Goal: Task Accomplishment & Management: Use online tool/utility

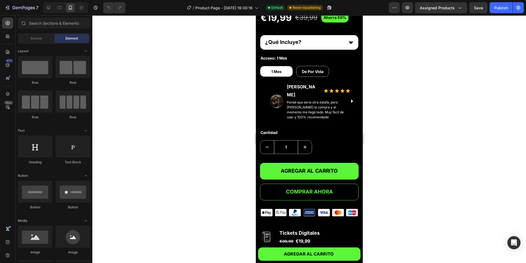
scroll to position [176, 0]
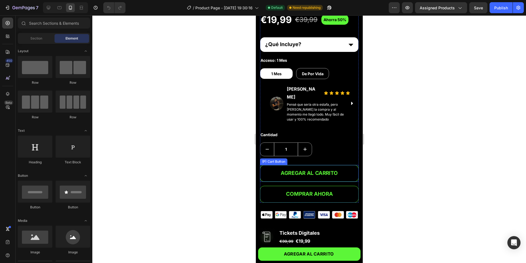
click at [337, 165] on button "AGREGAR AL CARRITO" at bounding box center [309, 173] width 99 height 17
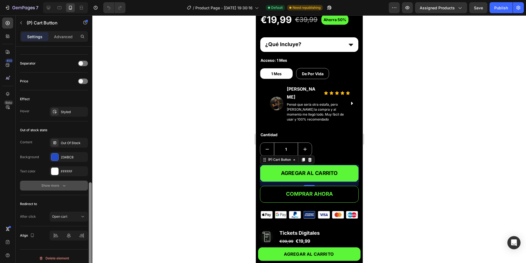
drag, startPoint x: 89, startPoint y: 127, endPoint x: 87, endPoint y: 198, distance: 71.6
click at [92, 206] on div at bounding box center [90, 226] width 3 height 89
click at [63, 35] on p "Advanced" at bounding box center [63, 37] width 19 height 6
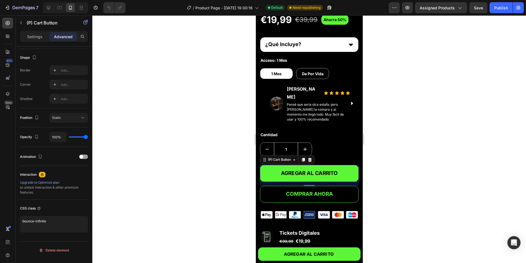
scroll to position [139, 0]
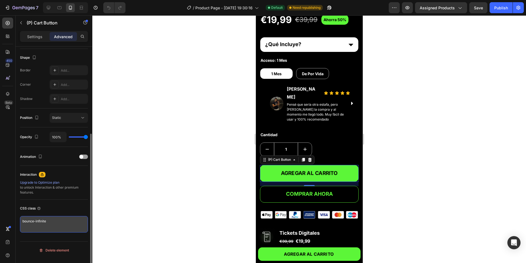
click at [48, 206] on textarea "bounce-infinite" at bounding box center [54, 224] width 68 height 16
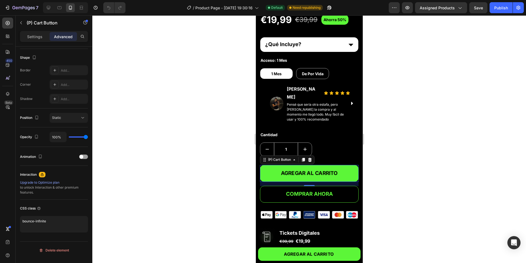
click at [186, 151] on div at bounding box center [309, 138] width 434 height 247
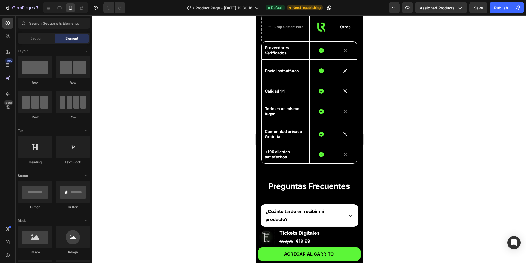
scroll to position [440, 0]
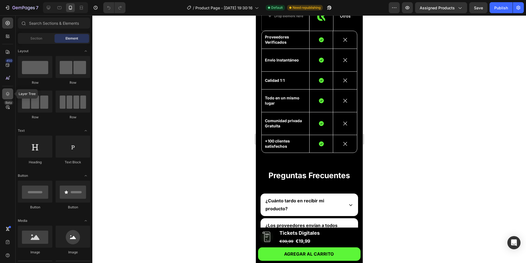
click at [9, 92] on icon at bounding box center [7, 93] width 5 height 5
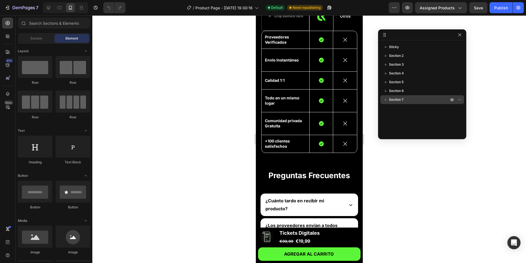
click at [387, 100] on icon "button" at bounding box center [385, 99] width 5 height 5
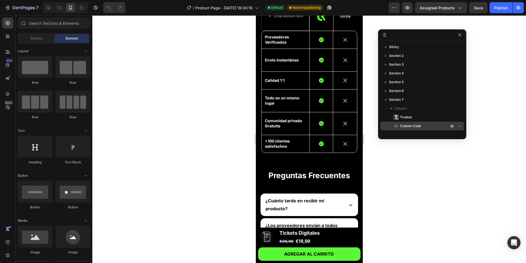
click at [394, 125] on span "Custom Code" at bounding box center [410, 125] width 21 height 5
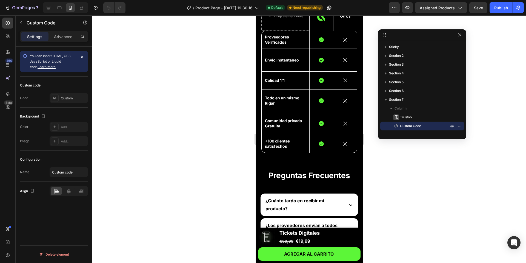
click at [59, 41] on div "Settings Advanced" at bounding box center [54, 36] width 68 height 11
click at [59, 39] on p "Advanced" at bounding box center [63, 37] width 19 height 6
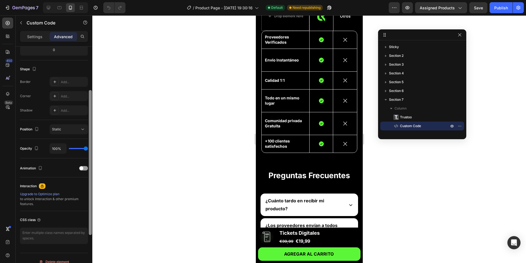
scroll to position [139, 0]
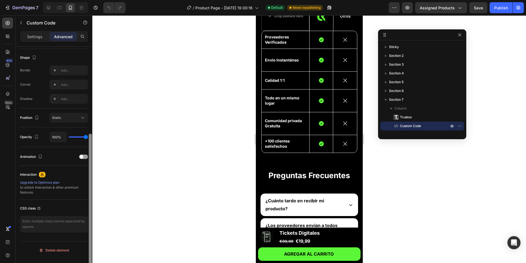
drag, startPoint x: 91, startPoint y: 75, endPoint x: 87, endPoint y: 210, distance: 135.7
click at [87, 206] on div "Display on Desktop Yes No Tablet Yes No Mobile Yes No Spacing (px) 22 0 0 0 0 0…" at bounding box center [54, 163] width 77 height 232
click at [38, 34] on p "Settings" at bounding box center [34, 37] width 15 height 6
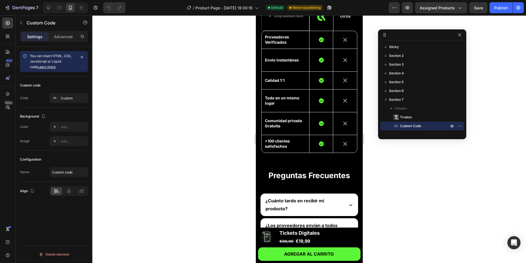
scroll to position [0, 0]
click at [68, 103] on div "Custom" at bounding box center [69, 98] width 38 height 10
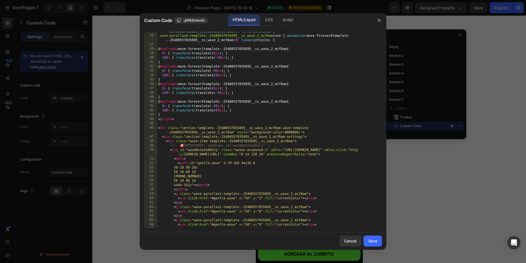
scroll to position [164, 0]
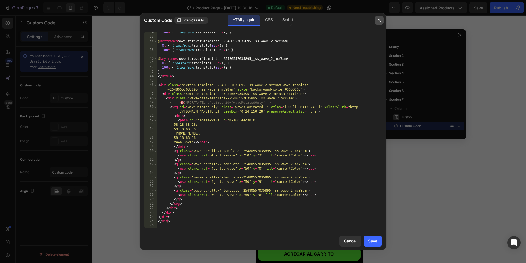
click at [381, 19] on icon "button" at bounding box center [379, 20] width 4 height 4
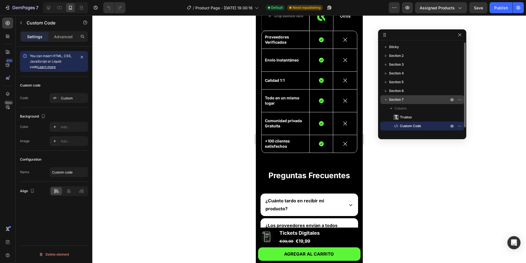
click at [394, 100] on p "Section 7" at bounding box center [419, 99] width 61 height 5
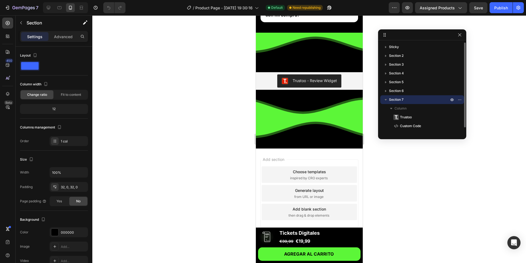
scroll to position [728, 0]
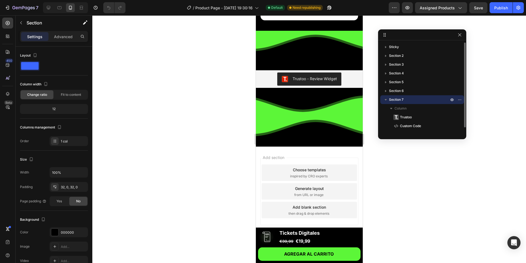
click at [388, 100] on icon "button" at bounding box center [385, 99] width 5 height 5
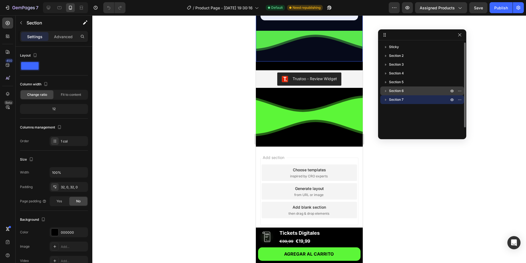
click at [386, 91] on icon "button" at bounding box center [385, 91] width 1 height 2
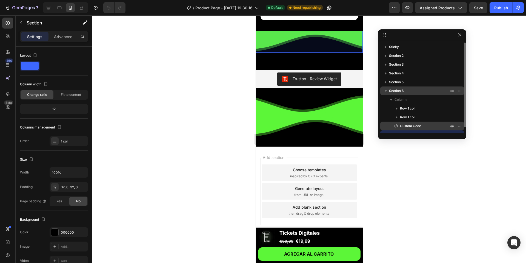
click at [394, 125] on span "Custom Code" at bounding box center [410, 125] width 21 height 5
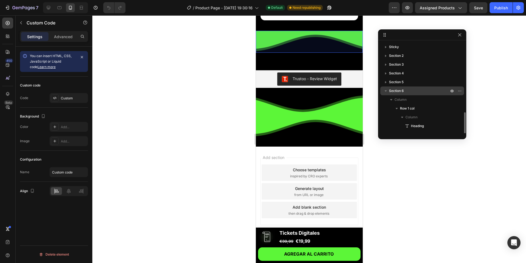
scroll to position [41, 0]
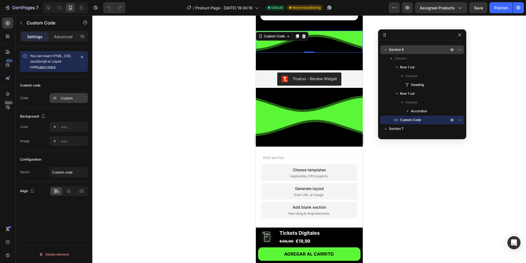
click at [61, 103] on div "Custom" at bounding box center [69, 98] width 38 height 10
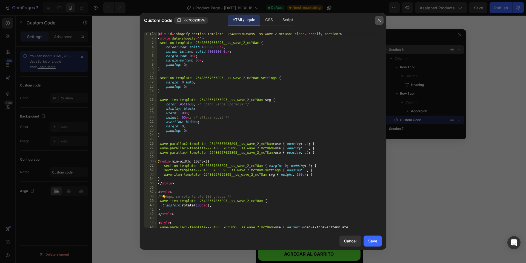
click at [379, 17] on button "button" at bounding box center [379, 20] width 9 height 9
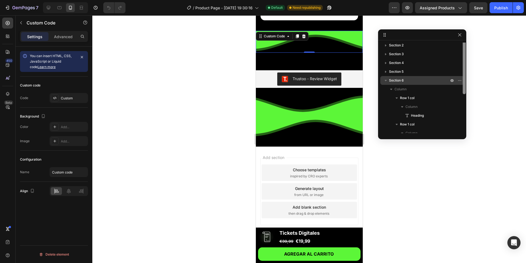
scroll to position [0, 0]
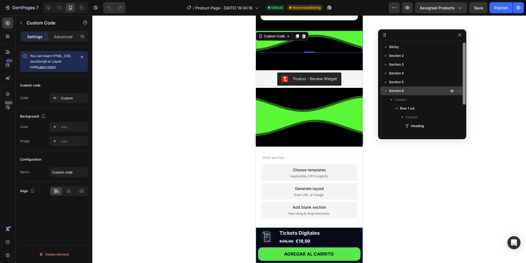
drag, startPoint x: 464, startPoint y: 86, endPoint x: 455, endPoint y: 41, distance: 46.1
click at [394, 41] on div "Sticky Section 2 Section 3 Section 4 Section 5 Section 6 Column Row 1 col Colum…" at bounding box center [422, 87] width 88 height 95
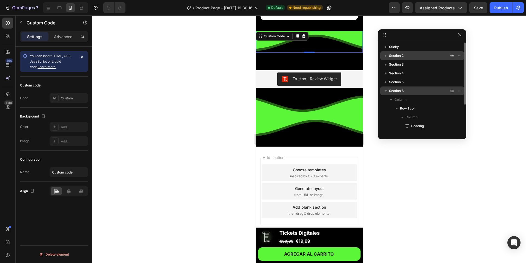
click at [385, 54] on icon "button" at bounding box center [385, 55] width 5 height 5
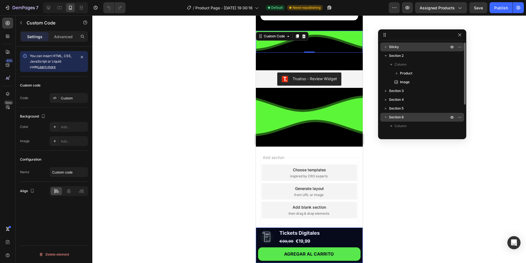
click at [384, 46] on icon "button" at bounding box center [385, 46] width 5 height 5
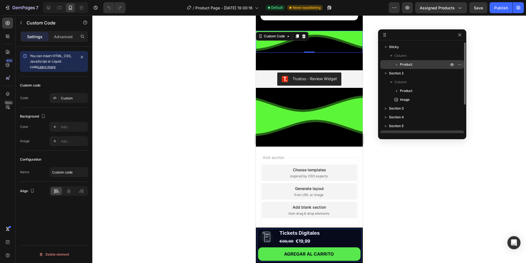
click at [394, 63] on icon "button" at bounding box center [396, 64] width 5 height 5
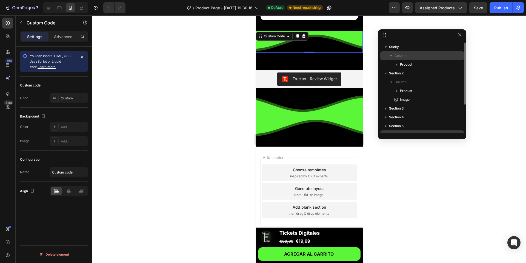
click at [390, 57] on icon "button" at bounding box center [391, 55] width 5 height 5
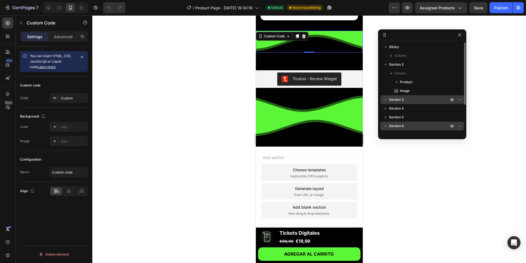
click at [385, 98] on icon "button" at bounding box center [385, 99] width 5 height 5
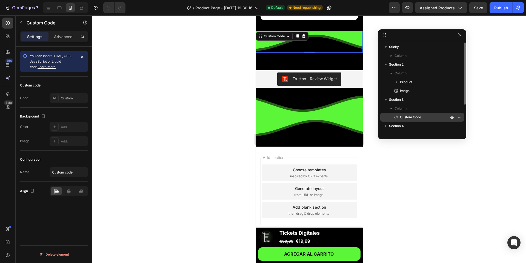
click at [394, 114] on span "Custom Code" at bounding box center [410, 116] width 21 height 5
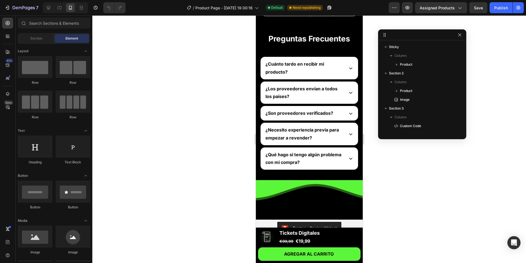
scroll to position [535, 0]
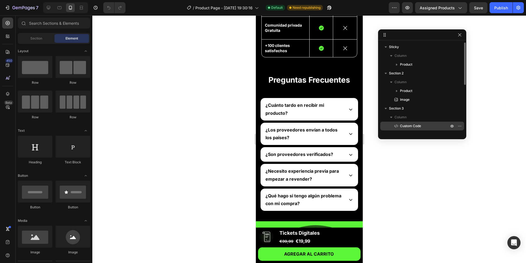
click at [394, 123] on span "Custom Code" at bounding box center [410, 125] width 21 height 5
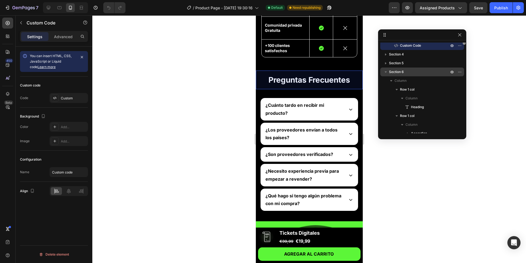
scroll to position [103, 0]
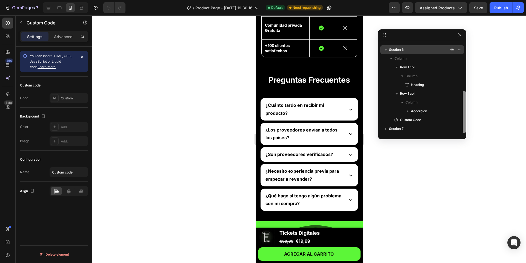
drag, startPoint x: 464, startPoint y: 72, endPoint x: 455, endPoint y: 137, distance: 64.7
click at [394, 137] on div "Sticky Column Product Section 2 Column Product Image Section 3 Column Custom Co…" at bounding box center [422, 84] width 88 height 110
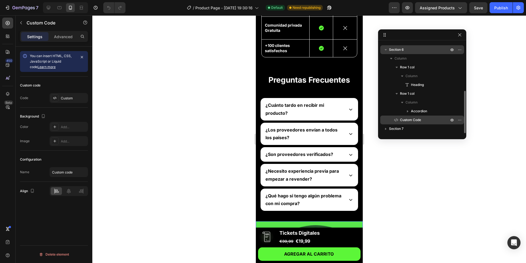
click at [394, 118] on span "Custom Code" at bounding box center [410, 119] width 21 height 5
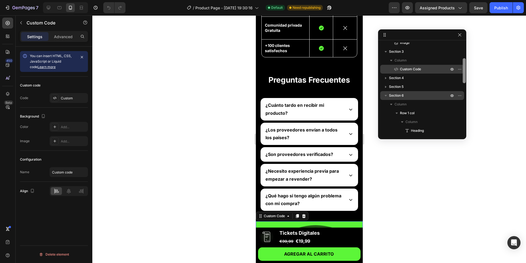
scroll to position [59, 0]
drag, startPoint x: 463, startPoint y: 117, endPoint x: 444, endPoint y: 68, distance: 52.9
click at [394, 68] on div "Sticky Column Product Section 2 Column Product Image Section 3 Column Custom Co…" at bounding box center [422, 87] width 88 height 90
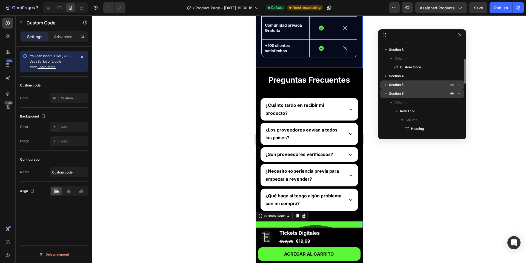
click at [385, 86] on icon "button" at bounding box center [385, 84] width 5 height 5
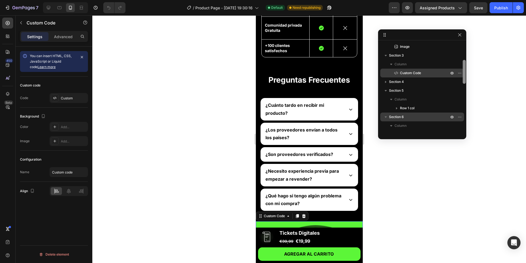
scroll to position [52, 0]
drag, startPoint x: 464, startPoint y: 75, endPoint x: 425, endPoint y: 73, distance: 39.0
click at [394, 73] on div "Sticky Column Product Section 2 Column Product Image Section 3 Column Custom Co…" at bounding box center [422, 87] width 88 height 90
click at [394, 73] on p "Custom Code" at bounding box center [419, 73] width 50 height 5
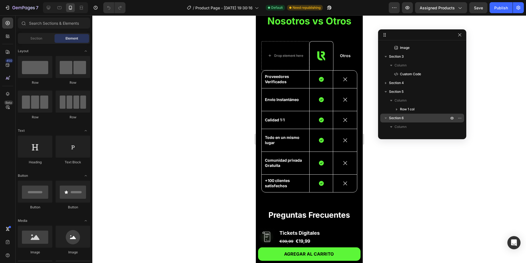
drag, startPoint x: 360, startPoint y: 161, endPoint x: 621, endPoint y: 140, distance: 261.8
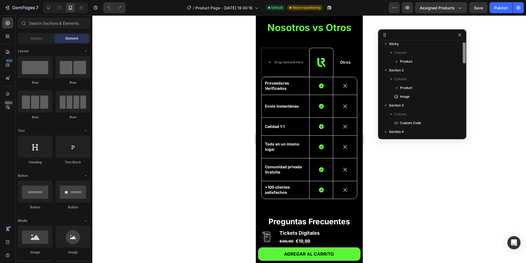
scroll to position [0, 0]
drag, startPoint x: 464, startPoint y: 64, endPoint x: 464, endPoint y: 47, distance: 17.5
click at [394, 47] on div at bounding box center [464, 54] width 3 height 24
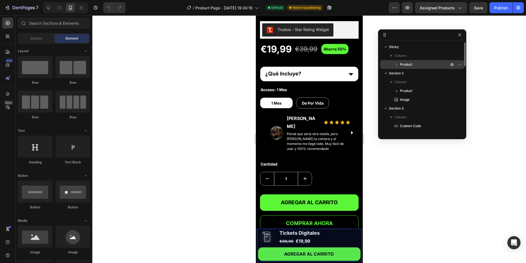
scroll to position [120, 0]
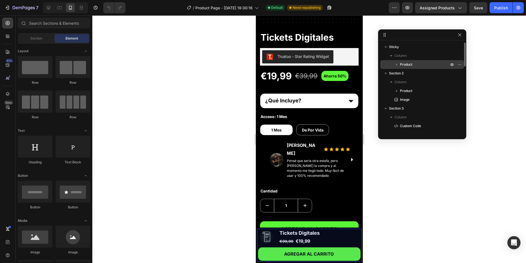
click at [394, 64] on icon "button" at bounding box center [396, 64] width 5 height 5
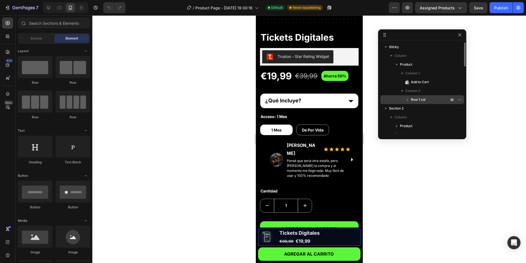
click at [394, 99] on icon "button" at bounding box center [407, 99] width 5 height 5
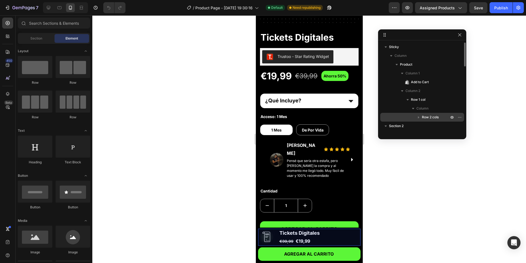
click at [394, 115] on icon "button" at bounding box center [418, 116] width 5 height 5
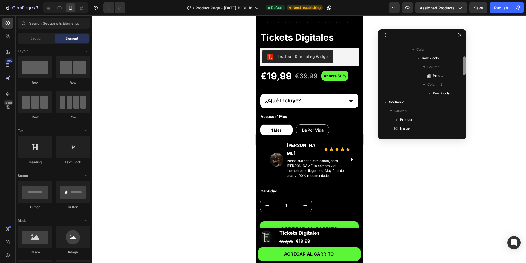
scroll to position [60, 0]
drag, startPoint x: 464, startPoint y: 62, endPoint x: 463, endPoint y: 78, distance: 15.9
click at [394, 78] on div at bounding box center [464, 87] width 4 height 90
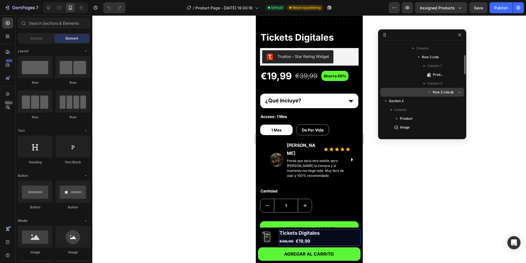
click at [394, 90] on icon "button" at bounding box center [429, 91] width 5 height 5
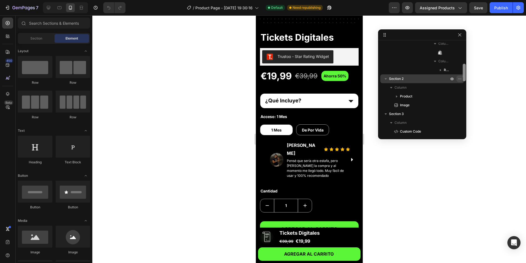
drag, startPoint x: 464, startPoint y: 70, endPoint x: 461, endPoint y: 81, distance: 11.3
click at [394, 82] on div "Sticky Column Product Column 1 Add to Cart Column 2 Row 1 col Column Row 2 cols…" at bounding box center [422, 87] width 88 height 90
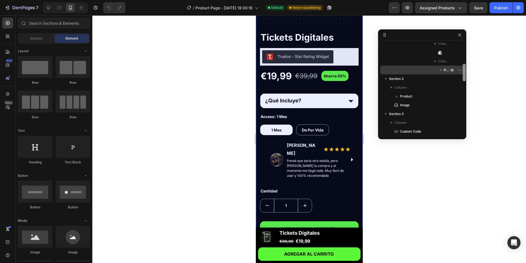
scroll to position [113, 0]
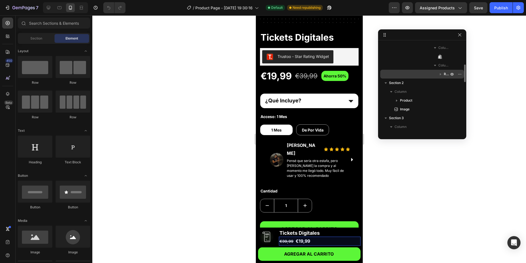
click at [394, 74] on icon "button" at bounding box center [440, 74] width 1 height 2
click at [394, 109] on icon "button" at bounding box center [461, 109] width 1 height 1
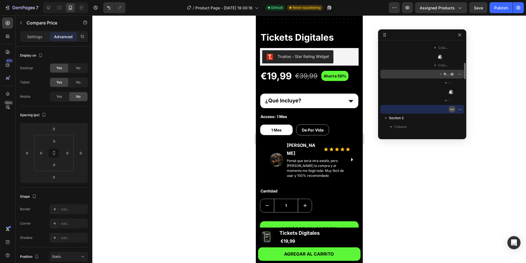
click at [394, 108] on icon "button" at bounding box center [452, 109] width 4 height 4
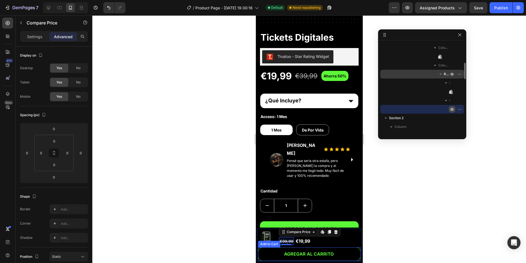
click at [338, 206] on button "AGREGAR AL CARRITO" at bounding box center [309, 253] width 103 height 13
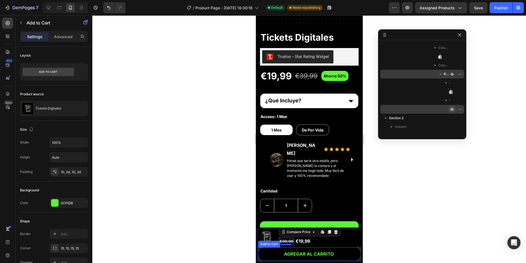
scroll to position [0, 0]
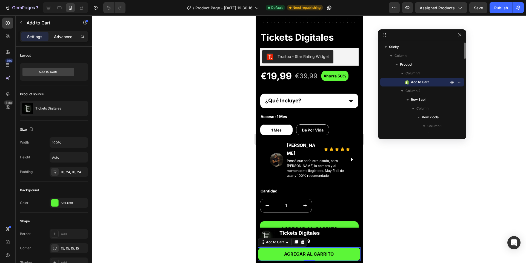
click at [68, 38] on p "Advanced" at bounding box center [63, 37] width 19 height 6
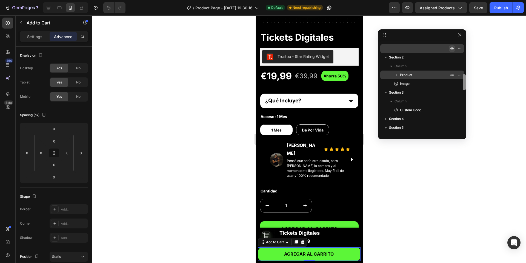
drag, startPoint x: 464, startPoint y: 50, endPoint x: 454, endPoint y: 80, distance: 31.9
click at [394, 81] on div "Sticky Column Product Column 1 Add to Cart Column 2 Row 1 col Column Row 2 cols…" at bounding box center [422, 87] width 88 height 90
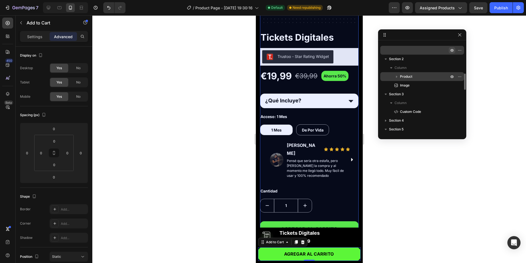
click at [394, 75] on icon "button" at bounding box center [396, 76] width 5 height 5
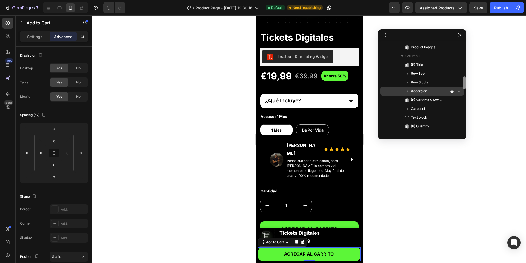
scroll to position [225, 0]
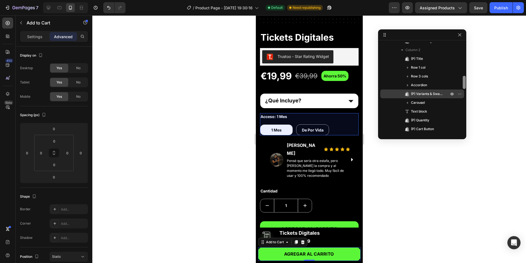
drag, startPoint x: 464, startPoint y: 80, endPoint x: 462, endPoint y: 90, distance: 9.8
click at [394, 90] on div "Sticky Column Product Column 1 Add to Cart Column 2 Row 1 col Column Row 2 cols…" at bounding box center [422, 87] width 88 height 90
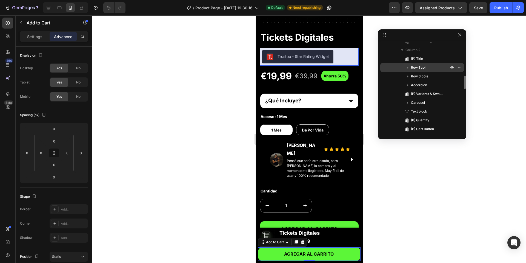
click at [394, 67] on icon "button" at bounding box center [407, 68] width 1 height 2
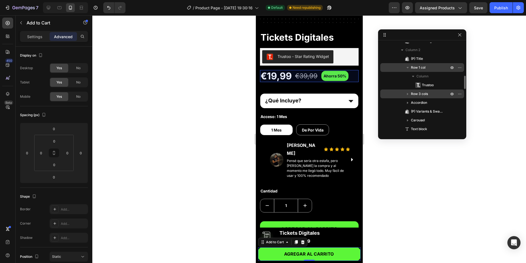
click at [394, 93] on icon "button" at bounding box center [407, 93] width 5 height 5
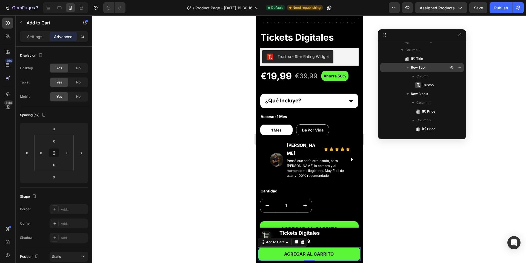
drag, startPoint x: 465, startPoint y: 84, endPoint x: 464, endPoint y: 88, distance: 4.1
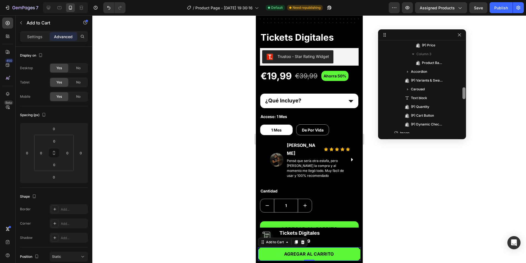
scroll to position [318, 0]
drag, startPoint x: 464, startPoint y: 84, endPoint x: 462, endPoint y: 98, distance: 13.8
click at [394, 98] on div at bounding box center [464, 82] width 4 height 90
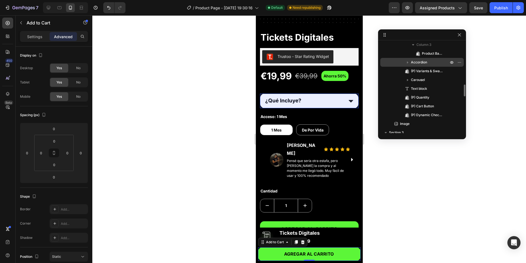
click at [394, 63] on icon "button" at bounding box center [407, 61] width 5 height 5
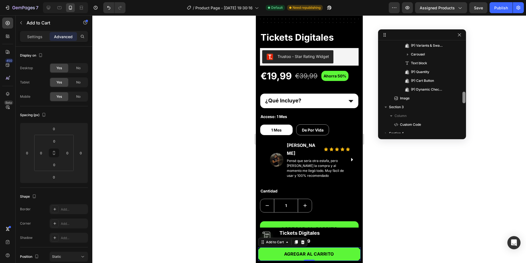
scroll to position [372, 0]
drag, startPoint x: 463, startPoint y: 87, endPoint x: 462, endPoint y: 94, distance: 7.1
click at [394, 94] on div at bounding box center [464, 96] width 3 height 12
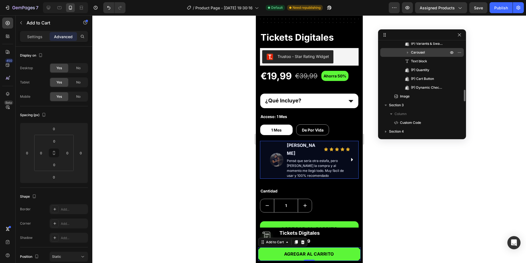
click at [394, 54] on icon "button" at bounding box center [407, 52] width 5 height 5
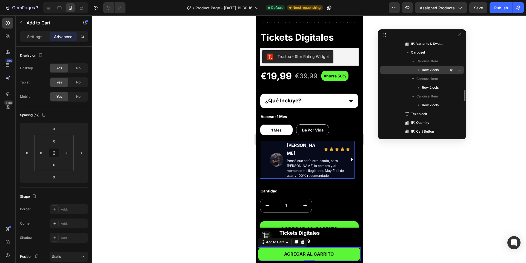
click at [394, 69] on icon "button" at bounding box center [418, 69] width 5 height 5
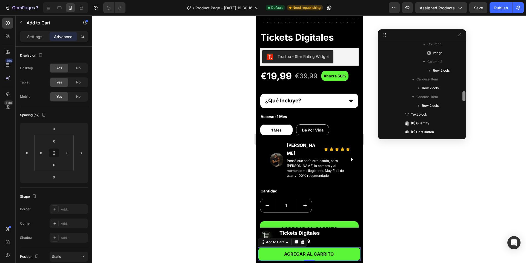
scroll to position [408, 0]
drag, startPoint x: 464, startPoint y: 95, endPoint x: 463, endPoint y: 100, distance: 4.7
click at [394, 100] on div at bounding box center [464, 87] width 4 height 90
click at [394, 87] on span "Row 2 cols" at bounding box center [430, 85] width 17 height 5
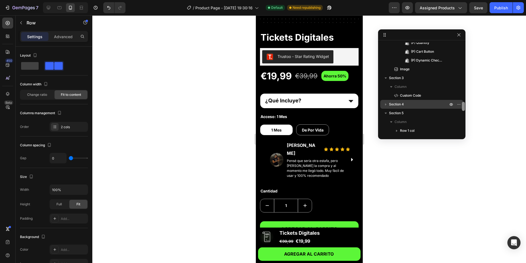
drag, startPoint x: 463, startPoint y: 90, endPoint x: 450, endPoint y: 102, distance: 17.8
click at [394, 108] on div "Sticky Column Product Column 1 Add to Cart Column 2 Row 1 col Column Row 2 cols…" at bounding box center [421, 87] width 87 height 90
click at [394, 95] on span "Custom Code" at bounding box center [410, 97] width 21 height 5
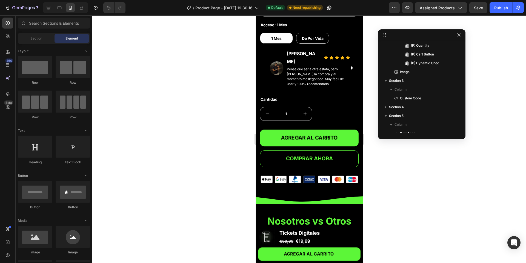
scroll to position [220, 0]
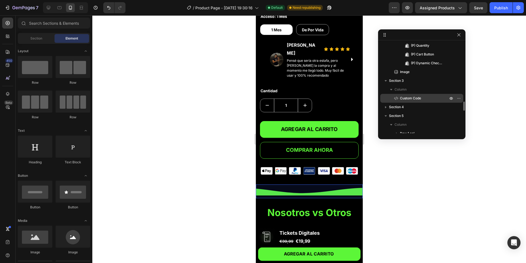
click at [394, 97] on span "Custom Code" at bounding box center [410, 97] width 21 height 5
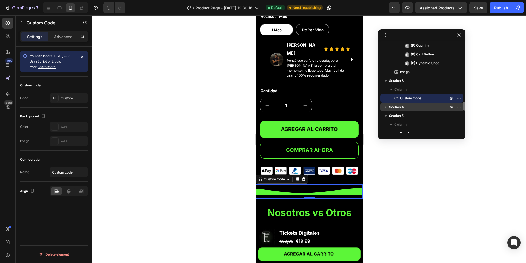
click at [387, 107] on icon "button" at bounding box center [385, 106] width 5 height 5
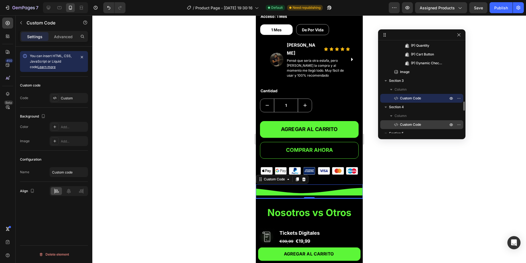
click at [394, 122] on p "Custom Code" at bounding box center [418, 124] width 49 height 5
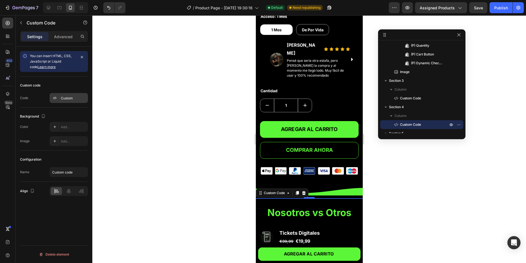
click at [62, 103] on div "Custom" at bounding box center [69, 98] width 38 height 10
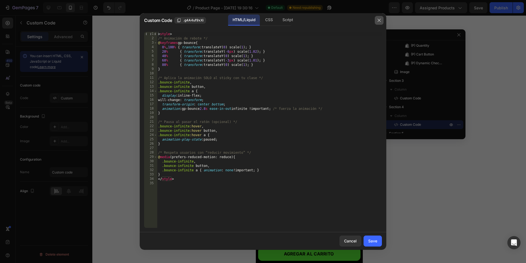
click at [381, 21] on icon "button" at bounding box center [379, 20] width 4 height 4
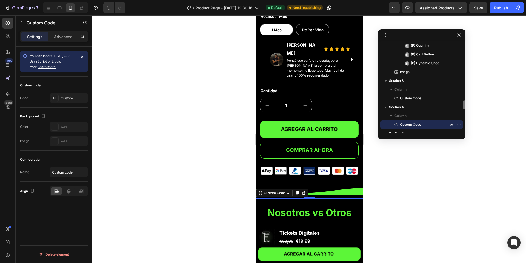
drag, startPoint x: 404, startPoint y: 123, endPoint x: 397, endPoint y: 123, distance: 7.1
click at [394, 123] on p "Custom Code" at bounding box center [418, 124] width 49 height 5
click at [59, 103] on div "Custom" at bounding box center [69, 98] width 38 height 10
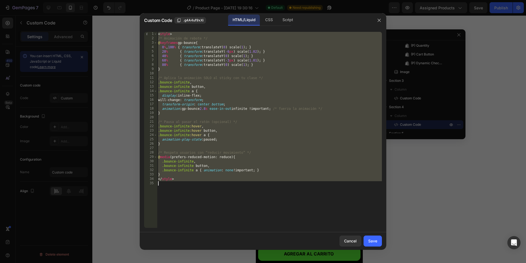
drag, startPoint x: 158, startPoint y: 33, endPoint x: 239, endPoint y: 200, distance: 185.4
click at [239, 200] on div "< style > /* Animación de rebote */ @ keyframes gp-bounce { 0 % , 100 % { trans…" at bounding box center [269, 134] width 225 height 205
type textarea "</style>"
click at [377, 20] on icon "button" at bounding box center [379, 20] width 4 height 4
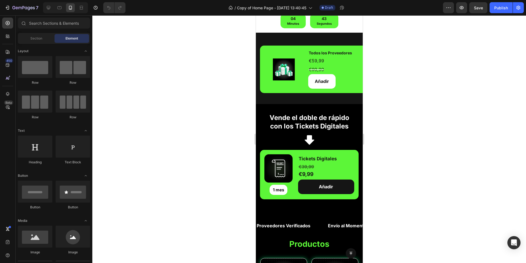
scroll to position [83, 0]
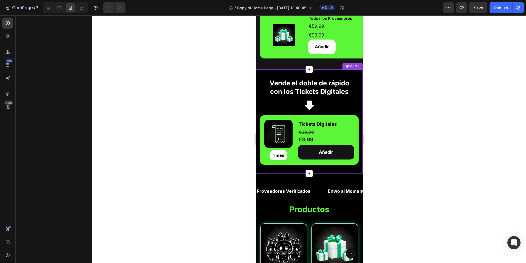
click at [261, 83] on div "Vende el doble de rápido con los Tickets Digitales Heading Row" at bounding box center [309, 88] width 99 height 21
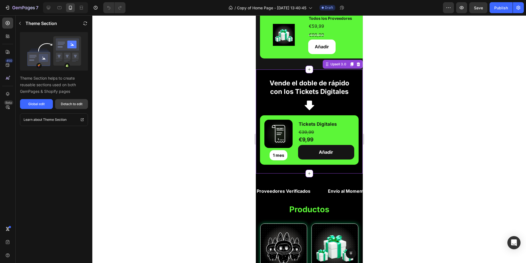
click at [68, 104] on div "Detach to edit" at bounding box center [72, 103] width 22 height 5
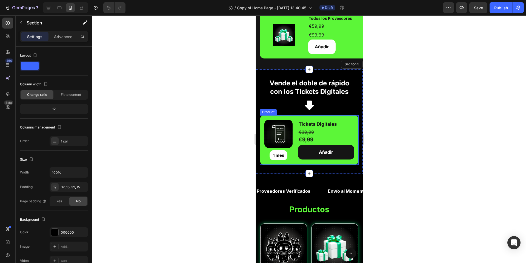
click at [265, 118] on div "Product Images 1 mes Product Badge Tickets Digitales Product Title €9,99 Text B…" at bounding box center [309, 139] width 99 height 49
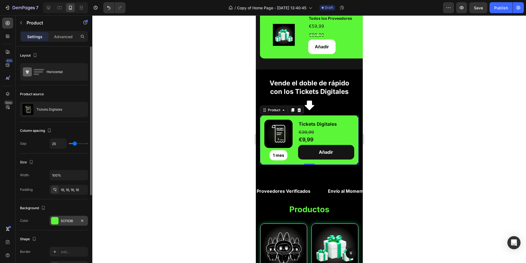
click at [54, 224] on div at bounding box center [54, 220] width 7 height 7
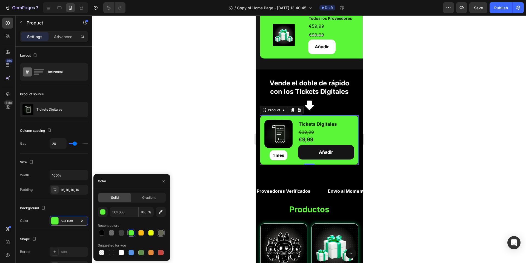
click at [158, 230] on div at bounding box center [161, 232] width 7 height 7
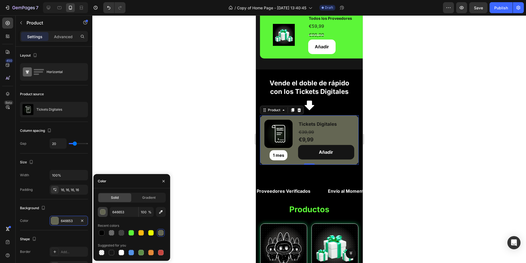
click at [103, 212] on div "button" at bounding box center [102, 211] width 5 height 5
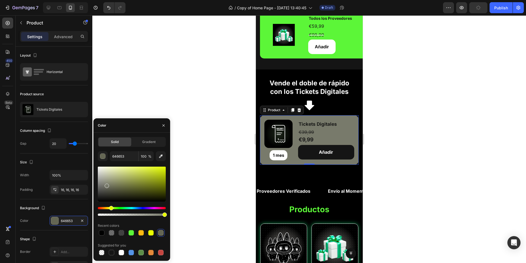
type input "787A6B"
drag, startPoint x: 112, startPoint y: 188, endPoint x: 106, endPoint y: 184, distance: 6.5
click at [106, 184] on div at bounding box center [107, 185] width 4 height 4
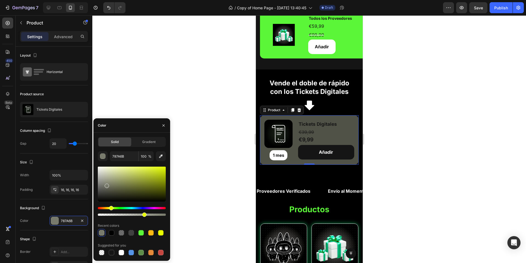
drag, startPoint x: 165, startPoint y: 215, endPoint x: 143, endPoint y: 213, distance: 22.3
click at [143, 213] on div at bounding box center [144, 214] width 4 height 4
type input "67"
drag, startPoint x: 109, startPoint y: 184, endPoint x: 97, endPoint y: 184, distance: 11.5
click at [97, 184] on div at bounding box center [99, 185] width 4 height 4
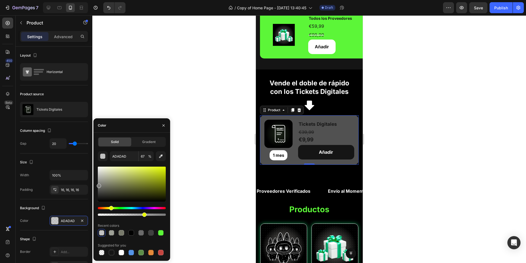
type input "7A7A7A"
click at [302, 123] on h2 "Tickets Digitales" at bounding box center [326, 123] width 56 height 7
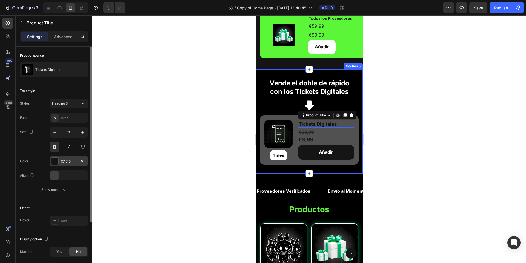
click at [53, 166] on div "151515" at bounding box center [69, 161] width 38 height 10
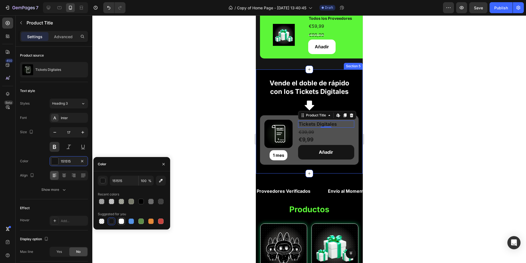
click at [123, 221] on div at bounding box center [121, 220] width 5 height 5
type input "FFFFFF"
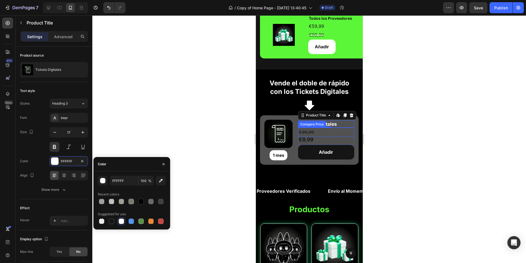
click at [311, 131] on div "€39,99" at bounding box center [326, 131] width 56 height 9
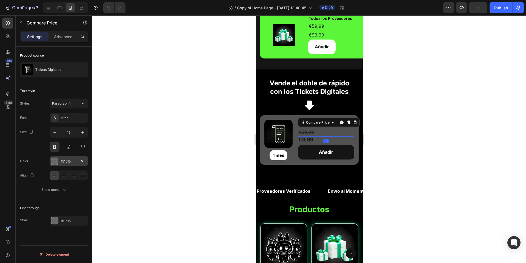
click at [63, 164] on div "151515" at bounding box center [69, 161] width 16 height 5
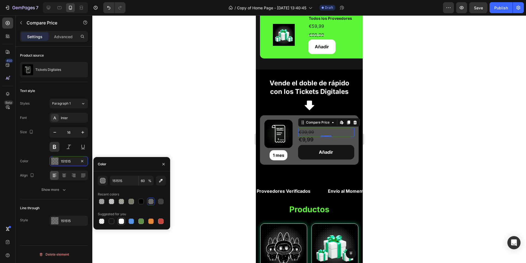
click at [121, 220] on div at bounding box center [121, 220] width 5 height 5
type input "FFFFFF"
click at [146, 183] on input "100" at bounding box center [146, 180] width 15 height 10
type input "6"
type input "70"
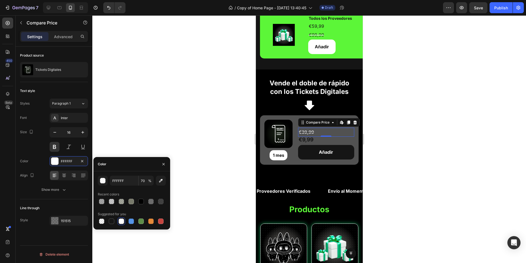
click at [43, 148] on div "Size 16" at bounding box center [54, 139] width 68 height 25
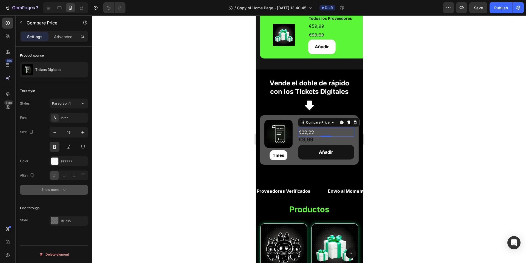
click at [60, 191] on div "Show more" at bounding box center [53, 189] width 25 height 5
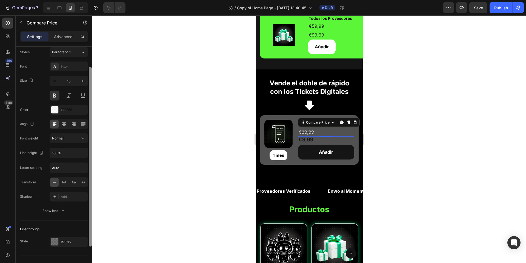
scroll to position [66, 0]
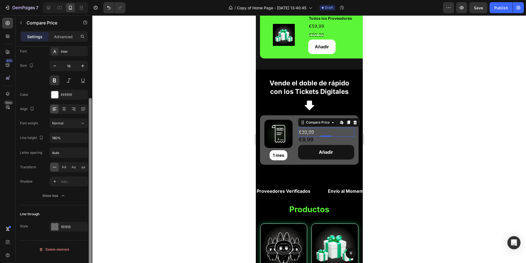
drag, startPoint x: 90, startPoint y: 221, endPoint x: 84, endPoint y: 262, distance: 41.9
click at [84, 262] on div "Product source Tickets Digitales Text style Styles Paragraph 1 Font Inter Size …" at bounding box center [54, 163] width 77 height 232
click at [66, 229] on div "151515" at bounding box center [69, 226] width 16 height 5
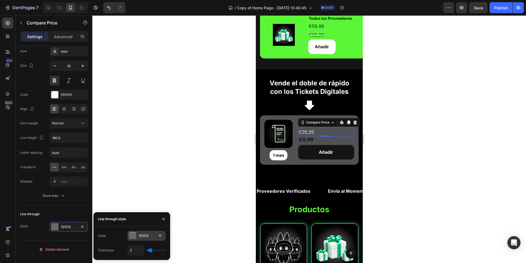
click at [143, 236] on div "151515" at bounding box center [147, 235] width 16 height 5
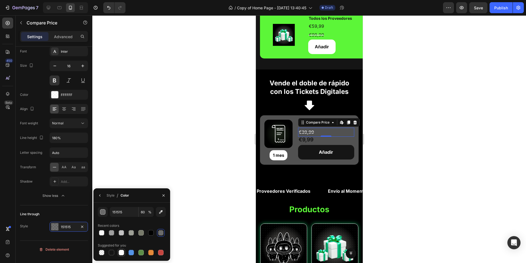
click at [122, 251] on div at bounding box center [121, 251] width 5 height 5
type input "FFFFFF"
click at [0, 0] on input "100" at bounding box center [0, 0] width 0 height 0
type input "70"
click at [209, 202] on div at bounding box center [309, 138] width 434 height 247
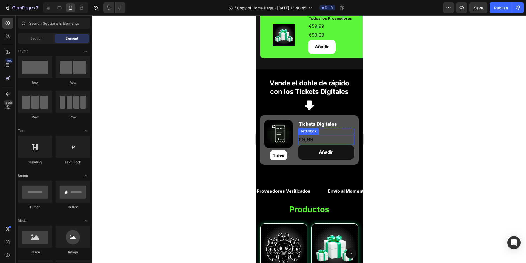
click at [314, 137] on p "€9,99" at bounding box center [326, 139] width 55 height 9
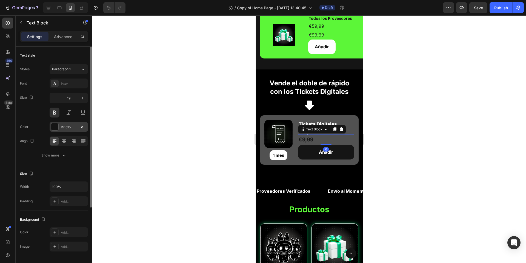
click at [61, 129] on div "151515" at bounding box center [69, 126] width 16 height 5
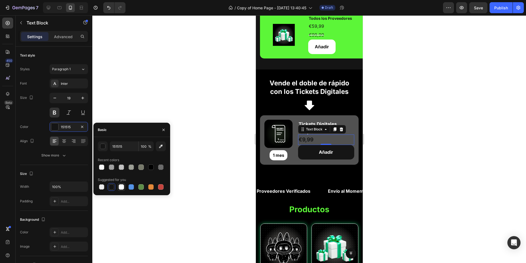
click at [123, 184] on div at bounding box center [121, 186] width 7 height 7
type input "FFFFFF"
click at [274, 154] on pre "1 mes" at bounding box center [278, 155] width 18 height 10
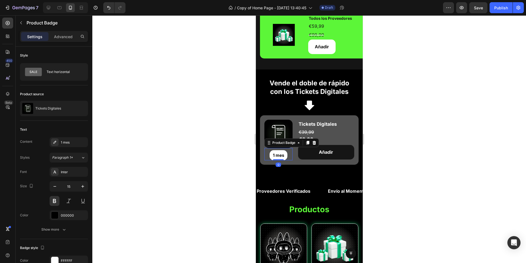
click at [145, 177] on div at bounding box center [309, 138] width 434 height 247
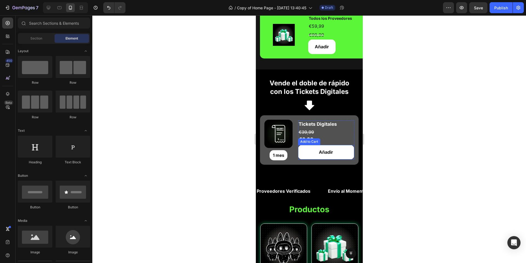
click at [305, 150] on button "Añadir" at bounding box center [326, 152] width 56 height 15
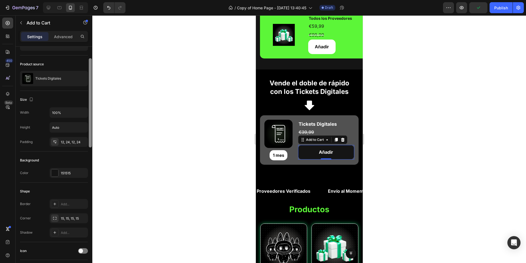
scroll to position [31, 0]
drag, startPoint x: 90, startPoint y: 128, endPoint x: 93, endPoint y: 140, distance: 12.1
click at [93, 0] on div "7 Version history / Copy of Home Page - [DATE] 13:40:45 Draft Preview Publish 4…" at bounding box center [263, 0] width 526 height 0
click at [93, 139] on div at bounding box center [309, 138] width 434 height 247
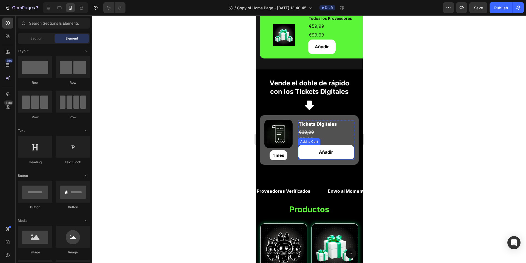
click at [303, 149] on button "Añadir" at bounding box center [326, 152] width 56 height 15
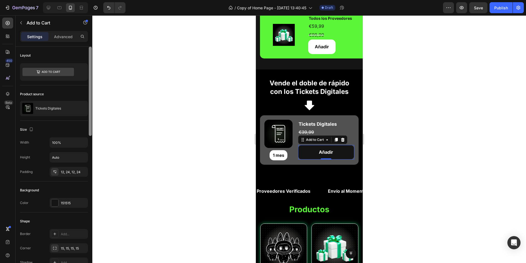
scroll to position [232, 0]
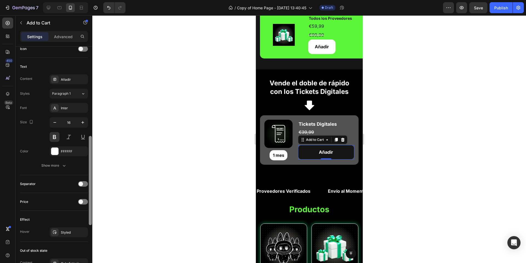
drag, startPoint x: 92, startPoint y: 83, endPoint x: 92, endPoint y: 89, distance: 6.3
click at [92, 89] on div at bounding box center [90, 163] width 4 height 232
click at [68, 154] on div "FFFFFF" at bounding box center [69, 151] width 16 height 5
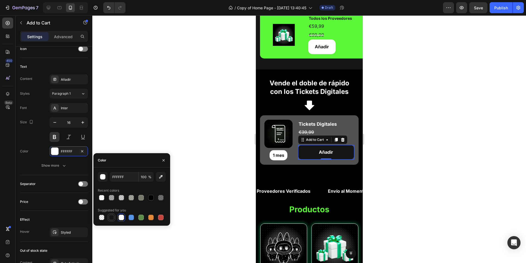
click at [112, 219] on div at bounding box center [111, 216] width 5 height 5
type input "151515"
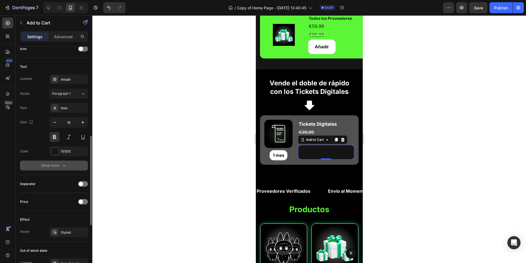
click at [60, 168] on div "Show more" at bounding box center [53, 165] width 25 height 5
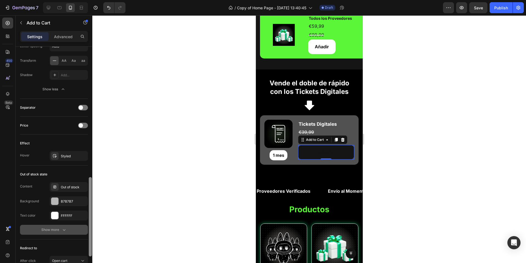
drag, startPoint x: 91, startPoint y: 185, endPoint x: 82, endPoint y: 240, distance: 55.3
click at [83, 242] on div "Layout Product source Tickets Digitales Size Width 100% Height Auto Padding 12,…" at bounding box center [54, 163] width 77 height 232
click at [59, 206] on div "B7B7B7" at bounding box center [69, 202] width 38 height 10
click at [42, 192] on div "Content Out of stock" at bounding box center [54, 187] width 68 height 10
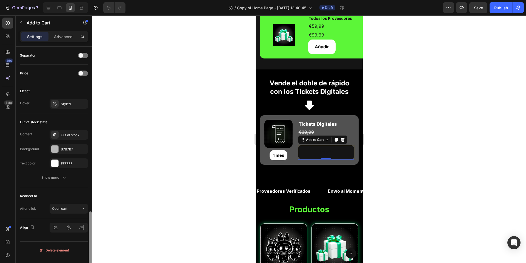
scroll to position [444, 0]
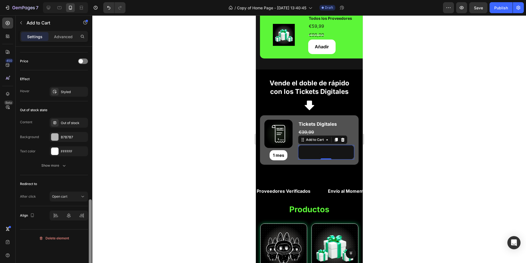
drag, startPoint x: 90, startPoint y: 204, endPoint x: 87, endPoint y: 242, distance: 38.8
click at [87, 242] on div "Layout Product source Tickets Digitales Size Width 100% Height Auto Padding 12,…" at bounding box center [54, 163] width 77 height 232
click at [69, 142] on div "B7B7B7" at bounding box center [69, 137] width 38 height 10
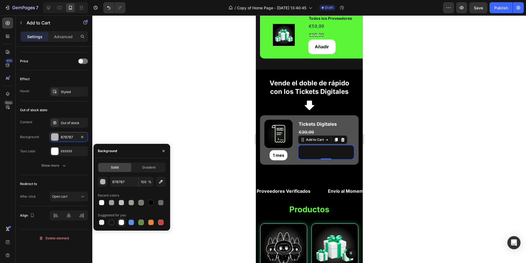
click at [122, 221] on div at bounding box center [121, 221] width 5 height 5
type input "FFFFFF"
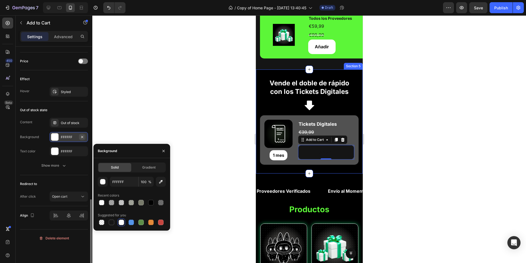
click at [82, 139] on icon "button" at bounding box center [82, 137] width 4 height 4
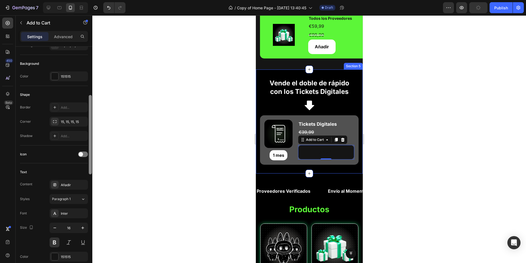
scroll to position [130, 0]
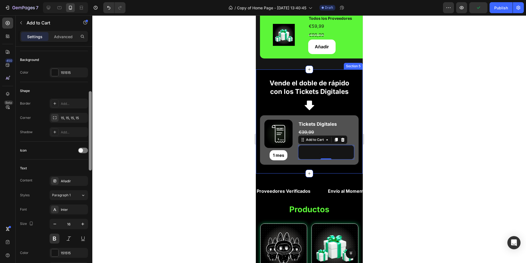
drag, startPoint x: 90, startPoint y: 203, endPoint x: 83, endPoint y: 95, distance: 108.0
click at [83, 95] on div "Layout Product source Tickets Digitales Size Width 100% Height Auto Padding 12,…" at bounding box center [54, 163] width 77 height 232
click at [64, 75] on div "151515" at bounding box center [69, 72] width 16 height 5
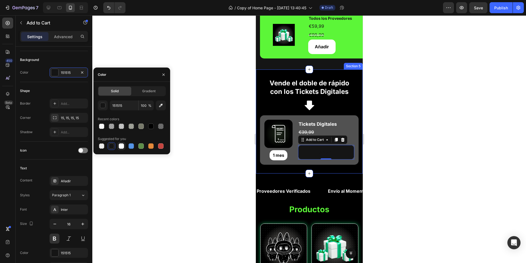
click at [123, 145] on div at bounding box center [121, 145] width 5 height 5
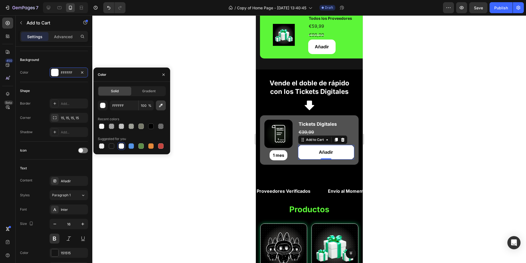
click at [160, 106] on icon "button" at bounding box center [161, 106] width 4 height 4
type input "5CF638"
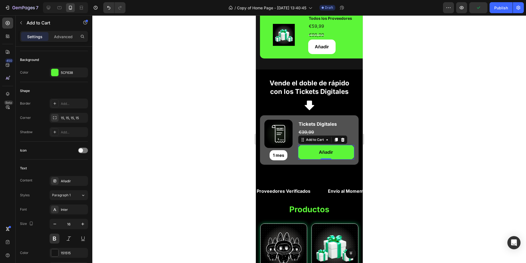
click at [401, 105] on div at bounding box center [309, 138] width 434 height 247
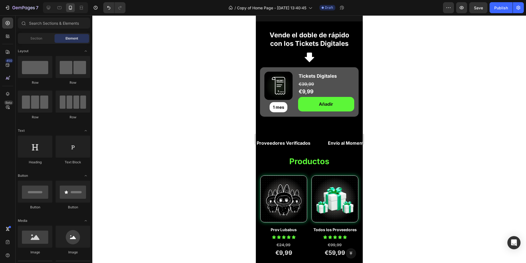
scroll to position [126, 0]
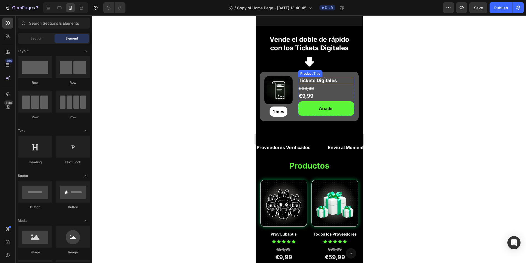
click at [347, 84] on div "€39,99" at bounding box center [326, 88] width 56 height 9
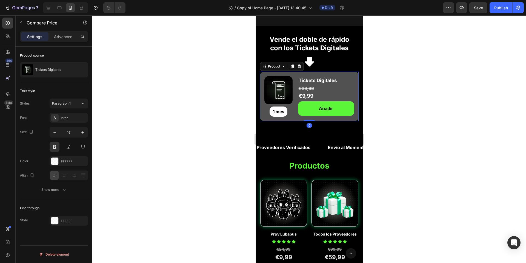
click at [352, 87] on div "Product Images 1 mes Product Badge Tickets Digitales Product Title €9,99 Text B…" at bounding box center [309, 96] width 99 height 49
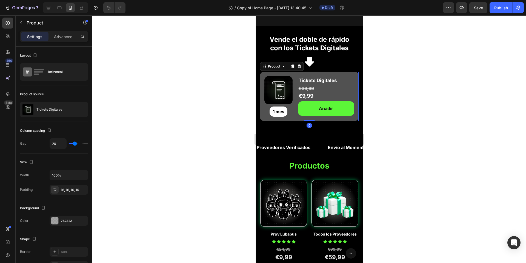
scroll to position [146, 0]
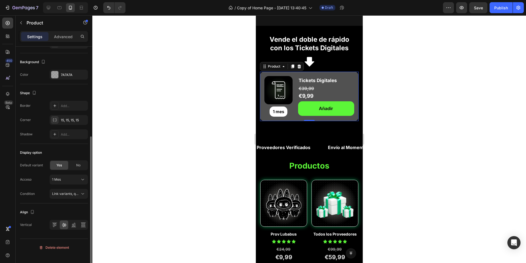
drag, startPoint x: 92, startPoint y: 122, endPoint x: 93, endPoint y: 157, distance: 35.1
click at [93, 0] on div "7 Version history / Copy of Home Page - [DATE] 13:40:45 Draft Preview Save Publ…" at bounding box center [263, 0] width 526 height 0
click at [56, 136] on icon at bounding box center [55, 134] width 4 height 4
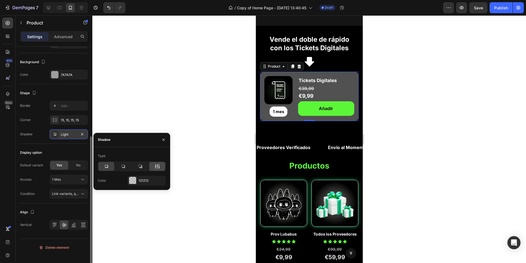
click at [155, 163] on icon at bounding box center [157, 165] width 5 height 5
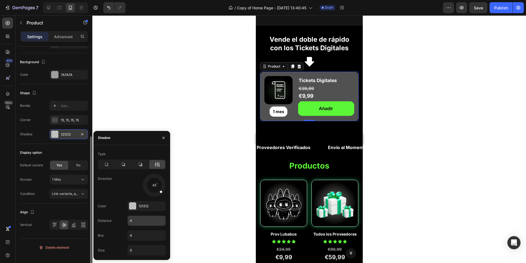
click at [140, 221] on input "4" at bounding box center [147, 220] width 38 height 10
click at [137, 209] on div "121212" at bounding box center [146, 206] width 38 height 10
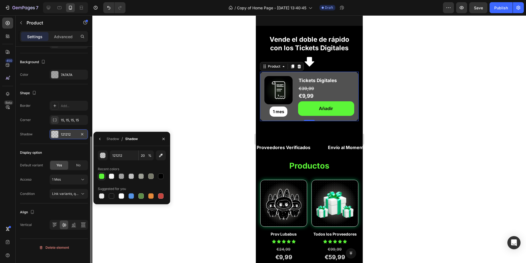
click at [102, 176] on div at bounding box center [101, 175] width 5 height 5
type input "5CF638"
type input "100"
click at [100, 138] on icon "button" at bounding box center [99, 139] width 1 height 2
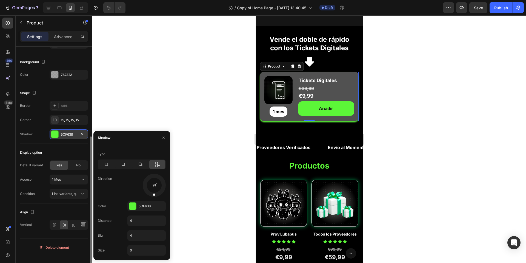
drag, startPoint x: 160, startPoint y: 191, endPoint x: 153, endPoint y: 195, distance: 7.9
click at [153, 195] on div at bounding box center [154, 191] width 4 height 12
click at [140, 237] on input "4" at bounding box center [147, 235] width 38 height 10
type input "10"
click at [143, 224] on input "4" at bounding box center [147, 220] width 38 height 10
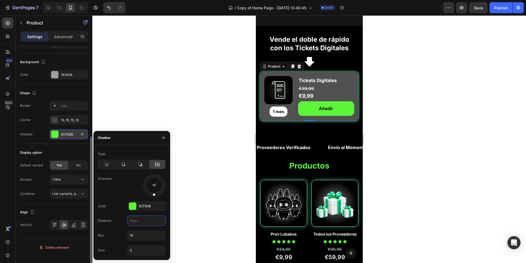
click at [182, 181] on div at bounding box center [309, 138] width 434 height 247
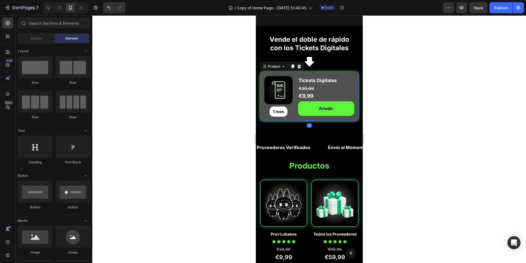
click at [288, 116] on div "Product Images 1 mes Product Badge Tickets Digitales Product Title €9,99 Text B…" at bounding box center [309, 96] width 99 height 49
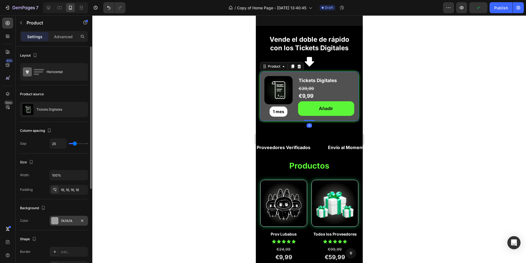
click at [68, 223] on div "7A7A7A" at bounding box center [69, 220] width 16 height 5
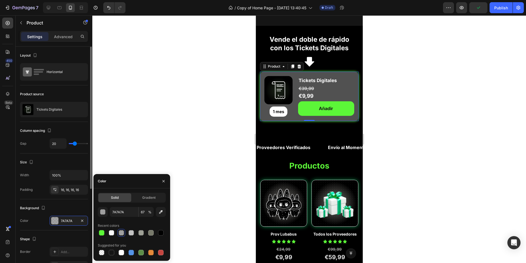
click at [40, 225] on div "Color 7A7A7A" at bounding box center [54, 220] width 68 height 10
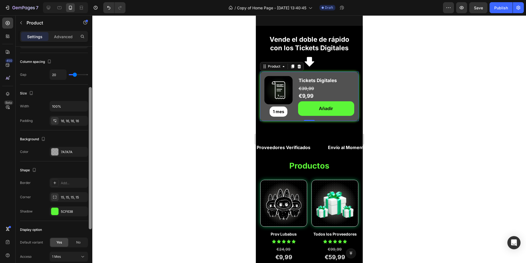
scroll to position [69, 0]
drag, startPoint x: 91, startPoint y: 179, endPoint x: 86, endPoint y: 222, distance: 42.8
click at [86, 222] on div "Layout Horizontal Product source Tickets Digitales Column spacing Gap 20 Size W…" at bounding box center [54, 163] width 77 height 232
click at [69, 214] on div "5CF638" at bounding box center [69, 211] width 16 height 5
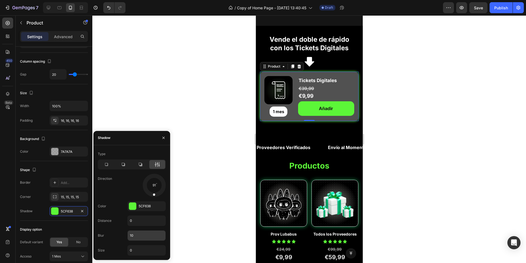
click at [149, 236] on input "10" at bounding box center [147, 235] width 38 height 10
type input "2"
type input "5"
click at [227, 152] on div at bounding box center [309, 138] width 434 height 247
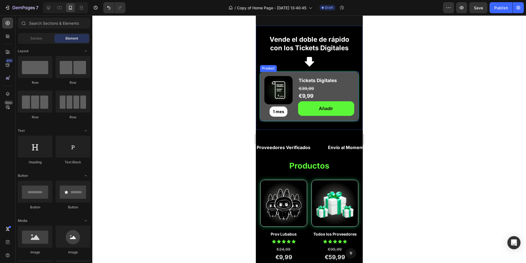
click at [352, 83] on div "Product Images 1 mes Product Badge Tickets Digitales Product Title €9,99 Text B…" at bounding box center [309, 96] width 99 height 49
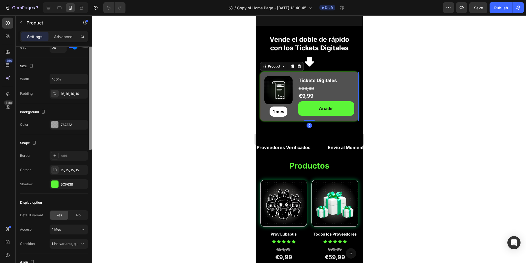
scroll to position [102, 0]
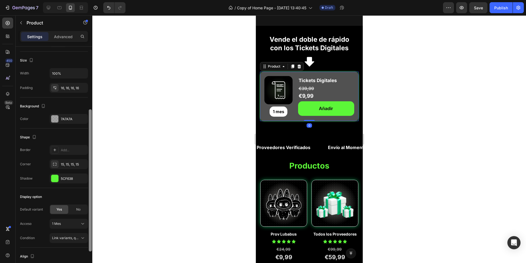
drag, startPoint x: 90, startPoint y: 172, endPoint x: 82, endPoint y: 235, distance: 63.0
click at [82, 235] on div "Layout Horizontal Product source Tickets Digitales Column spacing Gap 20 Size W…" at bounding box center [54, 163] width 77 height 232
click at [66, 183] on div "5CF638" at bounding box center [69, 178] width 38 height 10
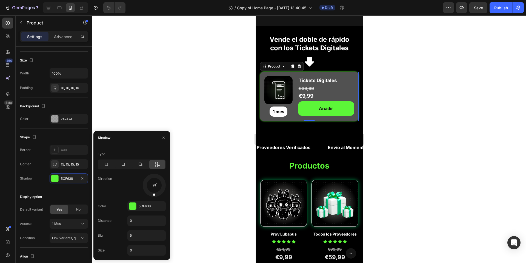
click at [161, 164] on div at bounding box center [157, 164] width 16 height 9
click at [138, 208] on div "5CF638" at bounding box center [146, 206] width 38 height 10
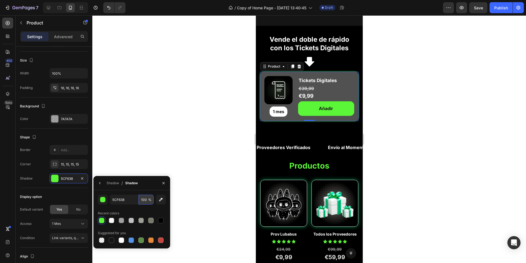
click at [147, 201] on input "100" at bounding box center [146, 199] width 15 height 10
type input "70"
click at [214, 148] on div at bounding box center [309, 138] width 434 height 247
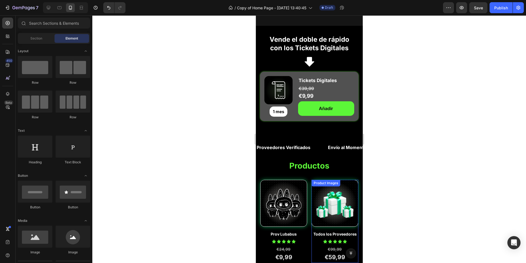
click at [325, 189] on img at bounding box center [335, 203] width 46 height 46
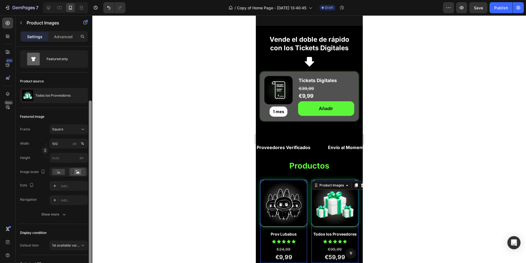
scroll to position [0, 0]
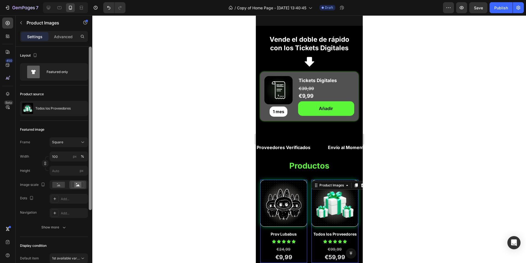
drag, startPoint x: 90, startPoint y: 124, endPoint x: 97, endPoint y: 101, distance: 24.4
click at [97, 0] on div "7 Version history / Copy of Home Page - [DATE] 13:40:45 Draft Preview Save Publ…" at bounding box center [263, 0] width 526 height 0
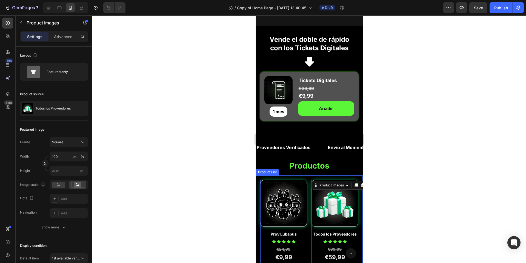
click at [234, 225] on div at bounding box center [309, 138] width 434 height 247
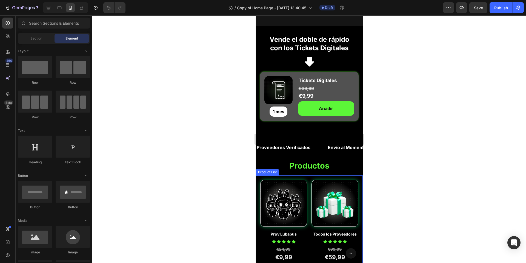
click at [259, 177] on div "Product Images Prov Lubabus Product Title Icon Icon Icon Icon Icon Icon List Ro…" at bounding box center [309, 221] width 107 height 92
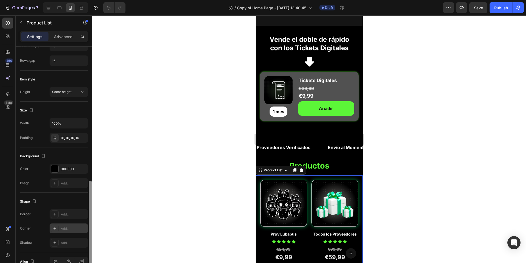
scroll to position [164, 0]
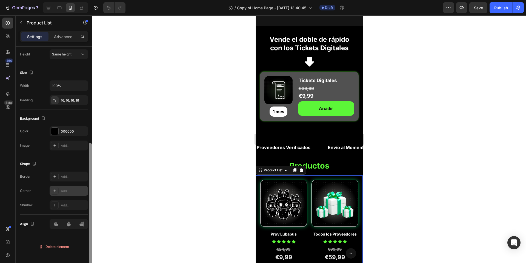
drag, startPoint x: 91, startPoint y: 80, endPoint x: 82, endPoint y: 194, distance: 115.0
click at [82, 194] on div "Layout Grid Product source 2 products Display Columns 2 Item spacing Columns ga…" at bounding box center [54, 163] width 77 height 232
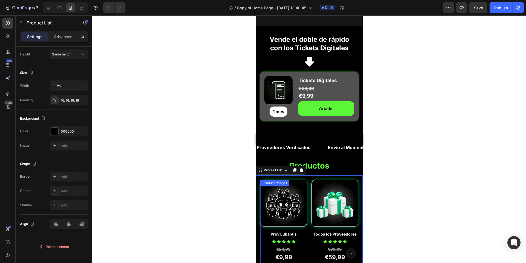
click at [272, 217] on img at bounding box center [283, 203] width 46 height 46
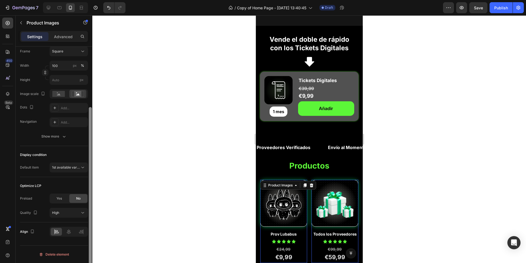
scroll to position [97, 0]
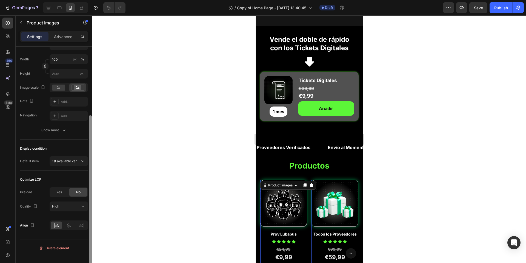
drag, startPoint x: 90, startPoint y: 158, endPoint x: 88, endPoint y: 239, distance: 81.5
click at [91, 260] on div at bounding box center [90, 196] width 3 height 163
click at [59, 135] on button "Show more" at bounding box center [54, 130] width 68 height 10
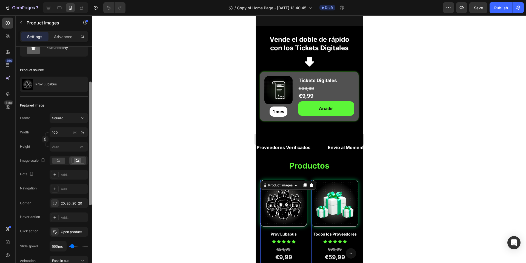
scroll to position [0, 0]
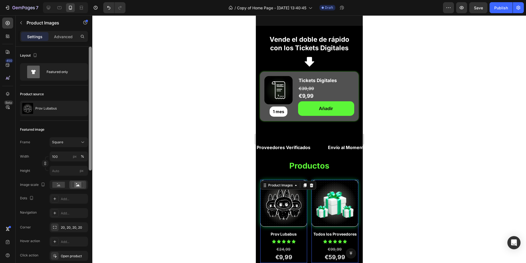
drag, startPoint x: 91, startPoint y: 171, endPoint x: 108, endPoint y: 51, distance: 120.5
click at [108, 0] on div "7 Version history / Copy of Home Page - [DATE] 13:40:45 Draft Preview Save Publ…" at bounding box center [263, 0] width 526 height 0
click at [68, 37] on p "Advanced" at bounding box center [63, 37] width 19 height 6
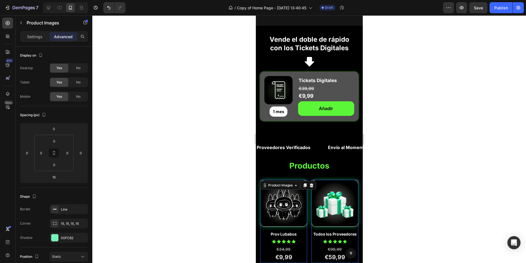
click at [286, 199] on img at bounding box center [283, 203] width 46 height 46
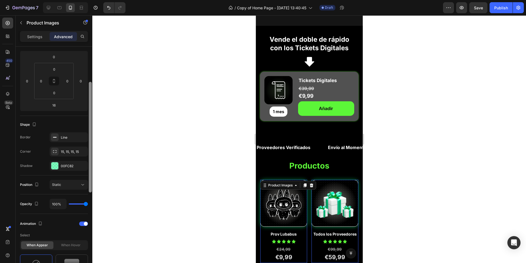
scroll to position [73, 0]
drag, startPoint x: 90, startPoint y: 141, endPoint x: 84, endPoint y: 176, distance: 35.2
click at [84, 176] on div "Display on Desktop Yes No Tablet Yes No Mobile Yes No Spacing (px) 0 0 16 0 0 0…" at bounding box center [54, 163] width 77 height 232
click at [63, 165] on div "00FC82" at bounding box center [69, 164] width 16 height 5
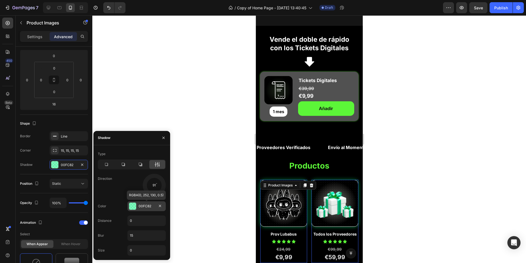
click at [147, 205] on div "00FC82" at bounding box center [147, 205] width 16 height 5
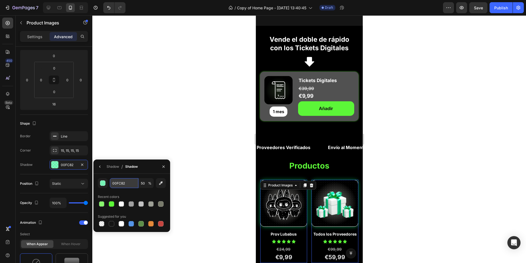
click at [120, 184] on input "00FC82" at bounding box center [124, 183] width 29 height 10
click at [102, 167] on icon "button" at bounding box center [100, 166] width 4 height 4
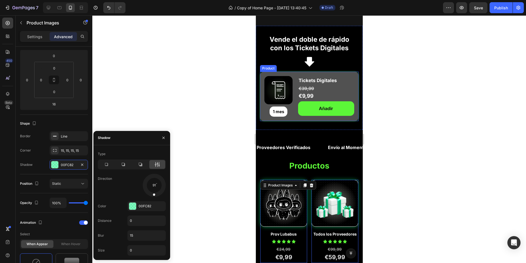
click at [291, 75] on div "Product Images 1 mes Product Badge Tickets Digitales Product Title €9,99 Text B…" at bounding box center [309, 96] width 99 height 49
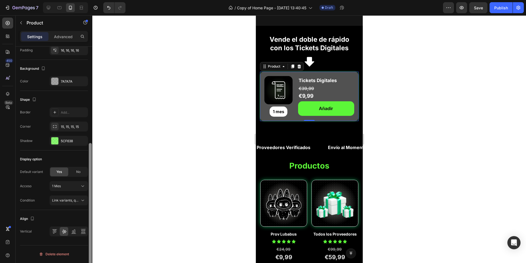
scroll to position [146, 0]
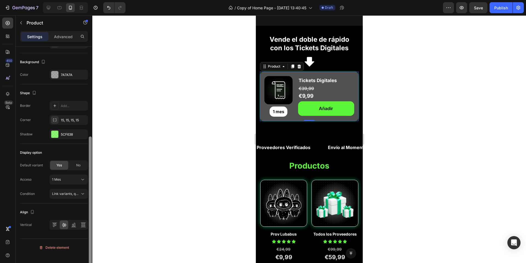
drag, startPoint x: 89, startPoint y: 142, endPoint x: 93, endPoint y: 247, distance: 105.1
click at [93, 0] on div "7 Version history / Copy of Home Page - [DATE] 13:40:45 Draft Preview Save Publ…" at bounding box center [263, 0] width 526 height 0
click at [66, 136] on div "5CF638" at bounding box center [69, 134] width 38 height 10
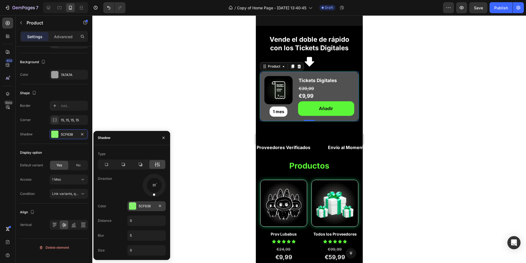
click at [142, 208] on div "5CF638" at bounding box center [147, 205] width 16 height 5
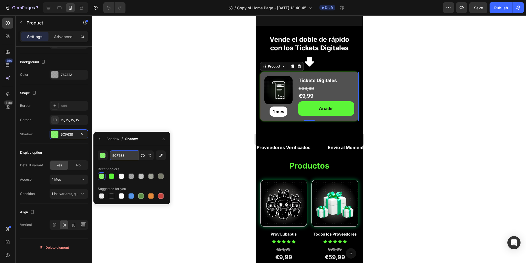
click at [123, 153] on input "5CF638" at bounding box center [124, 155] width 29 height 10
paste input "00FC82"
click at [135, 157] on input "00FC828" at bounding box center [124, 155] width 29 height 10
drag, startPoint x: 129, startPoint y: 156, endPoint x: 107, endPoint y: 154, distance: 21.7
click at [107, 154] on div "00FC828 70 %" at bounding box center [132, 155] width 68 height 10
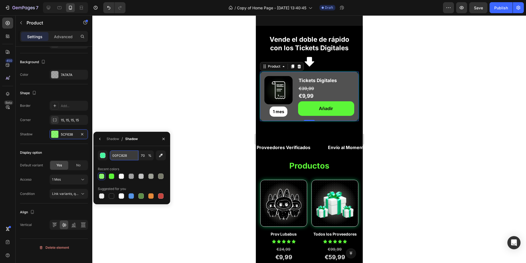
paste input "text"
type input "00FC82"
click at [145, 154] on input "70" at bounding box center [146, 155] width 15 height 10
type input "50"
click at [100, 139] on icon "button" at bounding box center [100, 139] width 4 height 4
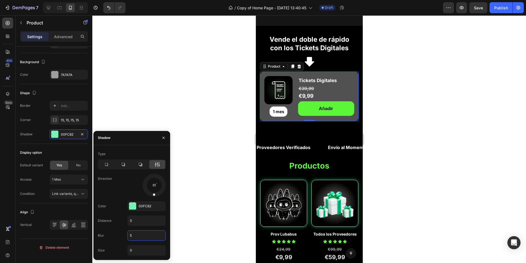
click at [139, 236] on input "5" at bounding box center [147, 235] width 38 height 10
type input "15"
click at [212, 170] on div at bounding box center [309, 138] width 434 height 247
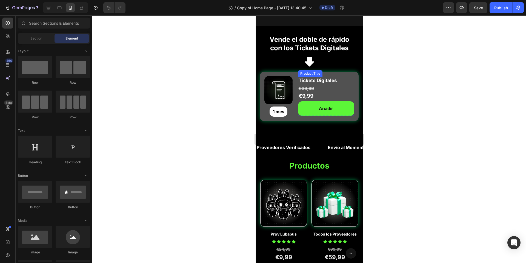
click at [349, 83] on h2 "Tickets Digitales" at bounding box center [326, 80] width 56 height 7
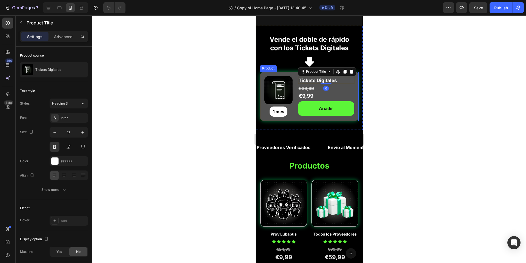
click at [351, 87] on div "Product Images 1 mes Product Badge Tickets Digitales Product Title Edit content…" at bounding box center [309, 96] width 99 height 49
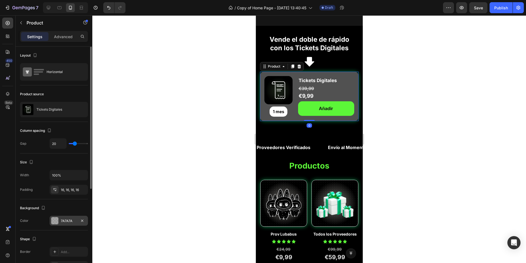
click at [60, 223] on div "7A7A7A" at bounding box center [69, 220] width 38 height 10
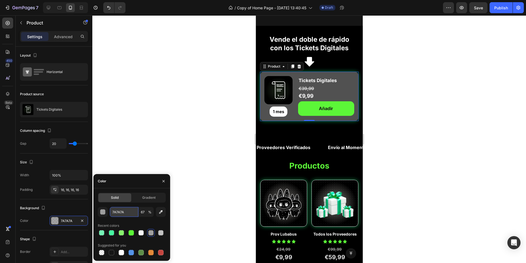
click at [116, 212] on input "7A7A7A" at bounding box center [124, 212] width 29 height 10
click at [125, 213] on input "7A7A7A" at bounding box center [124, 212] width 29 height 10
type input "1a1"
type input "100"
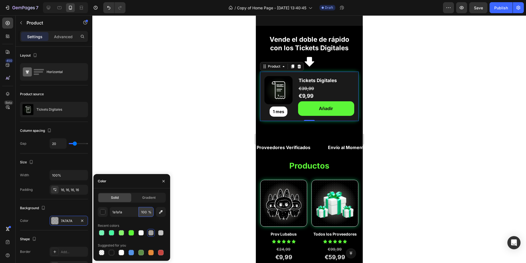
click at [145, 212] on input "100" at bounding box center [146, 212] width 15 height 10
type input "1A1A1A"
click at [104, 208] on button "button" at bounding box center [103, 212] width 10 height 10
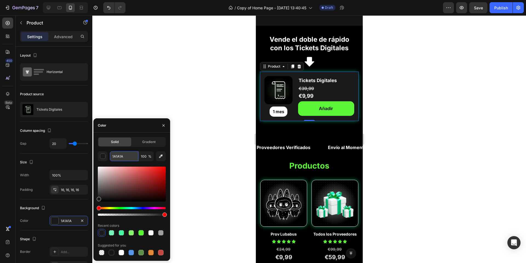
click at [120, 155] on input "1A1A1A" at bounding box center [124, 156] width 29 height 10
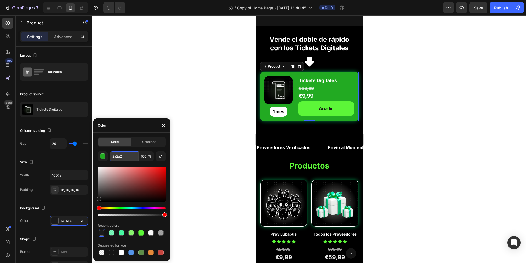
type input "2a2a2a"
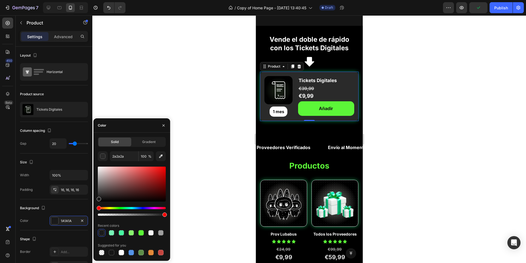
click at [199, 101] on div at bounding box center [309, 138] width 434 height 247
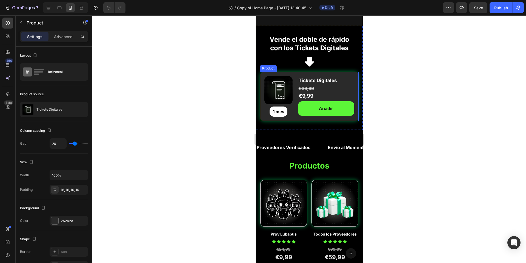
click at [351, 86] on div "Product Images 1 mes Product Badge Tickets Digitales Product Title €9,99 Text B…" at bounding box center [309, 96] width 99 height 49
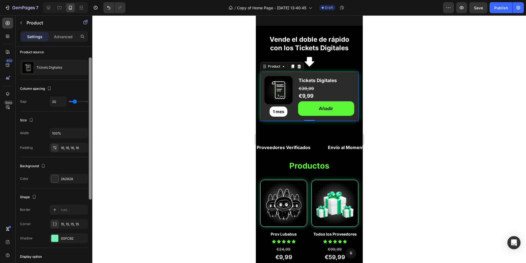
scroll to position [64, 0]
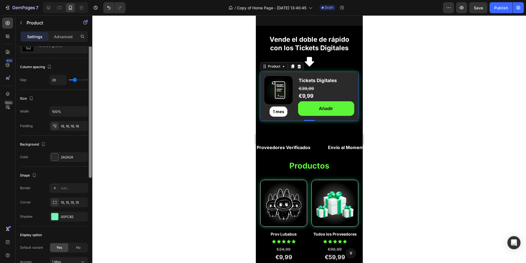
drag, startPoint x: 90, startPoint y: 178, endPoint x: 90, endPoint y: 218, distance: 39.5
click at [90, 178] on div at bounding box center [90, 107] width 3 height 142
drag, startPoint x: 60, startPoint y: 195, endPoint x: 57, endPoint y: 186, distance: 9.5
click at [60, 197] on div "Border Add... Corner 15, 15, 15, 15 Shadow 00FC82" at bounding box center [54, 201] width 68 height 38
click at [57, 187] on div at bounding box center [55, 187] width 8 height 8
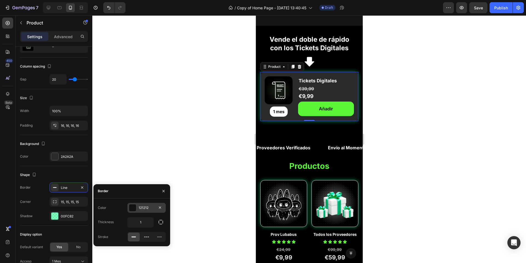
click at [139, 207] on div "121212" at bounding box center [147, 207] width 16 height 5
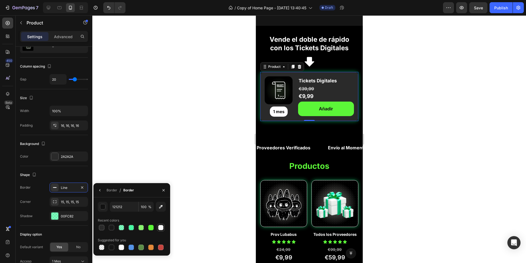
click at [161, 229] on div at bounding box center [160, 227] width 5 height 5
type input "FFFFFF"
type input "70"
click at [179, 206] on div at bounding box center [309, 138] width 434 height 247
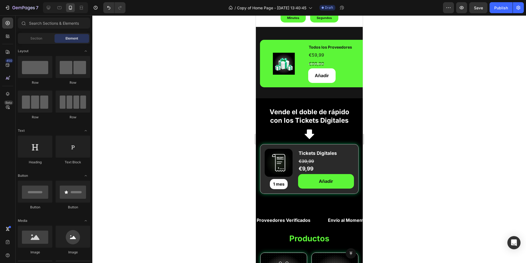
scroll to position [49, 0]
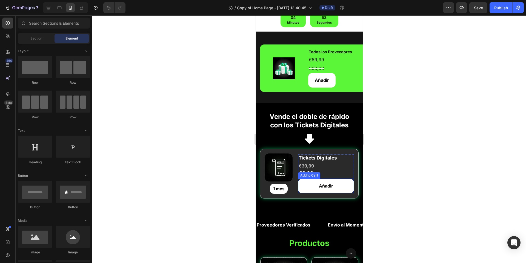
click at [341, 186] on button "Añadir" at bounding box center [326, 185] width 56 height 15
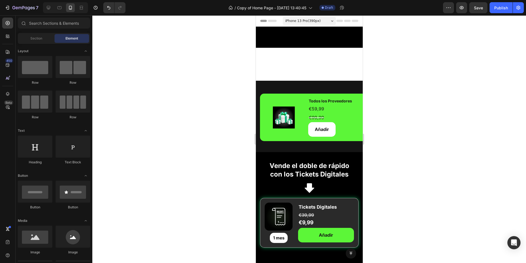
scroll to position [150, 0]
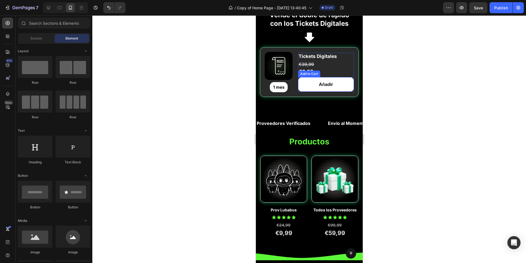
click at [310, 84] on button "Añadir" at bounding box center [326, 84] width 56 height 15
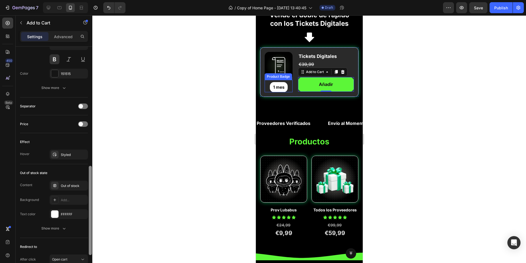
scroll to position [310, 0]
drag, startPoint x: 90, startPoint y: 133, endPoint x: 69, endPoint y: 253, distance: 121.4
click at [69, 253] on div "Layout Product source Tickets Digitales Size Width 100% Height Auto Padding 12,…" at bounding box center [54, 163] width 77 height 232
click at [70, 158] on div "Styled" at bounding box center [69, 154] width 38 height 10
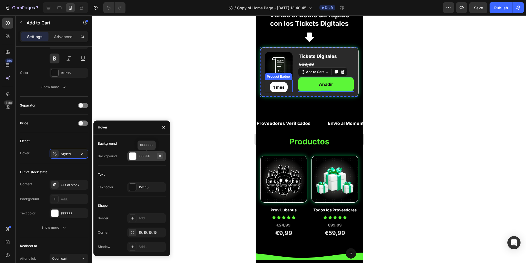
click at [160, 158] on icon "button" at bounding box center [160, 156] width 4 height 4
click at [140, 220] on div "Add..." at bounding box center [152, 217] width 26 height 5
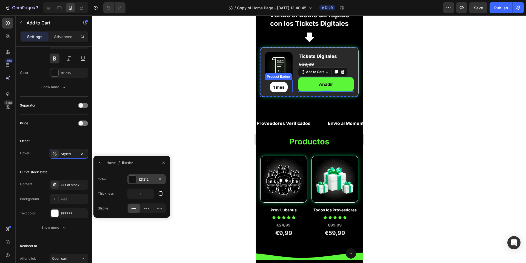
click at [142, 183] on div "121212" at bounding box center [146, 179] width 38 height 10
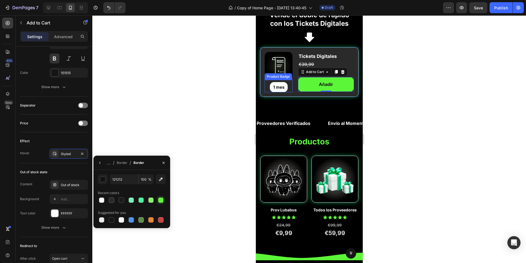
click at [161, 200] on div at bounding box center [160, 199] width 5 height 5
type input "5CF638"
click at [102, 166] on button "button" at bounding box center [100, 162] width 9 height 9
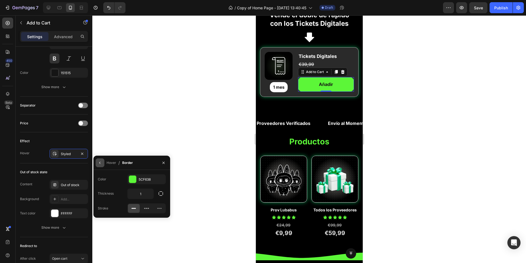
click at [100, 163] on icon "button" at bounding box center [100, 162] width 4 height 4
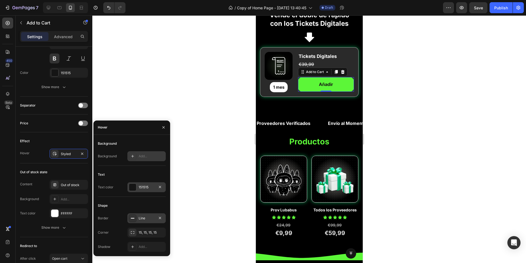
click at [142, 189] on div "151515" at bounding box center [147, 186] width 16 height 5
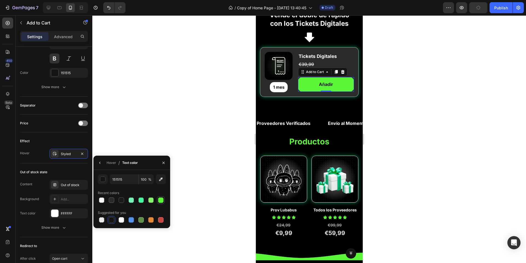
click at [161, 202] on div at bounding box center [160, 199] width 5 height 5
type input "5CF638"
click at [401, 90] on div at bounding box center [309, 138] width 434 height 247
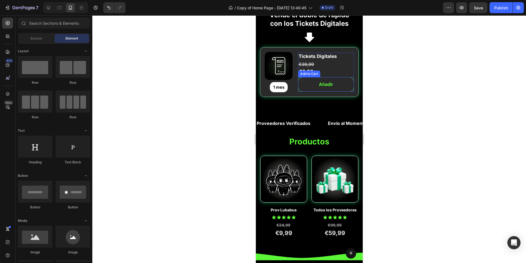
click at [302, 84] on button "Añadir" at bounding box center [326, 84] width 56 height 15
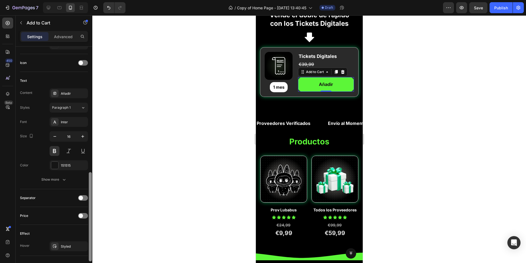
scroll to position [265, 0]
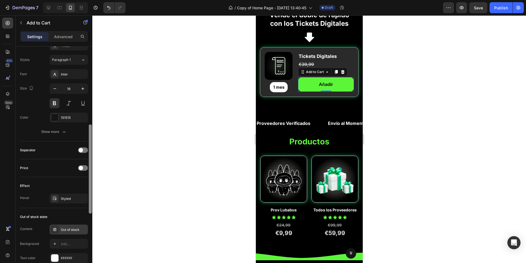
drag, startPoint x: 91, startPoint y: 135, endPoint x: 71, endPoint y: 237, distance: 104.2
click at [71, 237] on div "Layout Product source Tickets Digitales Size Width 100% Height Auto Padding 12,…" at bounding box center [54, 163] width 77 height 232
click at [58, 202] on div at bounding box center [55, 198] width 8 height 8
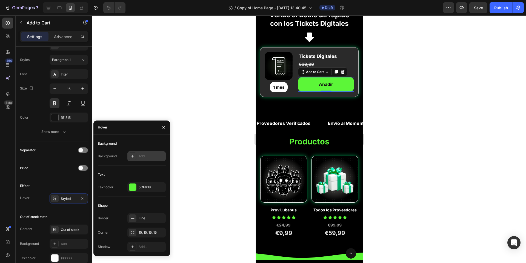
click at [135, 153] on div at bounding box center [133, 156] width 8 height 8
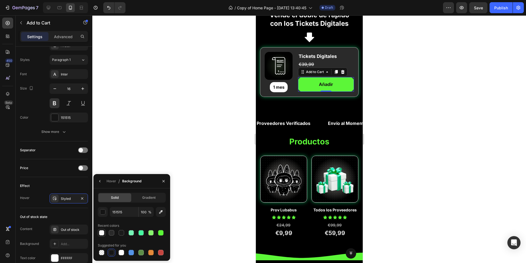
click at [102, 232] on div at bounding box center [101, 232] width 5 height 5
type input "FFFFFF"
click at [119, 251] on div at bounding box center [121, 251] width 5 height 5
type input "100"
drag, startPoint x: 121, startPoint y: 231, endPoint x: 137, endPoint y: 211, distance: 24.8
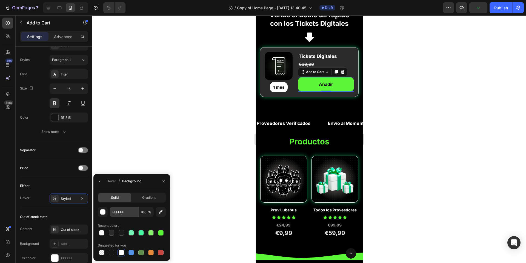
click at [121, 231] on div at bounding box center [121, 232] width 5 height 5
type input "1A1A1A"
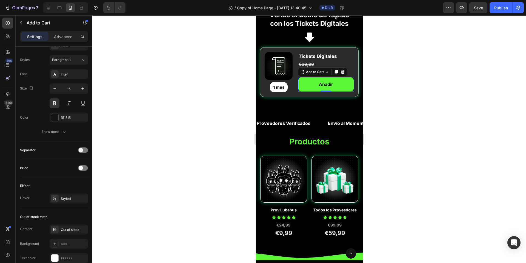
click at [428, 92] on div at bounding box center [309, 138] width 434 height 247
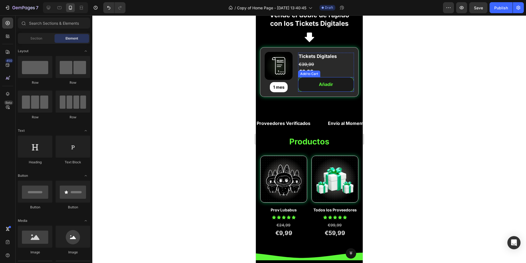
click at [302, 83] on button "Añadir" at bounding box center [326, 84] width 56 height 15
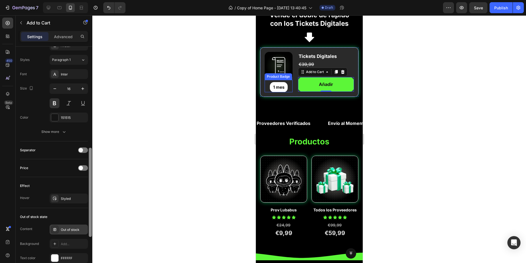
scroll to position [267, 0]
drag, startPoint x: 90, startPoint y: 132, endPoint x: 67, endPoint y: 235, distance: 105.3
click at [67, 235] on div "Layout Product source Tickets Digitales Size Width 100% Height Auto Padding 12,…" at bounding box center [54, 163] width 77 height 232
click at [61, 200] on div "Styled" at bounding box center [69, 197] width 16 height 5
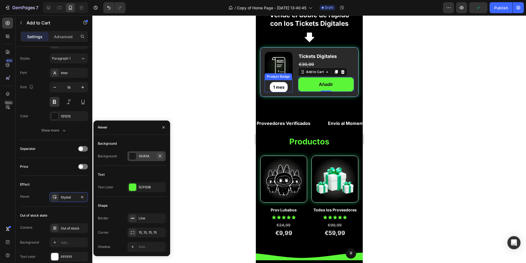
click at [159, 155] on icon "button" at bounding box center [160, 156] width 4 height 4
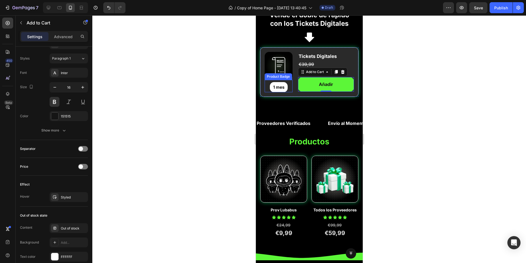
click at [209, 93] on div at bounding box center [309, 138] width 434 height 247
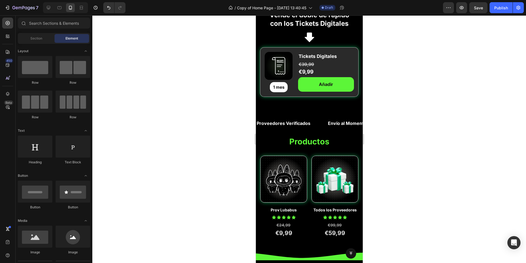
scroll to position [100, 0]
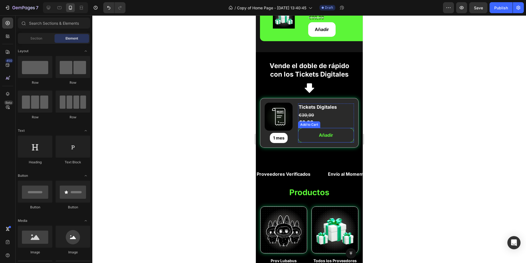
click at [309, 132] on button "Añadir" at bounding box center [326, 135] width 56 height 15
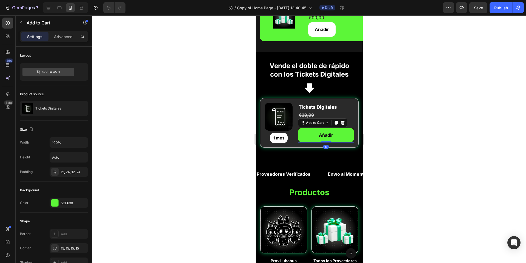
drag, startPoint x: 63, startPoint y: 39, endPoint x: 72, endPoint y: 41, distance: 9.6
click at [63, 39] on p "Advanced" at bounding box center [63, 37] width 19 height 6
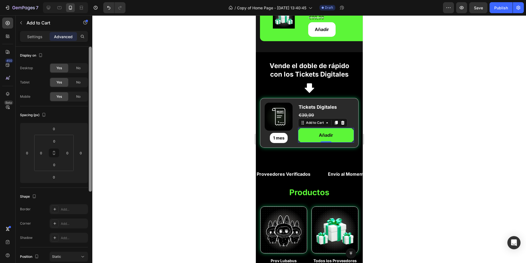
scroll to position [139, 0]
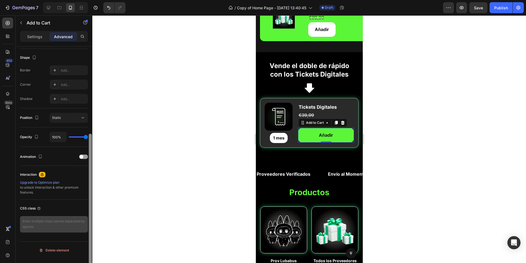
drag, startPoint x: 91, startPoint y: 54, endPoint x: 75, endPoint y: 229, distance: 175.9
click at [88, 249] on div at bounding box center [90, 163] width 4 height 232
click at [42, 226] on textarea at bounding box center [54, 224] width 68 height 16
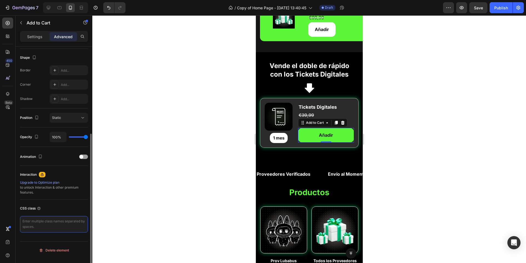
paste textarea "bounce-infinite"
type textarea "bounce-infinite"
click at [199, 143] on div at bounding box center [309, 138] width 434 height 247
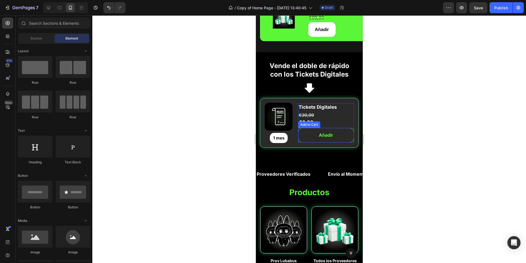
click at [313, 136] on button "Añadir" at bounding box center [326, 135] width 56 height 15
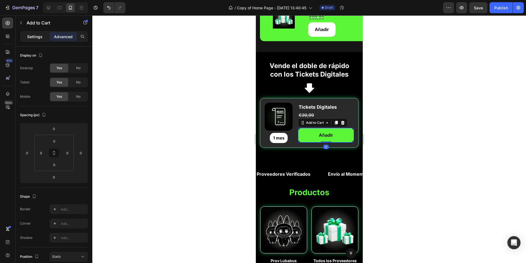
click at [38, 39] on div "Settings" at bounding box center [34, 36] width 27 height 9
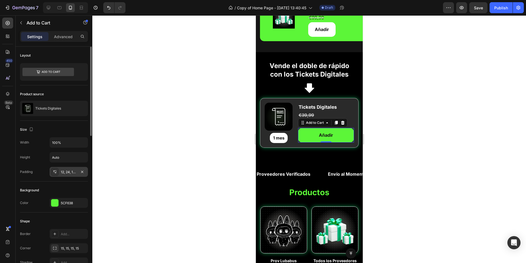
click at [67, 170] on div "12, 24, 12, 24" at bounding box center [69, 172] width 38 height 10
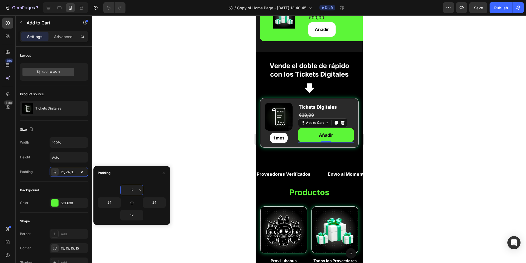
click at [136, 188] on input "12" at bounding box center [132, 190] width 22 height 10
type input "8"
click at [135, 214] on input "12" at bounding box center [132, 215] width 22 height 10
type input "8"
click at [231, 148] on div at bounding box center [309, 138] width 434 height 247
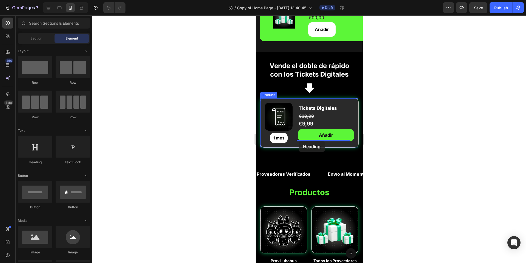
drag, startPoint x: 296, startPoint y: 167, endPoint x: 299, endPoint y: 141, distance: 26.1
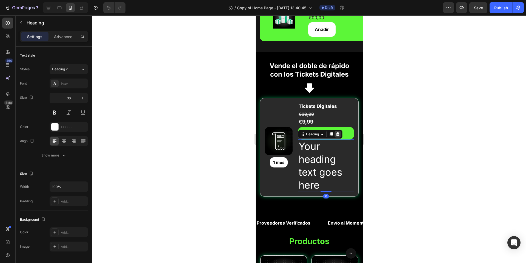
click at [336, 133] on icon at bounding box center [338, 134] width 4 height 4
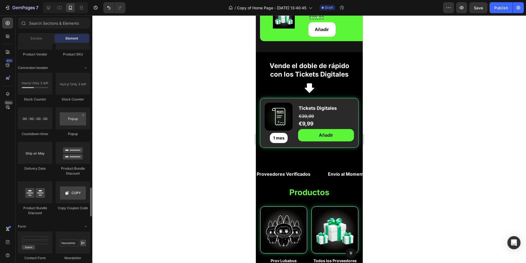
scroll to position [1409, 0]
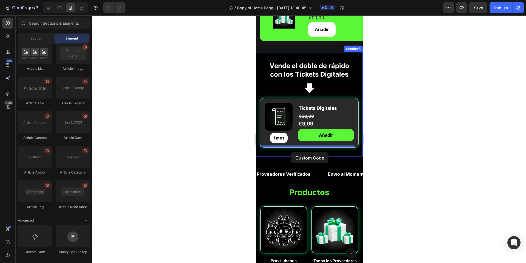
drag, startPoint x: 289, startPoint y: 255, endPoint x: 291, endPoint y: 152, distance: 103.4
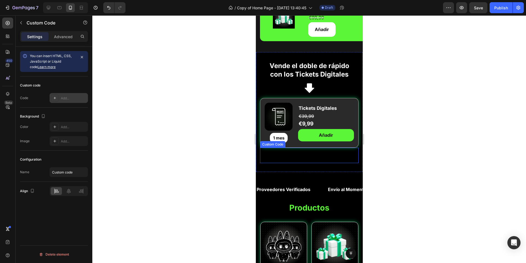
click at [58, 102] on div at bounding box center [55, 98] width 8 height 8
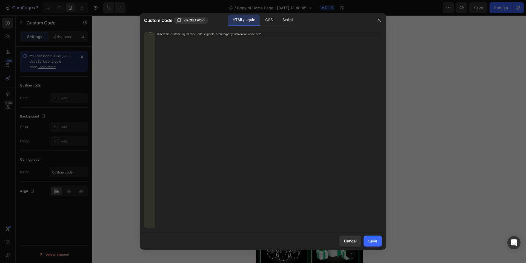
click at [168, 38] on div "Insert the custom Liquid code, add snippets, or third-party installation code h…" at bounding box center [268, 134] width 227 height 205
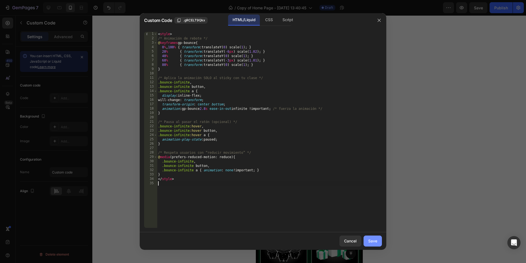
click at [375, 241] on div "Save" at bounding box center [372, 241] width 9 height 6
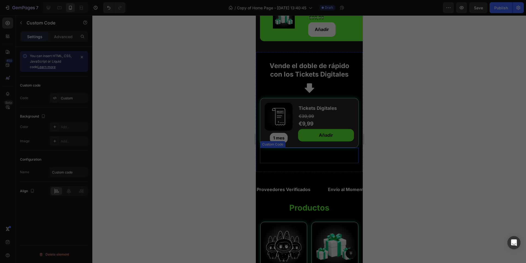
type textarea "</style>"
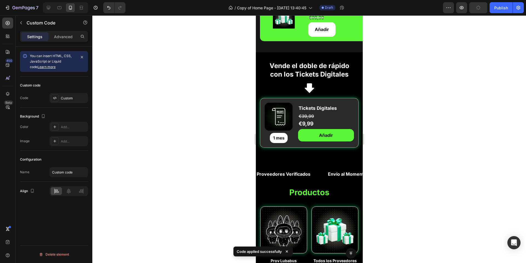
scroll to position [83, 0]
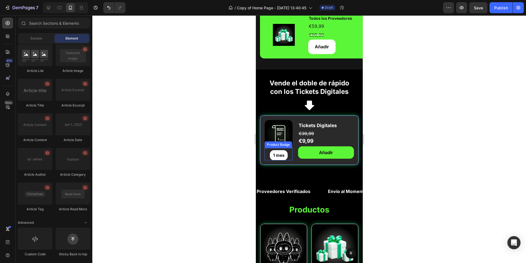
click at [283, 154] on pre "1 mes" at bounding box center [279, 155] width 18 height 10
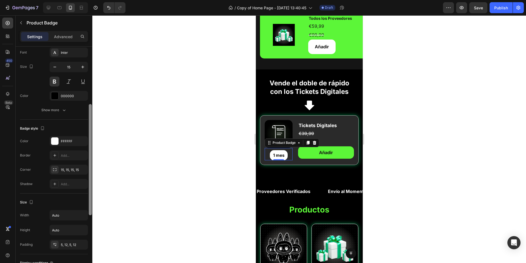
scroll to position [120, 0]
drag, startPoint x: 90, startPoint y: 154, endPoint x: 89, endPoint y: 211, distance: 57.9
click at [89, 211] on div at bounding box center [90, 158] width 3 height 111
click at [75, 246] on div "5, 12, 5, 12" at bounding box center [69, 243] width 16 height 5
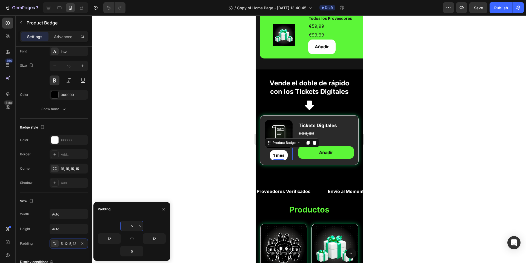
click at [134, 227] on input "5" at bounding box center [132, 226] width 22 height 10
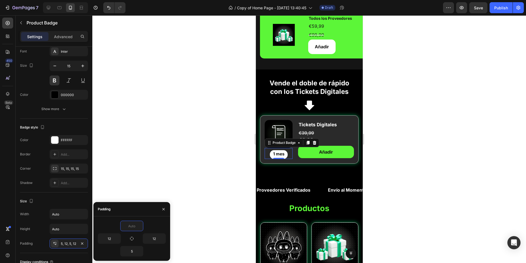
type input "3"
click at [136, 249] on input "5" at bounding box center [132, 251] width 22 height 10
type input "0"
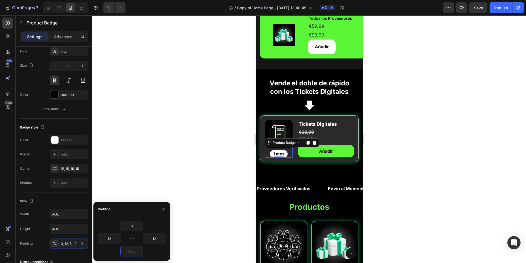
click at [404, 135] on div at bounding box center [309, 138] width 434 height 247
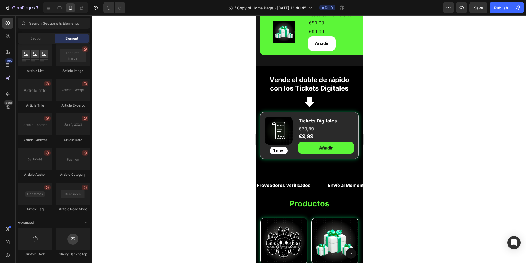
scroll to position [97, 0]
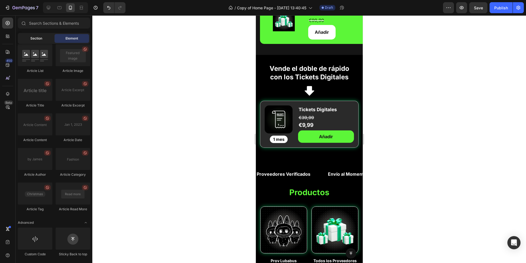
click at [36, 41] on div "Section" at bounding box center [36, 38] width 35 height 9
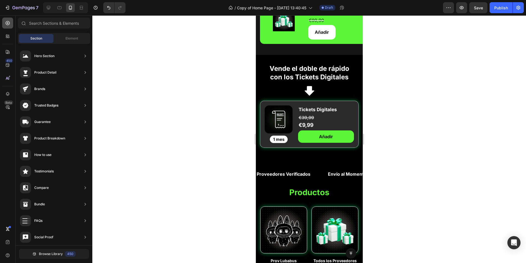
click at [10, 24] on icon at bounding box center [7, 22] width 5 height 5
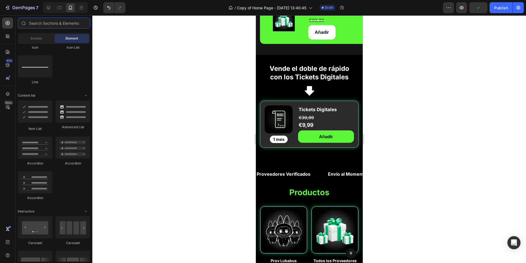
scroll to position [0, 0]
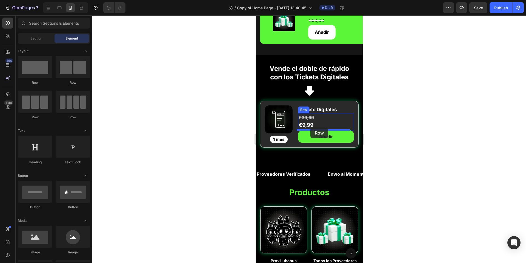
drag, startPoint x: 294, startPoint y: 83, endPoint x: 310, endPoint y: 127, distance: 46.7
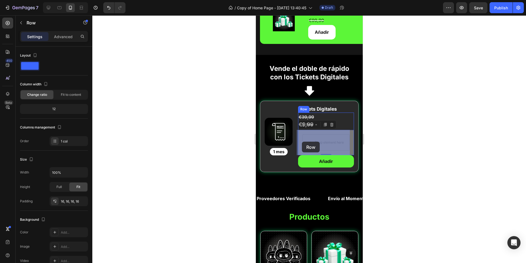
drag, startPoint x: 301, startPoint y: 126, endPoint x: 302, endPoint y: 141, distance: 15.9
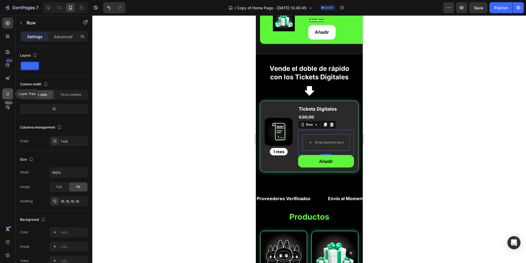
click at [8, 93] on icon at bounding box center [7, 93] width 5 height 5
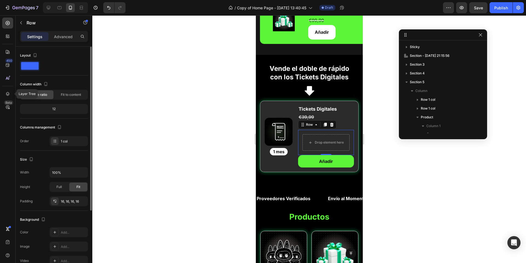
scroll to position [139, 0]
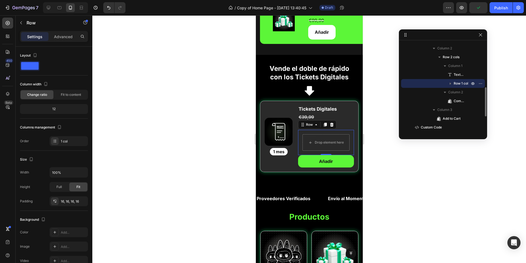
drag, startPoint x: 430, startPoint y: 84, endPoint x: 439, endPoint y: 87, distance: 9.7
click at [439, 88] on div "Column 1 Text Block Row 1 col Column 2 Compare Price" at bounding box center [443, 83] width 84 height 44
click at [482, 83] on icon "button" at bounding box center [481, 83] width 4 height 4
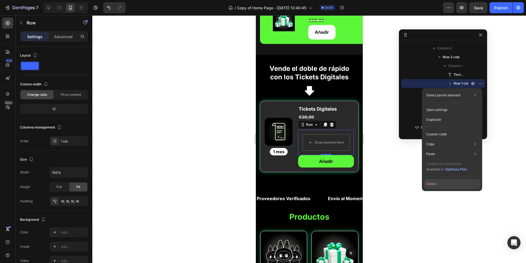
click at [434, 181] on button "Delete" at bounding box center [452, 184] width 56 height 10
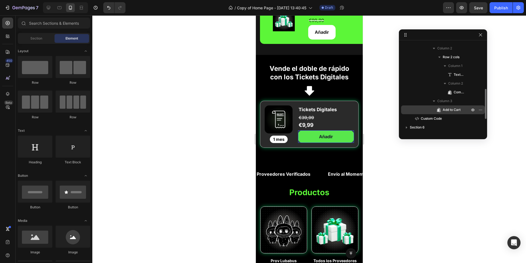
click at [438, 109] on icon at bounding box center [438, 110] width 1 height 2
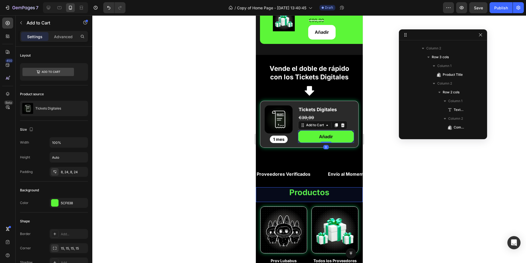
scroll to position [200, 0]
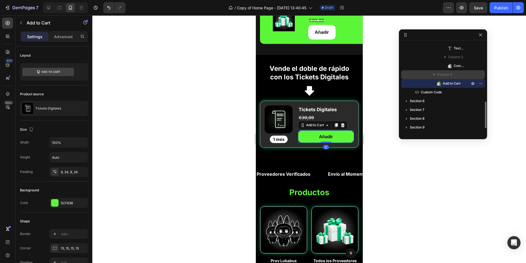
click at [437, 76] on icon "button" at bounding box center [433, 74] width 5 height 5
click at [451, 75] on span "Column 3" at bounding box center [445, 74] width 15 height 5
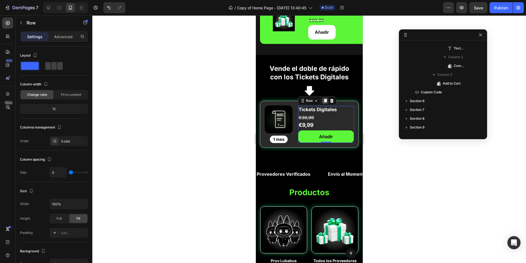
click at [325, 100] on icon at bounding box center [325, 100] width 4 height 4
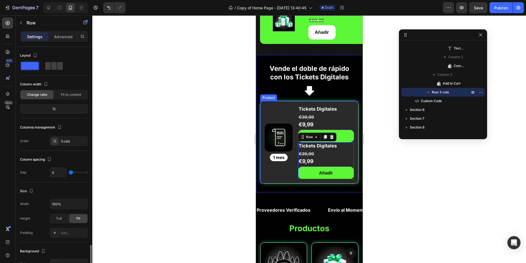
scroll to position [120, 0]
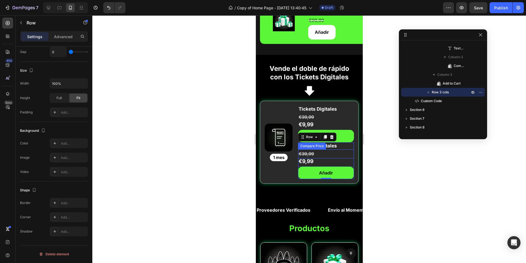
click at [319, 154] on div "€39,99" at bounding box center [326, 153] width 56 height 9
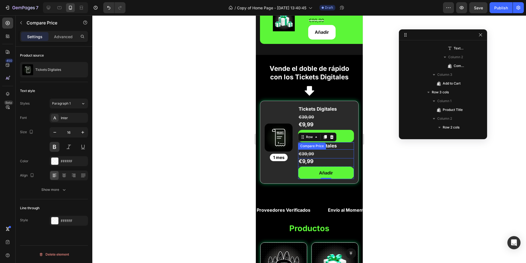
scroll to position [0, 0]
click at [355, 145] on icon at bounding box center [355, 144] width 4 height 4
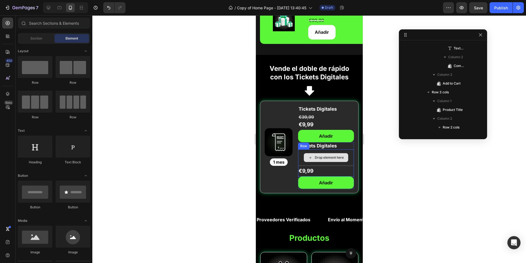
click at [328, 160] on div "Drop element here" at bounding box center [329, 157] width 29 height 4
click at [346, 146] on h2 "Tickets Digitales" at bounding box center [326, 145] width 56 height 7
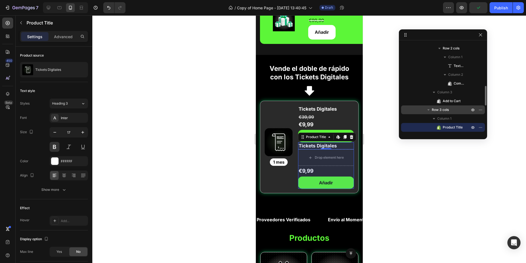
click at [445, 109] on span "Row 3 cols" at bounding box center [440, 109] width 17 height 5
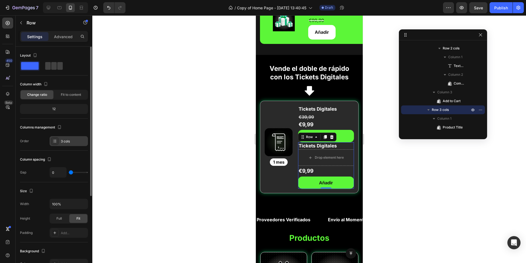
click at [61, 138] on div "3 cols" at bounding box center [69, 141] width 38 height 10
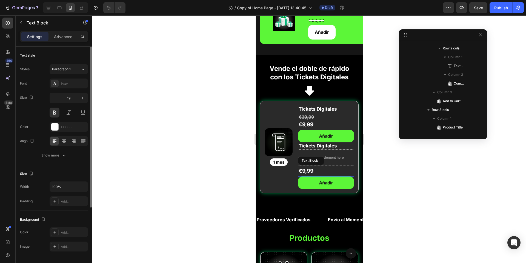
click at [313, 170] on p "€9,99" at bounding box center [326, 170] width 55 height 9
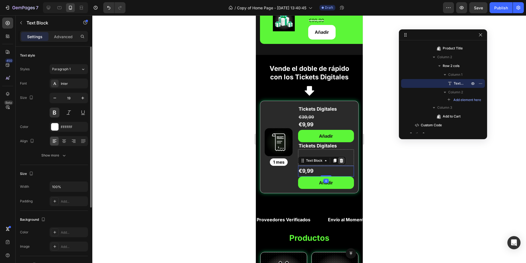
click at [340, 160] on icon at bounding box center [342, 160] width 4 height 4
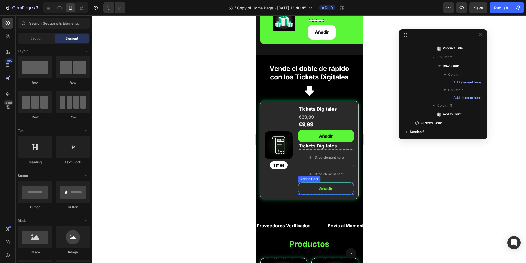
click at [308, 185] on button "Añadir" at bounding box center [326, 188] width 56 height 12
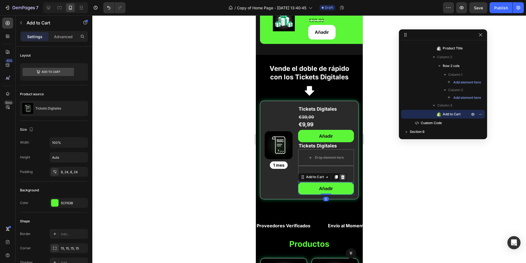
click at [340, 176] on icon at bounding box center [342, 177] width 4 height 4
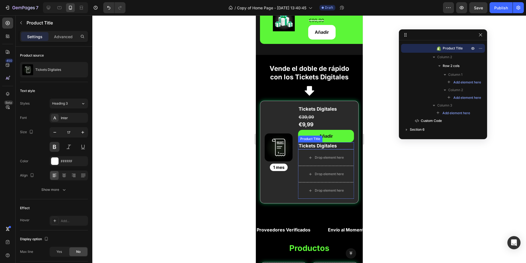
click at [316, 146] on h2 "Tickets Digitales" at bounding box center [326, 145] width 56 height 7
click at [350, 136] on icon at bounding box center [352, 137] width 4 height 4
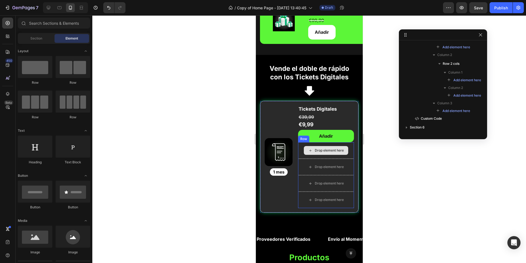
click at [304, 146] on div "Drop element here" at bounding box center [326, 150] width 44 height 9
click at [298, 146] on div "Drop element here" at bounding box center [326, 150] width 56 height 16
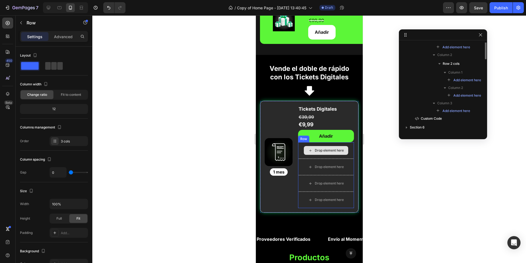
scroll to position [227, 0]
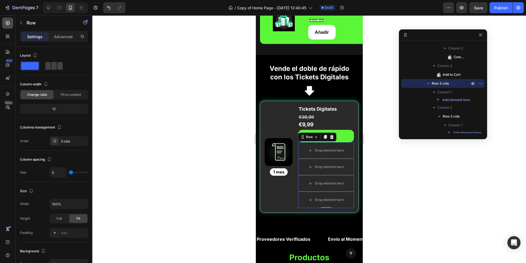
click at [7, 26] on div at bounding box center [7, 23] width 11 height 11
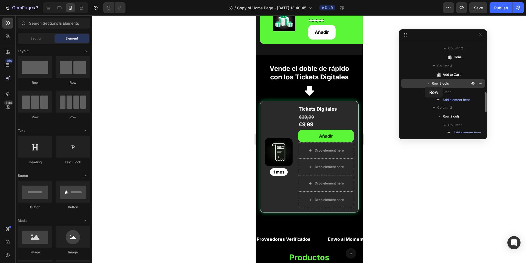
drag, startPoint x: 46, startPoint y: 67, endPoint x: 425, endPoint y: 87, distance: 380.2
click at [425, 0] on div "7 Version history / Copy of Home Page - [DATE] 13:40:45 Draft Preview Save Publ…" at bounding box center [263, 0] width 526 height 0
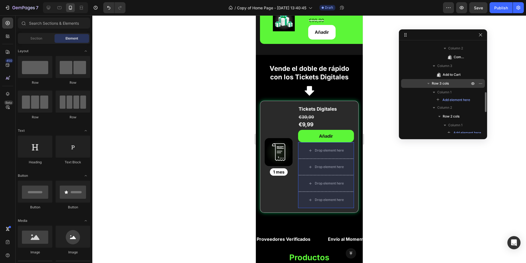
click at [430, 82] on icon "button" at bounding box center [428, 83] width 5 height 5
click at [428, 81] on icon "button" at bounding box center [428, 83] width 5 height 5
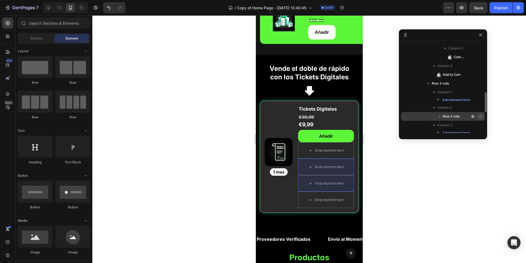
click at [479, 116] on icon "button" at bounding box center [481, 116] width 4 height 4
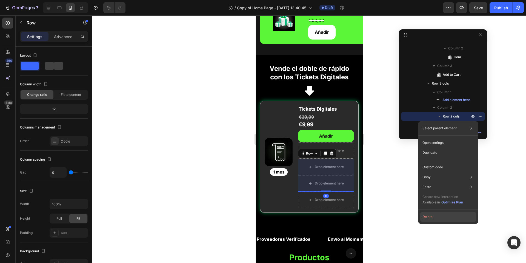
click at [441, 219] on button "Delete" at bounding box center [449, 217] width 56 height 10
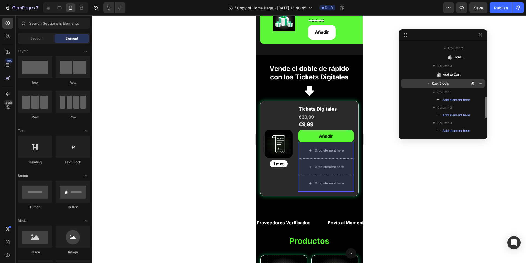
click at [445, 81] on span "Row 3 cols" at bounding box center [440, 83] width 17 height 5
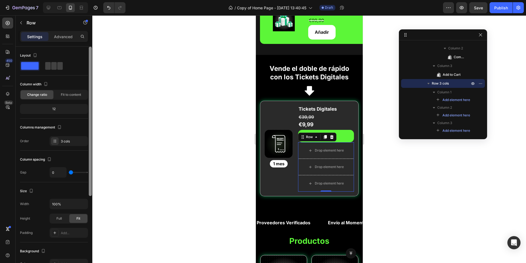
drag, startPoint x: 89, startPoint y: 142, endPoint x: 71, endPoint y: 78, distance: 66.5
click at [86, 98] on div "Layout Column width Change ratio Fit to content 12 Columns management Order 3 c…" at bounding box center [54, 163] width 77 height 232
click at [61, 40] on div "Advanced" at bounding box center [63, 36] width 27 height 9
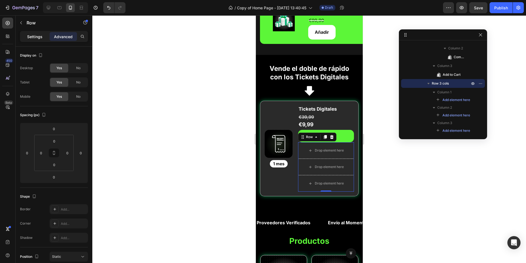
click at [37, 36] on p "Settings" at bounding box center [34, 37] width 15 height 6
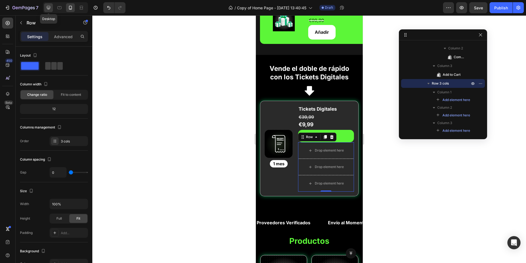
click at [47, 5] on icon at bounding box center [48, 7] width 5 height 5
type input "16"
type input "1200"
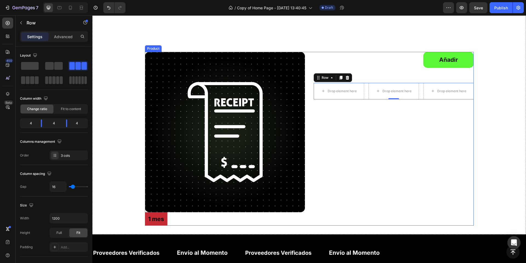
scroll to position [356, 0]
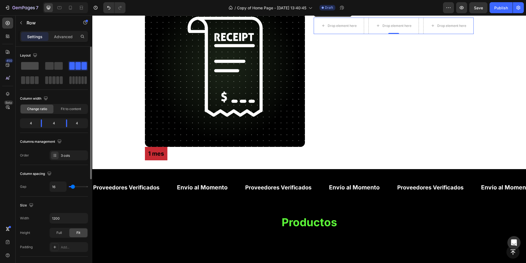
click at [33, 68] on span at bounding box center [30, 66] width 18 height 8
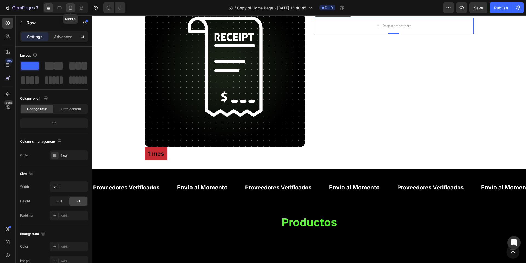
click at [68, 9] on icon at bounding box center [70, 7] width 5 height 5
type input "100%"
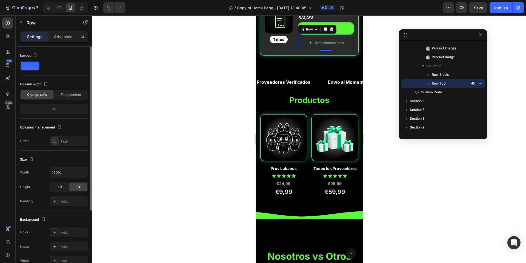
click at [35, 64] on span at bounding box center [30, 66] width 18 height 8
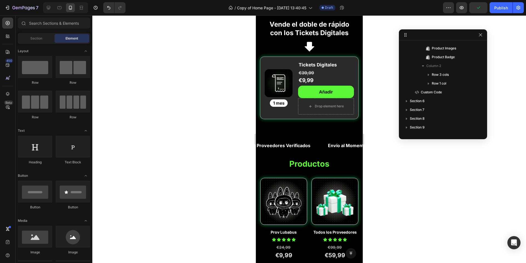
scroll to position [127, 0]
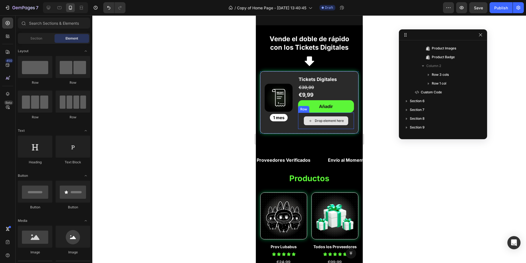
click at [315, 123] on div "Drop element here" at bounding box center [329, 120] width 29 height 4
click at [311, 125] on div "Drop element here" at bounding box center [326, 120] width 44 height 9
click at [32, 37] on span "Section" at bounding box center [36, 38] width 12 height 5
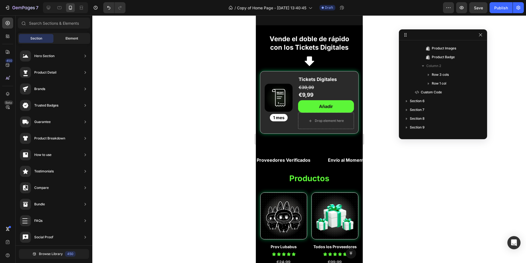
click at [71, 39] on span "Element" at bounding box center [72, 38] width 13 height 5
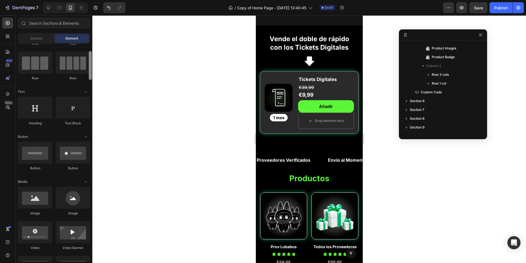
drag, startPoint x: 91, startPoint y: 70, endPoint x: 90, endPoint y: 76, distance: 5.7
click at [90, 76] on div at bounding box center [90, 65] width 3 height 29
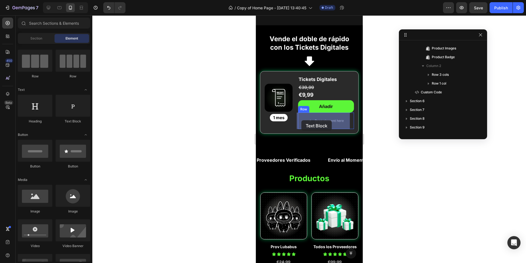
drag, startPoint x: 416, startPoint y: 125, endPoint x: 740, endPoint y: 141, distance: 324.7
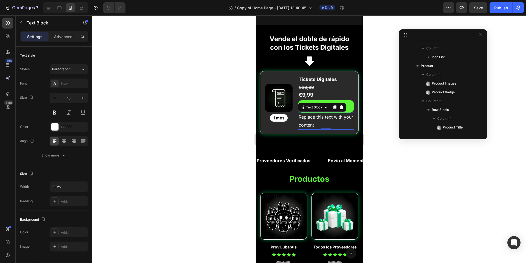
scroll to position [192, 0]
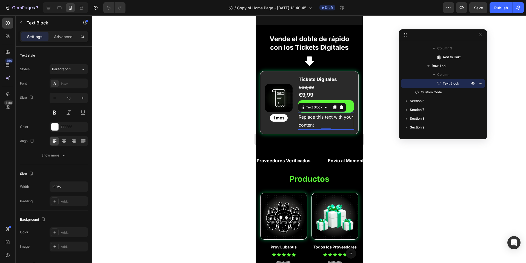
click at [313, 118] on div "Replace this text with your content" at bounding box center [326, 120] width 56 height 17
click at [313, 118] on p "Replace this text with your content" at bounding box center [326, 121] width 55 height 16
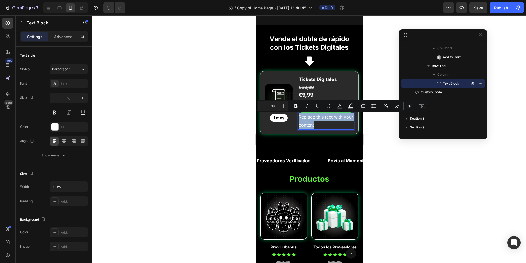
click at [313, 118] on p "Replace this text with your content" at bounding box center [326, 121] width 55 height 16
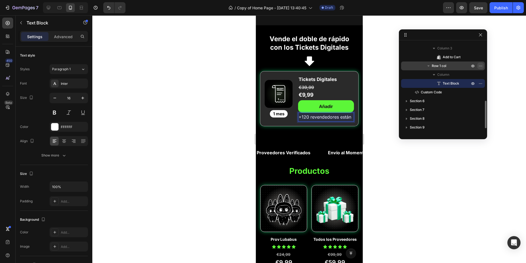
click at [481, 65] on icon "button" at bounding box center [481, 66] width 4 height 4
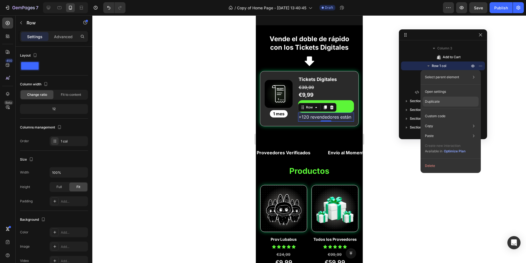
click at [438, 102] on p "Duplicate" at bounding box center [432, 101] width 15 height 5
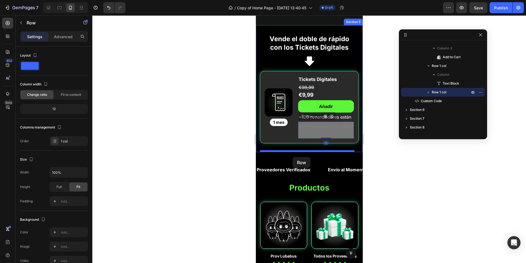
drag, startPoint x: 301, startPoint y: 125, endPoint x: 338, endPoint y: 148, distance: 44.1
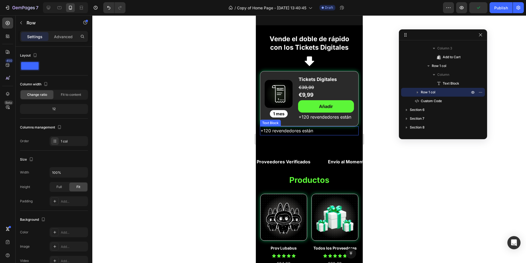
click at [304, 135] on p "+120 revendedores están" at bounding box center [309, 131] width 98 height 8
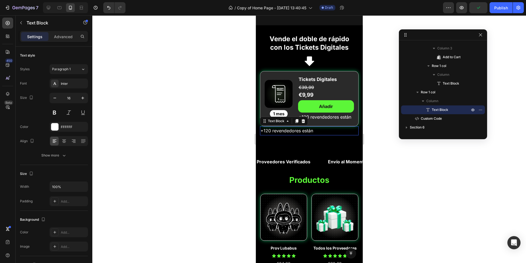
click at [304, 135] on p "+120 revendedores están" at bounding box center [309, 131] width 98 height 8
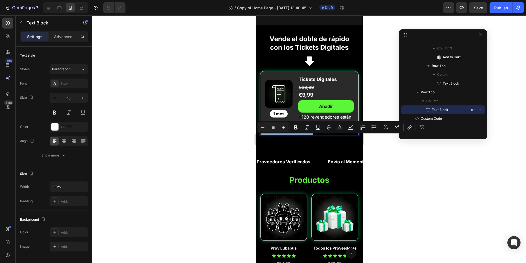
click at [304, 135] on p "+120 revendedores están" at bounding box center [309, 131] width 98 height 8
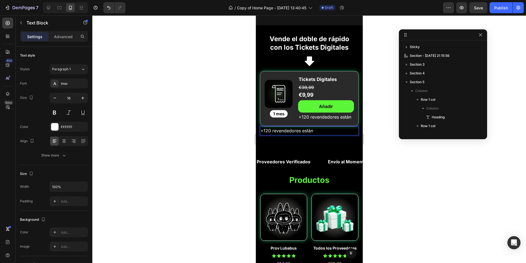
scroll to position [192, 0]
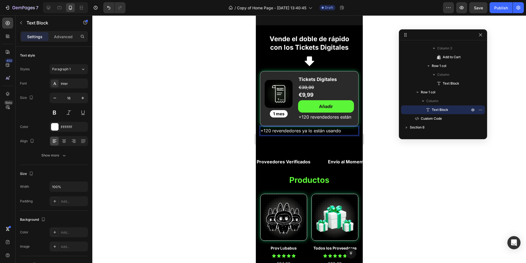
click at [349, 135] on p "+120 revendedores ya lo están usando" at bounding box center [309, 131] width 98 height 8
click at [54, 115] on button at bounding box center [55, 112] width 10 height 10
click at [57, 99] on icon "button" at bounding box center [54, 97] width 5 height 5
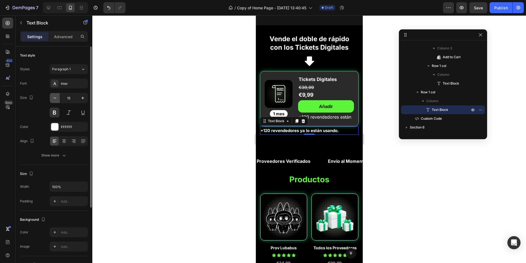
click at [57, 99] on icon "button" at bounding box center [54, 97] width 5 height 5
type input "14"
click at [66, 144] on icon at bounding box center [63, 140] width 5 height 5
click at [159, 135] on div at bounding box center [309, 138] width 434 height 247
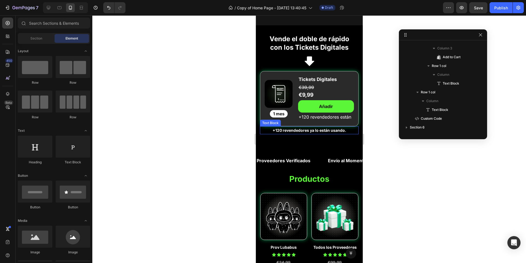
click at [318, 134] on p "+120 revendedores ya lo están usando." at bounding box center [309, 130] width 98 height 7
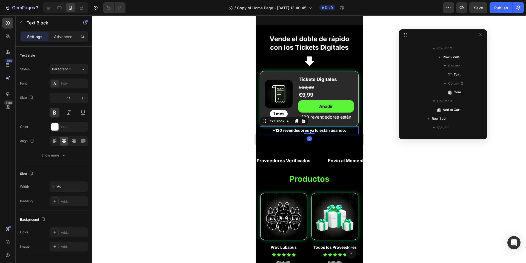
scroll to position [271, 0]
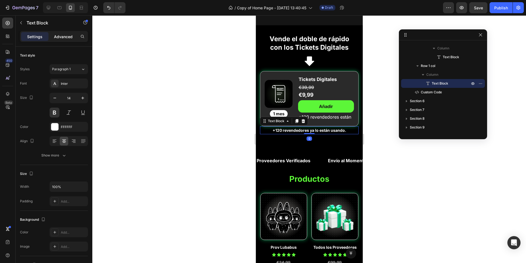
click at [58, 38] on p "Advanced" at bounding box center [63, 37] width 19 height 6
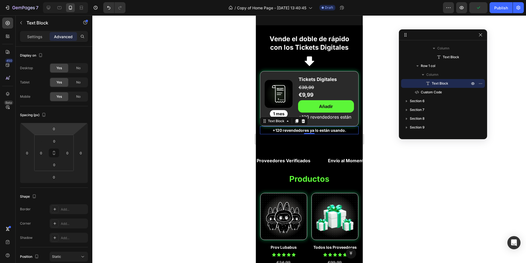
type input "12"
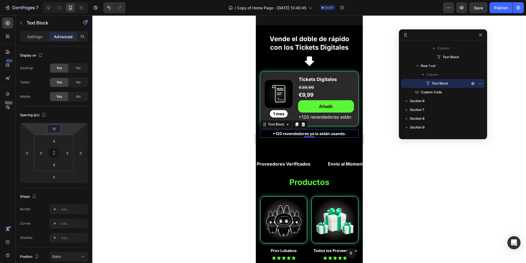
click at [59, 0] on html "7 Version history / Copy of Home Page - Aug 21, 13:40:45 Draft Preview Save Pub…" at bounding box center [263, 0] width 526 height 0
click at [309, 121] on p "+120 revendedores están" at bounding box center [326, 117] width 55 height 8
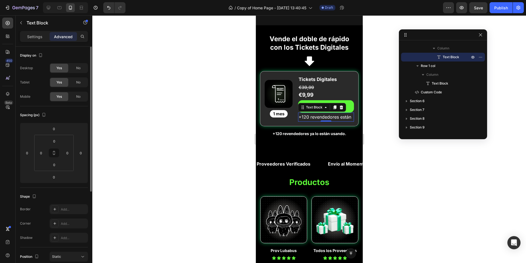
click at [43, 38] on div "Settings" at bounding box center [34, 36] width 27 height 9
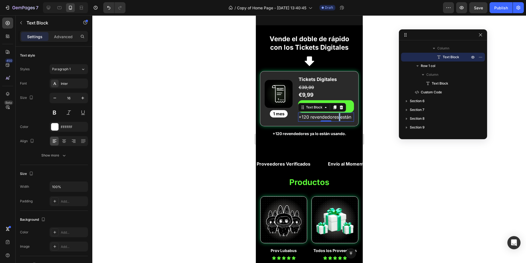
click at [341, 119] on p "+120 revendedores están" at bounding box center [326, 117] width 55 height 8
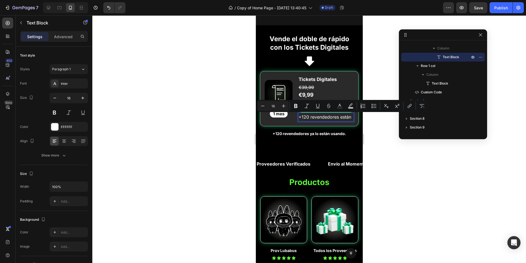
click at [324, 121] on p "+120 revendedores están" at bounding box center [326, 117] width 55 height 8
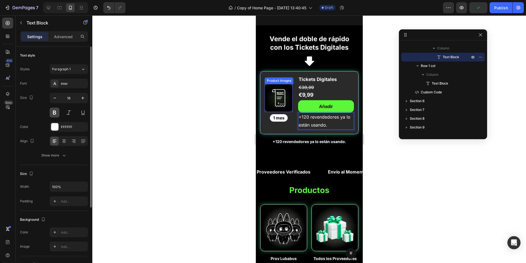
click at [51, 114] on button at bounding box center [55, 112] width 10 height 10
click at [53, 103] on button "button" at bounding box center [55, 98] width 10 height 10
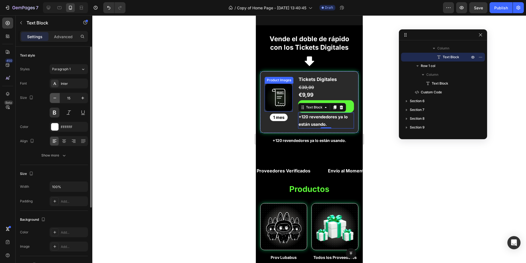
click at [53, 103] on button "button" at bounding box center [55, 98] width 10 height 10
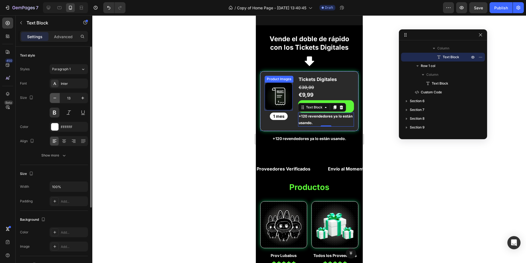
click at [53, 103] on button "button" at bounding box center [55, 98] width 10 height 10
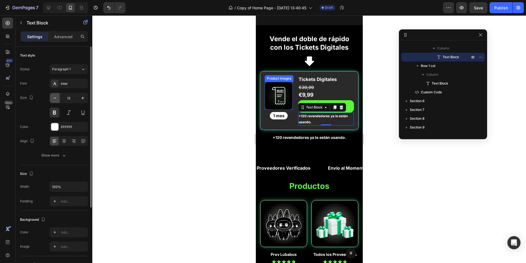
click at [53, 103] on button "button" at bounding box center [55, 98] width 10 height 10
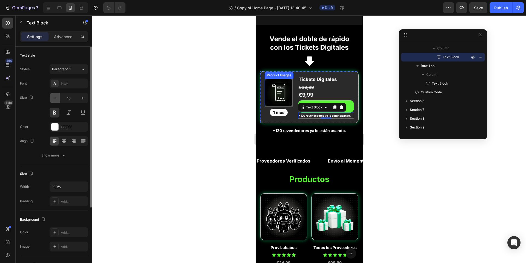
click at [53, 103] on button "button" at bounding box center [55, 98] width 10 height 10
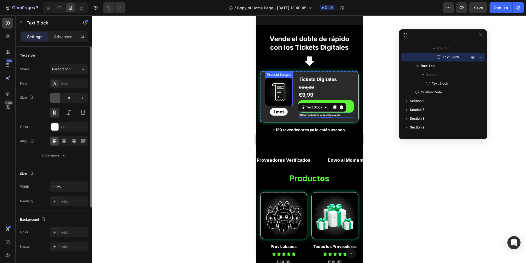
click at [53, 103] on button "button" at bounding box center [55, 98] width 10 height 10
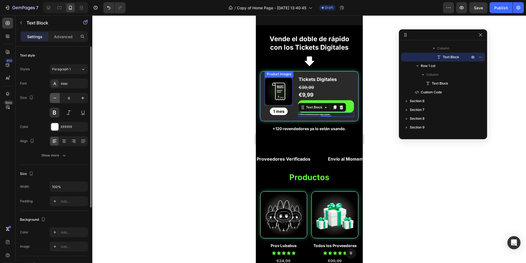
click at [53, 103] on button "button" at bounding box center [55, 98] width 10 height 10
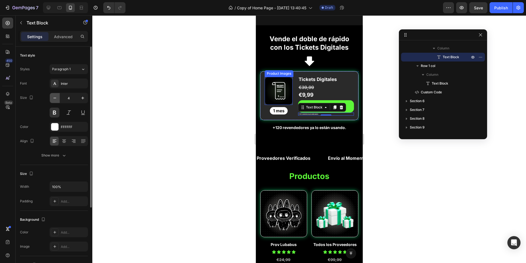
click at [53, 103] on button "button" at bounding box center [55, 98] width 10 height 10
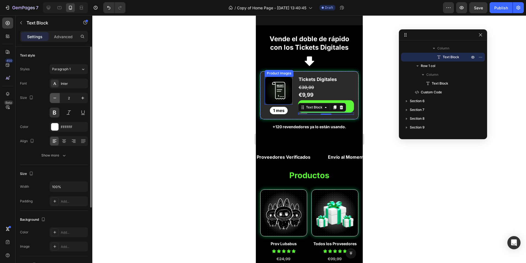
click at [53, 103] on button "button" at bounding box center [55, 98] width 10 height 10
click at [83, 101] on icon "button" at bounding box center [82, 97] width 5 height 5
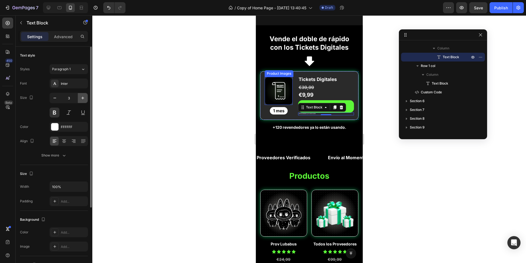
click at [83, 101] on icon "button" at bounding box center [82, 97] width 5 height 5
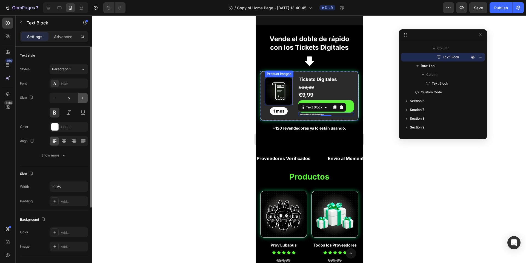
click at [83, 101] on icon "button" at bounding box center [82, 97] width 5 height 5
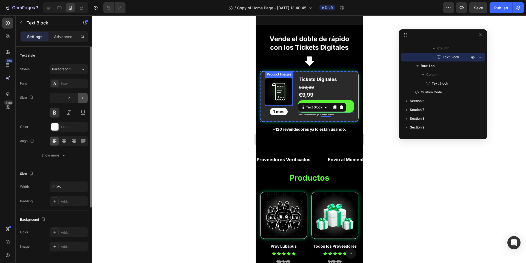
click at [83, 101] on icon "button" at bounding box center [82, 97] width 5 height 5
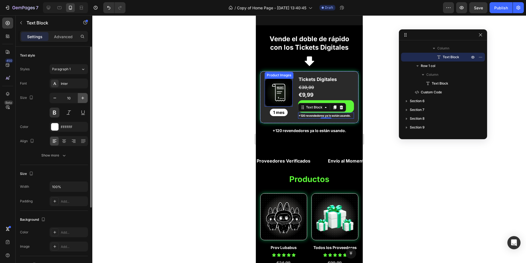
click at [83, 101] on icon "button" at bounding box center [82, 97] width 5 height 5
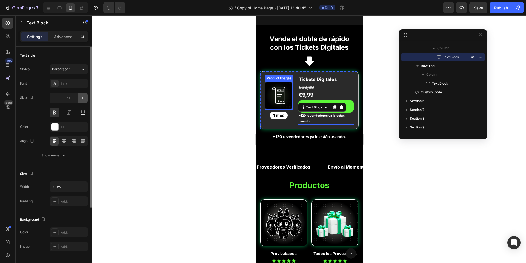
click at [83, 101] on icon "button" at bounding box center [82, 97] width 5 height 5
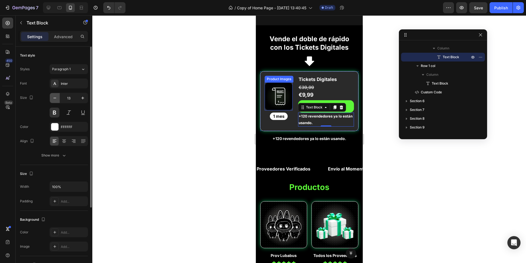
click at [55, 101] on icon "button" at bounding box center [54, 97] width 5 height 5
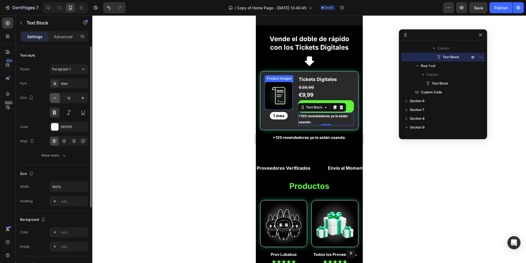
click at [55, 101] on icon "button" at bounding box center [54, 97] width 5 height 5
type input "11"
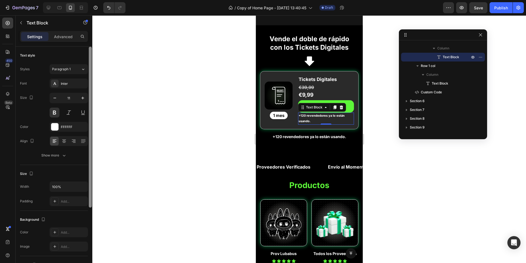
scroll to position [102, 0]
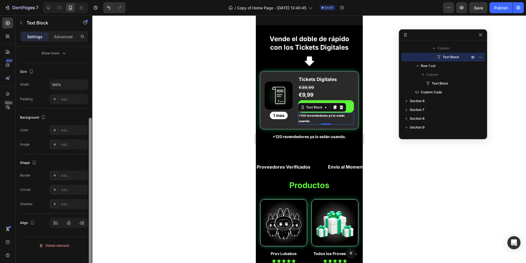
drag, startPoint x: 92, startPoint y: 87, endPoint x: 89, endPoint y: 109, distance: 21.8
click at [89, 108] on div at bounding box center [90, 163] width 4 height 232
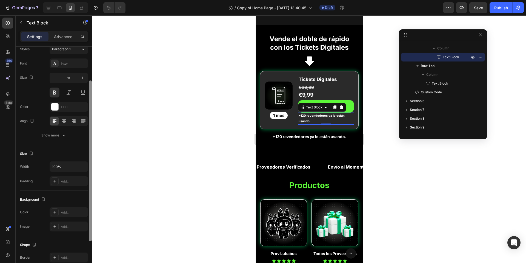
scroll to position [0, 0]
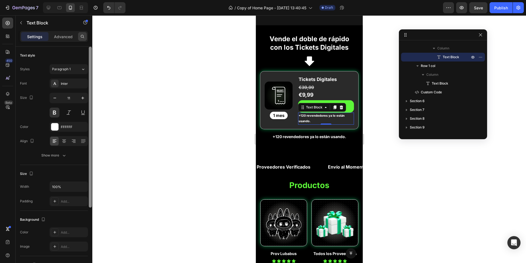
drag, startPoint x: 91, startPoint y: 125, endPoint x: 81, endPoint y: 36, distance: 89.9
click at [88, 36] on div "Settings Advanced Text style Styles Paragraph 1 Font Inter Size 11 Color FFFFFF…" at bounding box center [54, 154] width 77 height 247
click at [67, 38] on p "Advanced" at bounding box center [63, 37] width 19 height 6
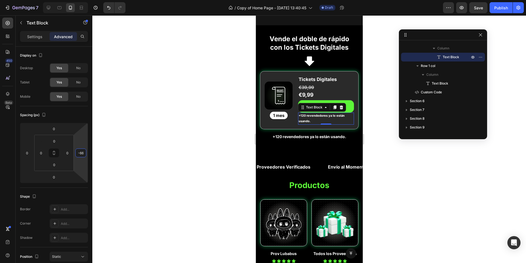
drag, startPoint x: 75, startPoint y: 148, endPoint x: 74, endPoint y: 157, distance: 9.1
click at [74, 0] on html "7 Version history / Copy of Home Page - Aug 21, 13:40:45 Draft Preview Save Pub…" at bounding box center [263, 0] width 526 height 0
type input "-6"
click at [376, 138] on div at bounding box center [309, 138] width 434 height 247
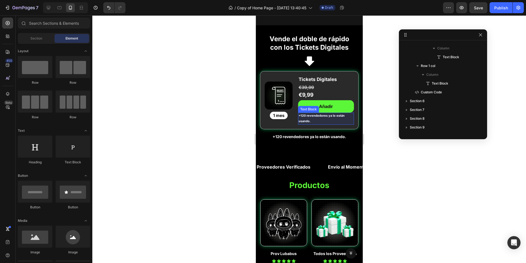
click at [328, 121] on p "+120 revendedores ya lo están usando." at bounding box center [326, 118] width 55 height 11
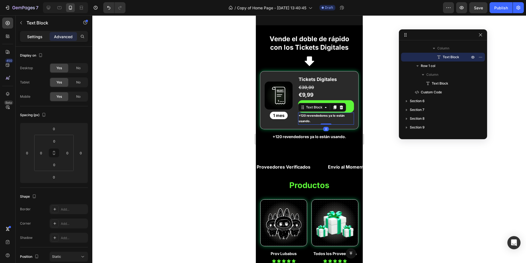
click at [36, 35] on p "Settings" at bounding box center [34, 37] width 15 height 6
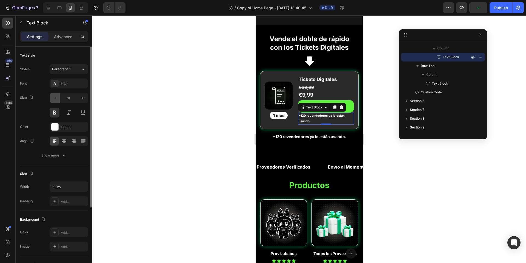
click at [54, 101] on icon "button" at bounding box center [54, 97] width 5 height 5
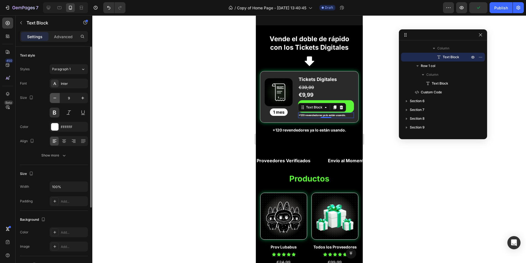
click at [54, 101] on icon "button" at bounding box center [54, 97] width 5 height 5
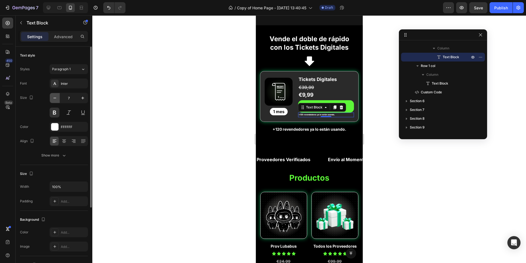
click at [55, 98] on icon "button" at bounding box center [54, 97] width 5 height 5
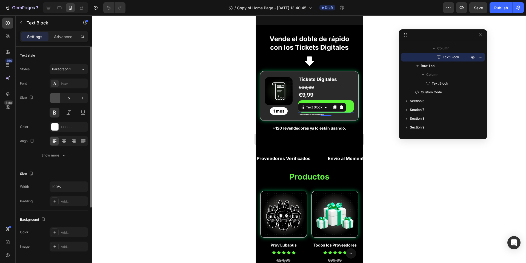
click at [55, 98] on icon "button" at bounding box center [54, 97] width 5 height 5
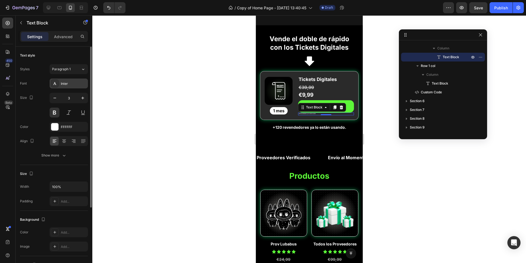
click at [64, 88] on div "Inter" at bounding box center [69, 83] width 38 height 10
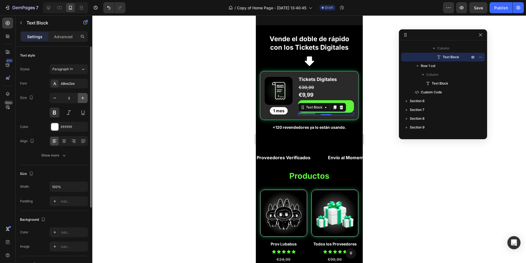
click at [80, 100] on icon "button" at bounding box center [82, 97] width 5 height 5
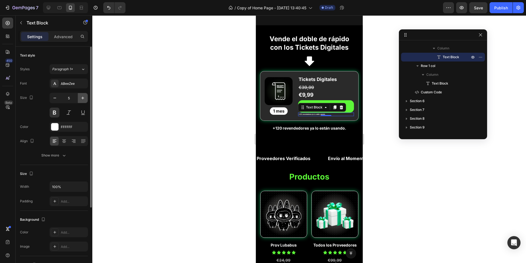
click at [80, 100] on icon "button" at bounding box center [82, 97] width 5 height 5
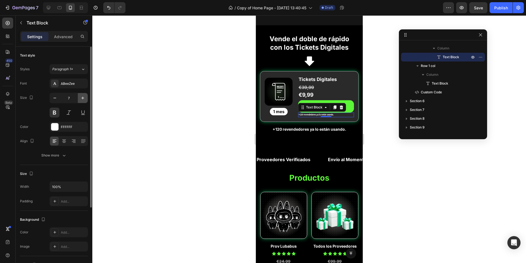
click at [80, 100] on icon "button" at bounding box center [82, 97] width 5 height 5
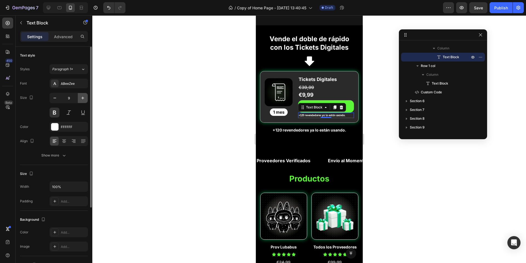
click at [80, 100] on icon "button" at bounding box center [82, 97] width 5 height 5
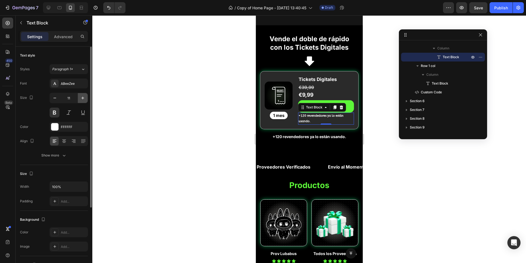
click at [80, 100] on icon "button" at bounding box center [82, 97] width 5 height 5
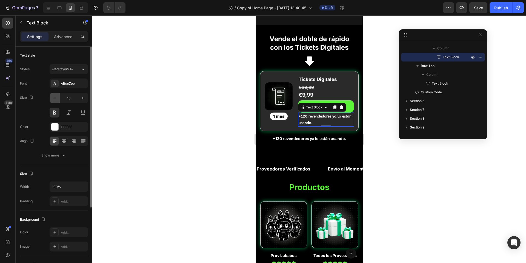
click at [54, 101] on icon "button" at bounding box center [54, 97] width 5 height 5
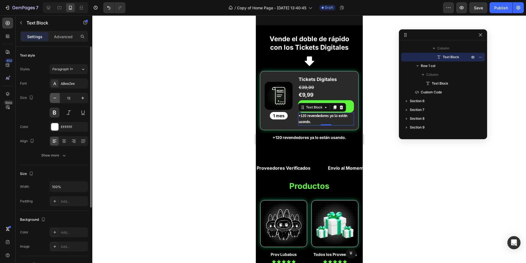
click at [54, 101] on icon "button" at bounding box center [54, 97] width 5 height 5
type input "10"
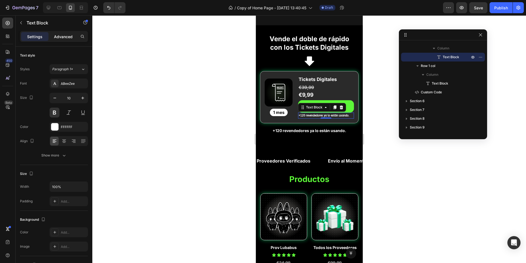
click at [60, 35] on p "Advanced" at bounding box center [63, 37] width 19 height 6
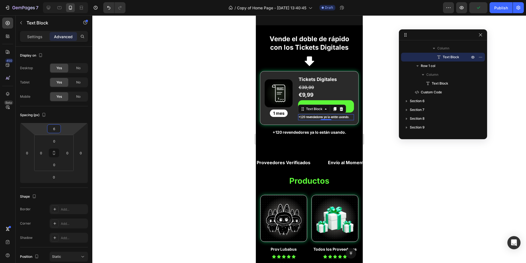
type input "8"
click at [58, 0] on html "7 Version history / Copy of Home Page - [DATE] 13:40:45 Draft Preview Publish 4…" at bounding box center [263, 0] width 526 height 0
click at [451, 185] on div at bounding box center [309, 138] width 434 height 247
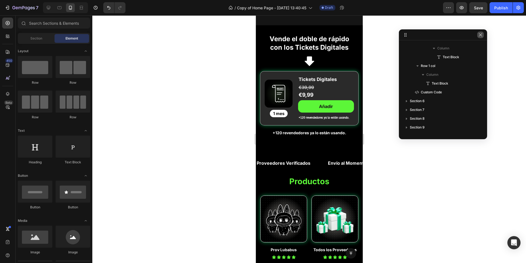
click at [479, 35] on icon "button" at bounding box center [481, 35] width 4 height 4
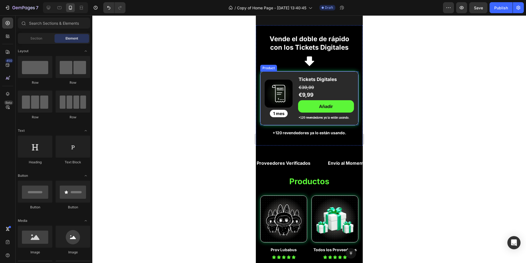
click at [353, 79] on div "Product Images 1 mes Product Badge Tickets Digitales Product Title €9,99 Text B…" at bounding box center [309, 98] width 99 height 54
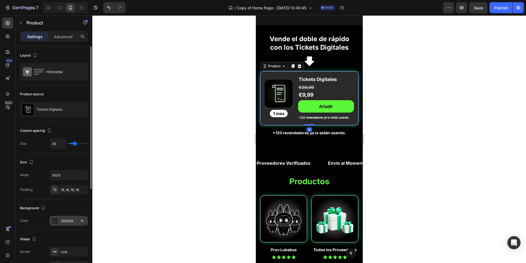
click at [62, 221] on div "2A2A2A" at bounding box center [69, 220] width 16 height 5
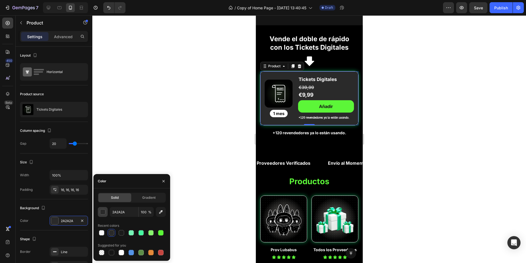
click at [105, 213] on div "button" at bounding box center [102, 211] width 5 height 5
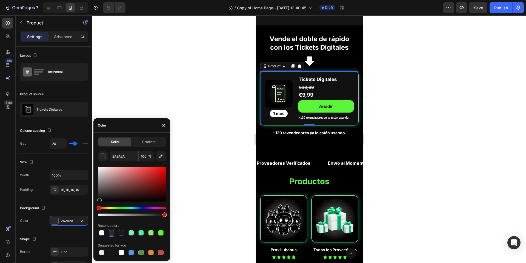
click at [99, 198] on div at bounding box center [99, 200] width 4 height 4
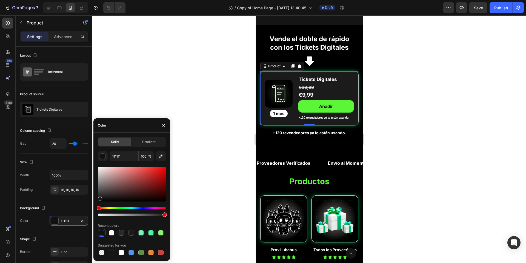
click at [99, 197] on div at bounding box center [100, 198] width 4 height 4
click at [100, 196] on div at bounding box center [101, 197] width 4 height 4
click at [99, 197] on div at bounding box center [100, 198] width 4 height 4
type input "1E1D1D"
click at [122, 157] on input "1E1D1D" at bounding box center [124, 156] width 29 height 10
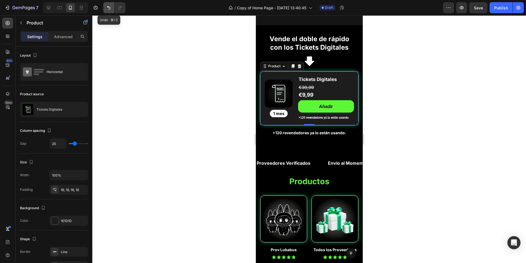
click at [109, 5] on icon "Undo/Redo" at bounding box center [108, 7] width 5 height 5
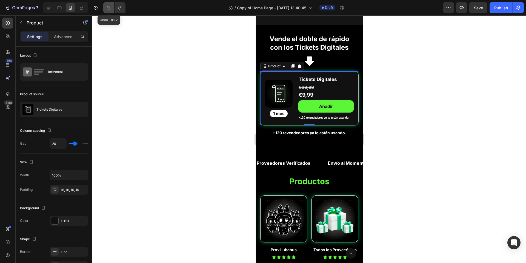
click at [109, 5] on icon "Undo/Redo" at bounding box center [108, 7] width 5 height 5
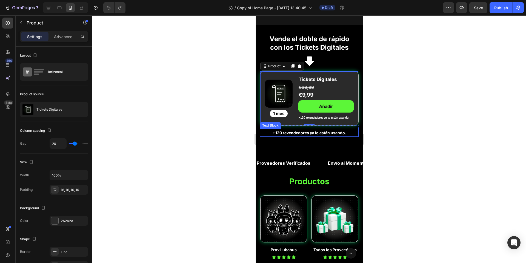
click at [323, 132] on p "+120 revendedores ya lo están usando." at bounding box center [309, 132] width 98 height 7
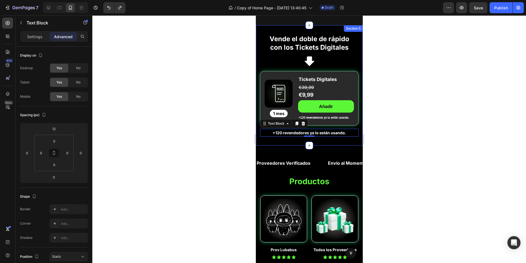
click at [331, 140] on div "Vende el doble de rápido con los Tickets Digitales Heading Row Icon Icon List R…" at bounding box center [309, 85] width 107 height 120
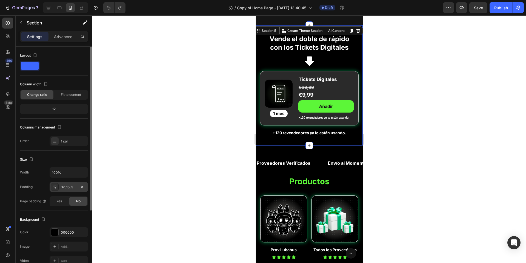
click at [75, 189] on div "32, 15, 32, 15" at bounding box center [69, 186] width 16 height 5
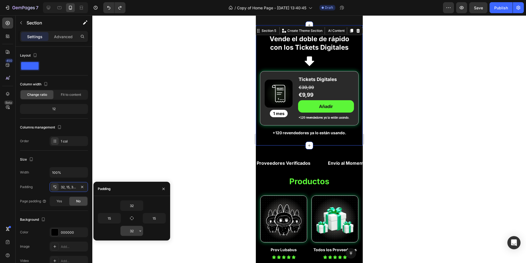
click at [137, 233] on input "32" at bounding box center [132, 231] width 22 height 10
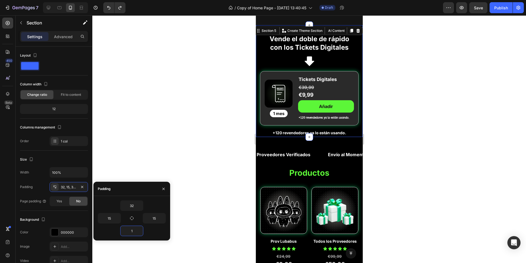
type input "10"
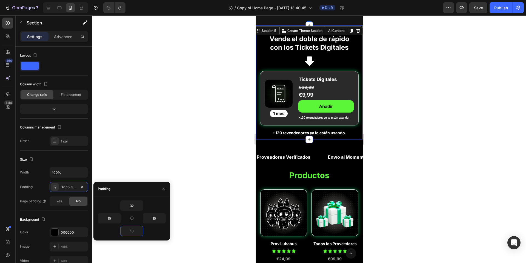
click at [217, 129] on div at bounding box center [309, 138] width 434 height 247
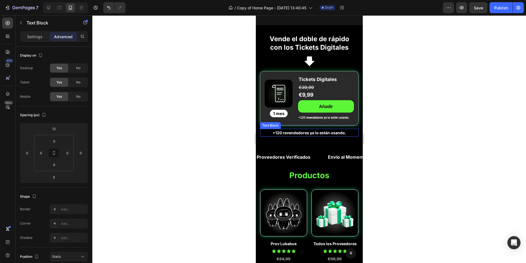
click at [324, 130] on p "+120 revendedores ya lo están usando." at bounding box center [309, 132] width 98 height 7
click at [303, 124] on icon at bounding box center [304, 123] width 4 height 4
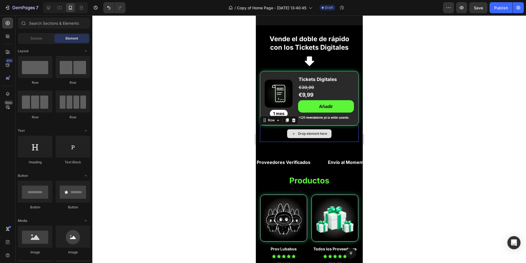
click at [262, 132] on div "Drop element here" at bounding box center [309, 133] width 99 height 16
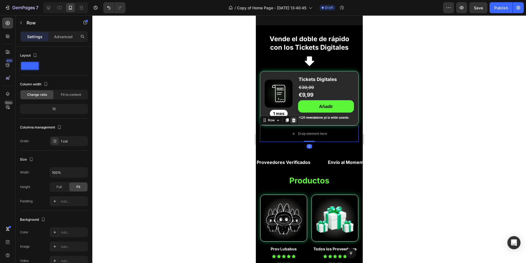
click at [296, 120] on icon at bounding box center [293, 120] width 4 height 4
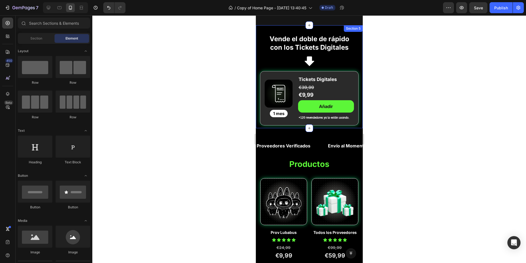
click at [323, 28] on div "Vende el doble de rápido con los Tickets Digitales Heading Row Icon Icon List R…" at bounding box center [309, 76] width 107 height 103
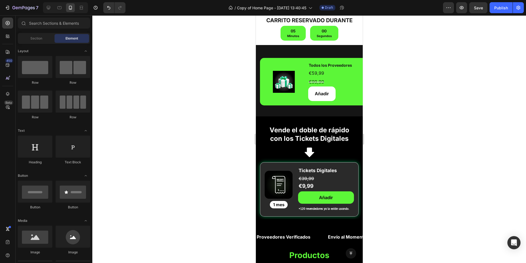
scroll to position [48, 0]
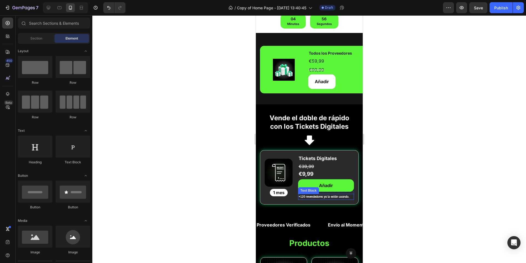
click at [331, 195] on p "+120 revendedores ya lo están usando." at bounding box center [326, 196] width 55 height 5
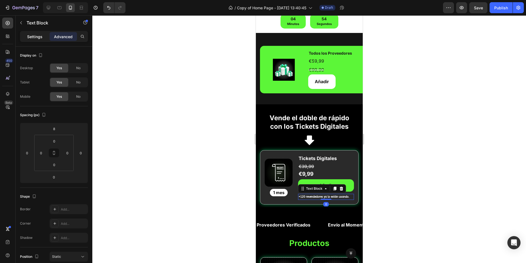
click at [33, 33] on div "Settings" at bounding box center [34, 36] width 27 height 9
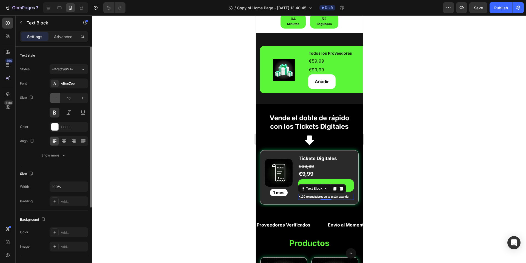
click at [57, 101] on icon "button" at bounding box center [54, 97] width 5 height 5
click at [85, 101] on icon "button" at bounding box center [82, 97] width 5 height 5
type input "10"
click at [83, 189] on icon "button" at bounding box center [82, 186] width 5 height 5
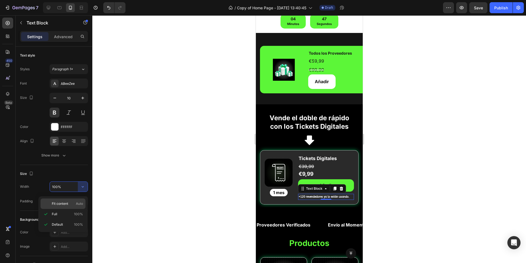
click at [72, 203] on p "Fit content Auto" at bounding box center [67, 203] width 31 height 5
type input "Auto"
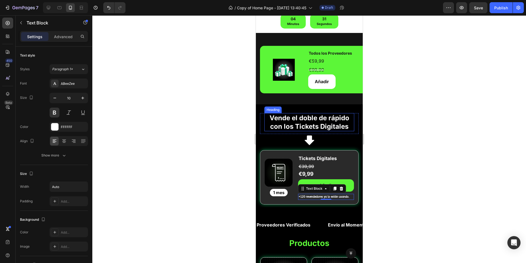
click at [337, 121] on h2 "Vende el doble de rápido con los Tickets Digitales" at bounding box center [309, 122] width 90 height 18
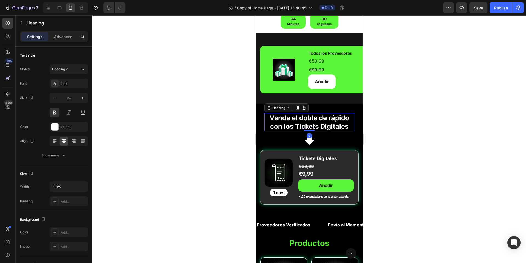
click at [311, 117] on h2 "Vende el doble de rápido con los Tickets Digitales" at bounding box center [309, 122] width 90 height 18
click at [311, 117] on p "Vende el doble de rápido con los Tickets Digitales" at bounding box center [309, 121] width 89 height 17
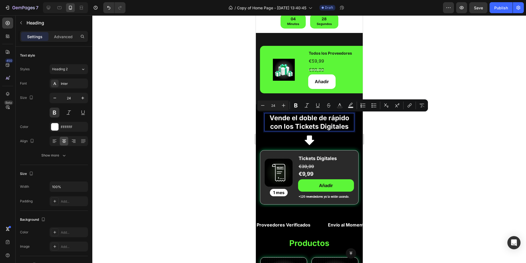
click at [285, 118] on p "Vende el doble de rápido con los Tickets Digitales" at bounding box center [309, 121] width 89 height 17
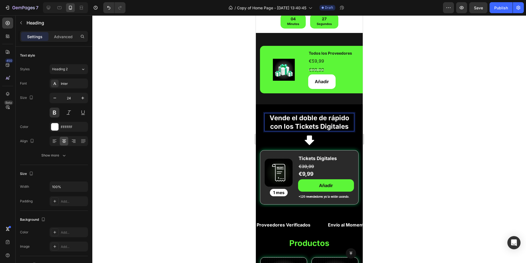
click at [282, 117] on p "Vende el doble de rápido con los Tickets Digitales" at bounding box center [309, 121] width 89 height 17
click at [334, 117] on p "Vende el doble de rápido con los Tickets Digitales" at bounding box center [309, 121] width 89 height 17
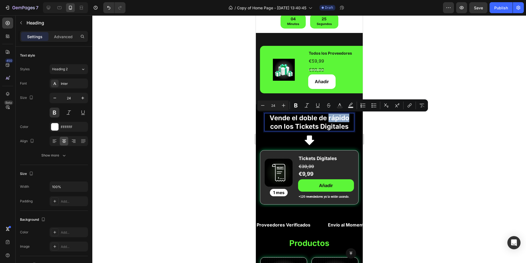
click at [334, 117] on p "Vende el doble de rápido con los Tickets Digitales" at bounding box center [309, 121] width 89 height 17
click at [286, 116] on p "Vende el doble de rápido con los Tickets Digitales" at bounding box center [309, 121] width 89 height 17
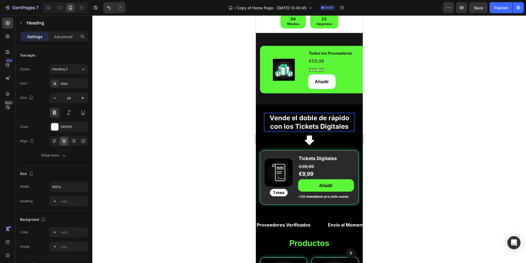
click at [314, 118] on p "Vende el doble de rápido con los Tickets Digitales" at bounding box center [309, 121] width 89 height 17
click at [346, 118] on p "Vende el doble de rápido con los Tickets Digitales" at bounding box center [309, 121] width 89 height 17
drag, startPoint x: 348, startPoint y: 118, endPoint x: 267, endPoint y: 118, distance: 80.9
click at [267, 118] on p "Vende el doble de rápido con los Tickets Digitales" at bounding box center [309, 121] width 89 height 17
click at [300, 118] on p "Vende el oble de rápido con los Tickets Digitales" at bounding box center [309, 121] width 89 height 17
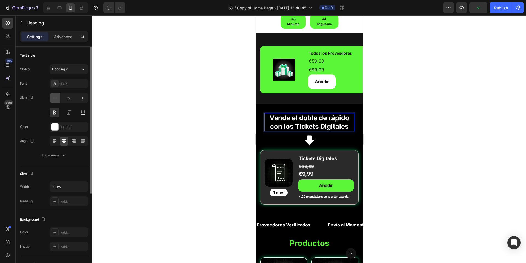
click at [56, 100] on icon "button" at bounding box center [54, 97] width 5 height 5
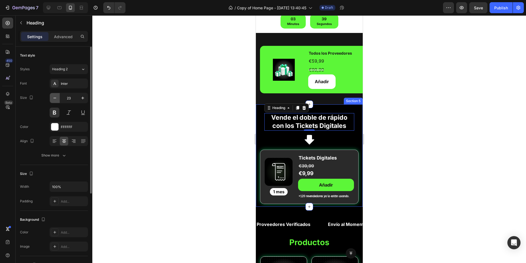
drag, startPoint x: 53, startPoint y: 97, endPoint x: 58, endPoint y: 100, distance: 5.5
click at [53, 97] on icon "button" at bounding box center [54, 97] width 5 height 5
type input "22"
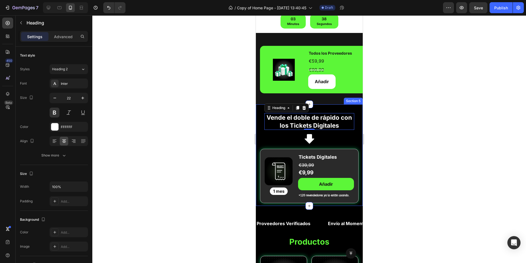
click at [411, 135] on div at bounding box center [309, 138] width 434 height 247
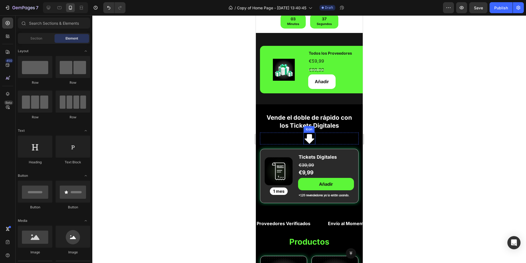
click at [309, 137] on icon at bounding box center [310, 139] width 10 height 10
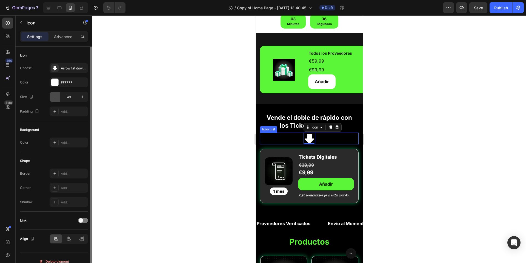
click at [58, 98] on button "button" at bounding box center [55, 97] width 10 height 10
type input "40"
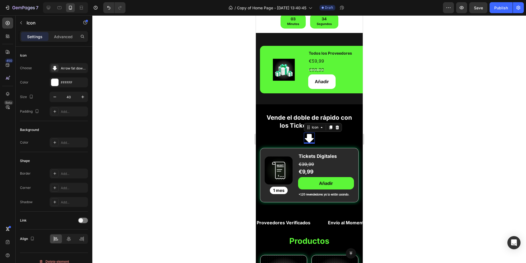
click at [472, 101] on div at bounding box center [309, 138] width 434 height 247
click at [307, 137] on icon at bounding box center [309, 138] width 9 height 9
click at [54, 100] on icon "button" at bounding box center [54, 96] width 5 height 5
type input "38"
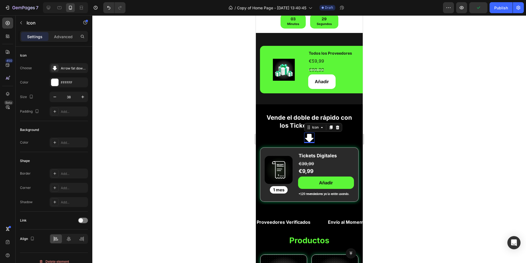
click at [454, 89] on div at bounding box center [309, 138] width 434 height 247
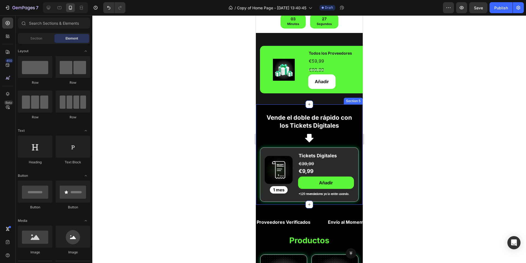
click at [310, 110] on div "Vende el doble de rápido con los Tickets Digitales Heading Row Icon Icon List R…" at bounding box center [309, 154] width 107 height 100
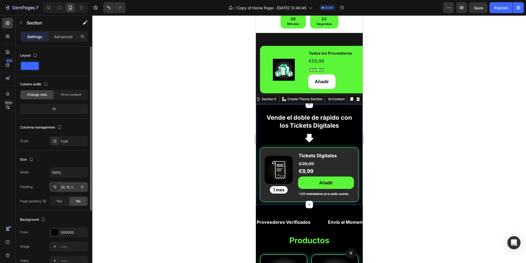
click at [63, 189] on div "32, 15, 10, 15" at bounding box center [69, 186] width 16 height 5
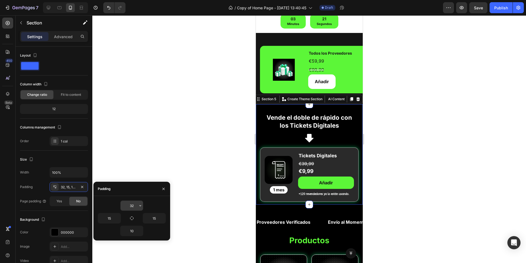
click at [134, 207] on input "32" at bounding box center [132, 205] width 22 height 10
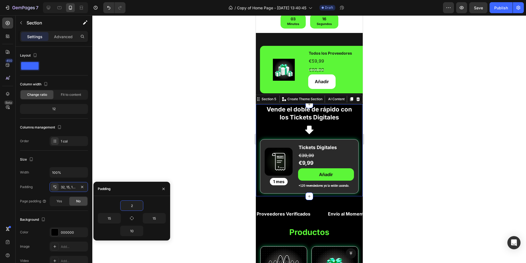
type input "20"
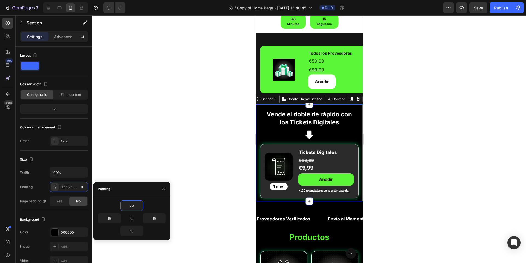
click at [416, 97] on div at bounding box center [309, 138] width 434 height 247
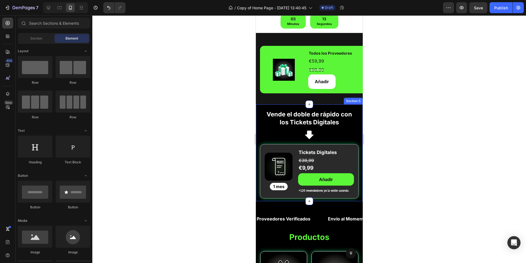
click at [346, 106] on div "Vende el doble de rápido con los Tickets Digitales Heading Row Icon Icon List R…" at bounding box center [309, 152] width 107 height 97
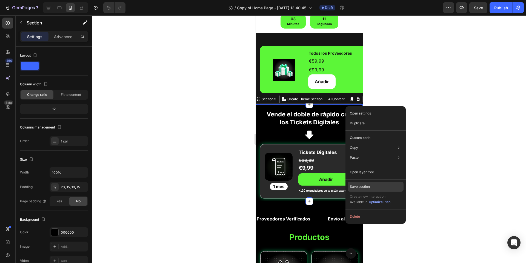
click at [360, 186] on p "Save section" at bounding box center [360, 186] width 20 height 5
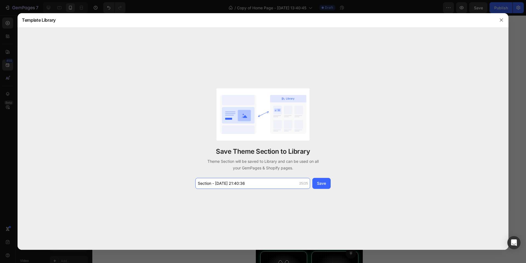
drag, startPoint x: 258, startPoint y: 184, endPoint x: 168, endPoint y: 178, distance: 90.4
click at [168, 178] on div "Save Theme Section to Library Theme Section will be saved to Library and can be…" at bounding box center [263, 138] width 491 height 222
click at [237, 181] on input "Section - Aug 26 21:40:36" at bounding box center [252, 183] width 115 height 11
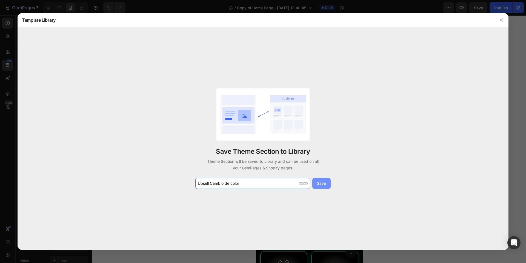
type input "Upsell Cambio de color"
click at [326, 181] on button "Save" at bounding box center [322, 183] width 18 height 11
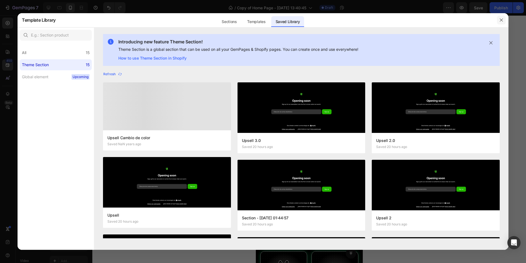
click at [498, 21] on button "button" at bounding box center [501, 20] width 9 height 9
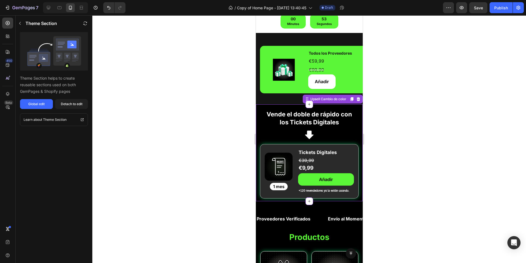
click at [308, 168] on p "€9,99" at bounding box center [326, 167] width 55 height 9
click at [72, 108] on button "Detach to edit" at bounding box center [71, 104] width 33 height 10
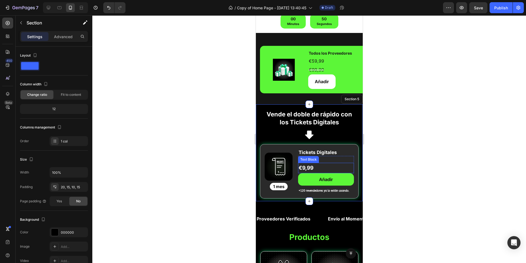
click at [309, 167] on p "€9,99" at bounding box center [326, 167] width 55 height 9
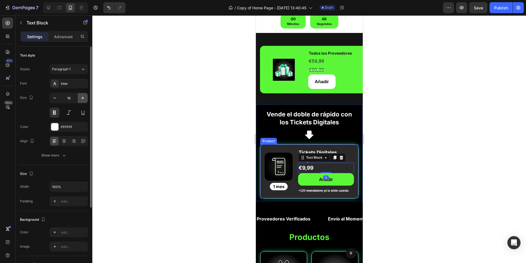
click at [83, 100] on icon "button" at bounding box center [82, 97] width 5 height 5
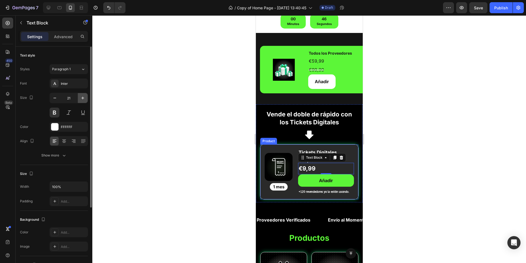
click at [83, 100] on icon "button" at bounding box center [82, 97] width 5 height 5
type input "22"
click at [69, 35] on p "Advanced" at bounding box center [63, 37] width 19 height 6
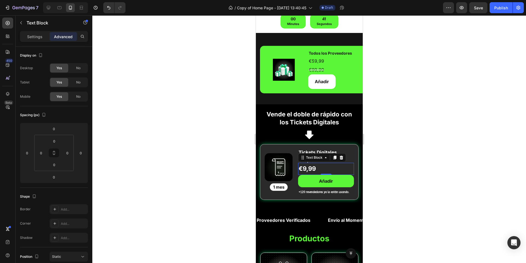
click at [405, 161] on div at bounding box center [309, 138] width 434 height 247
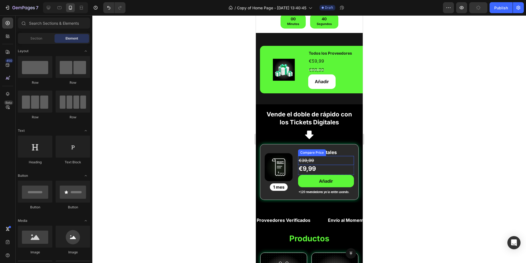
click at [312, 158] on div "€39,99" at bounding box center [326, 160] width 56 height 9
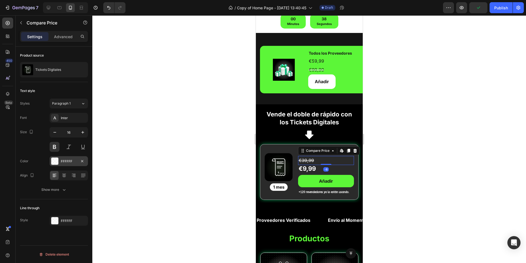
click at [60, 162] on div "FFFFFF" at bounding box center [69, 161] width 38 height 10
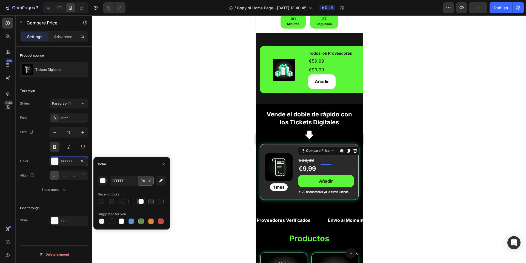
click at [146, 183] on input "70" at bounding box center [146, 180] width 15 height 10
type input "50"
click at [184, 174] on div at bounding box center [309, 138] width 434 height 247
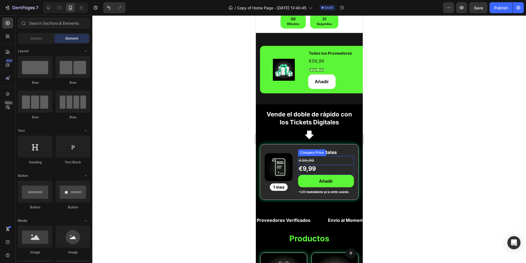
click at [317, 158] on div "€39,99" at bounding box center [326, 160] width 56 height 9
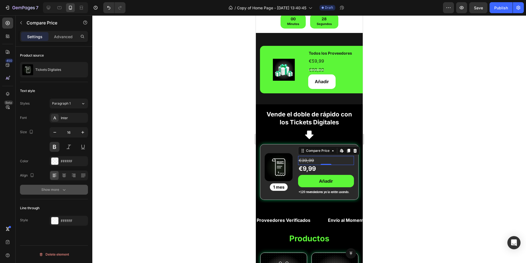
click at [57, 192] on div "Show more" at bounding box center [53, 189] width 25 height 5
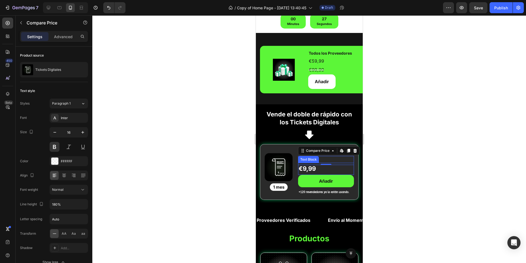
click at [316, 167] on p "€9,99" at bounding box center [326, 168] width 55 height 11
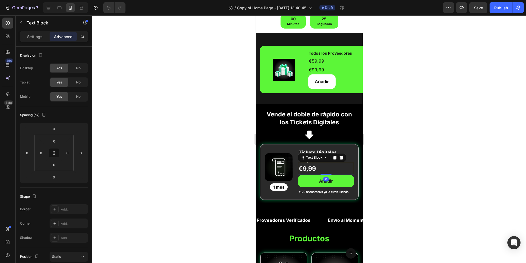
click at [390, 154] on div at bounding box center [309, 138] width 434 height 247
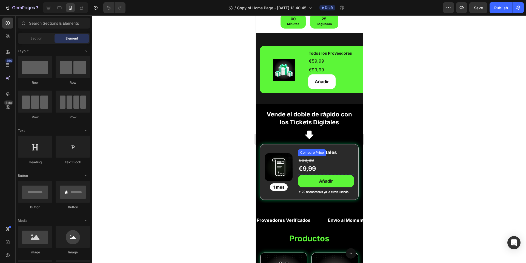
click at [314, 160] on div "€39,99" at bounding box center [326, 160] width 56 height 9
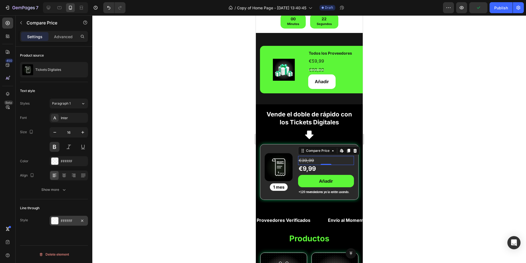
click at [61, 222] on div "FFFFFF" at bounding box center [69, 220] width 16 height 5
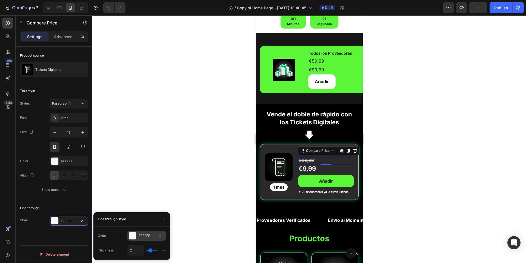
click at [146, 235] on div "FFFFFF" at bounding box center [147, 235] width 16 height 5
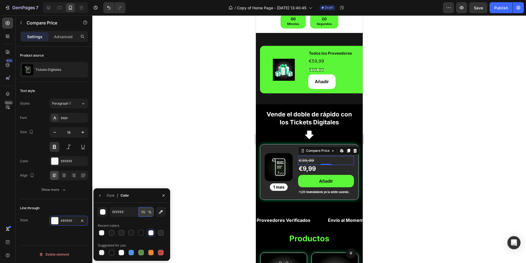
click at [142, 211] on input "70" at bounding box center [146, 212] width 15 height 10
type input "50"
click at [199, 157] on div at bounding box center [309, 138] width 434 height 247
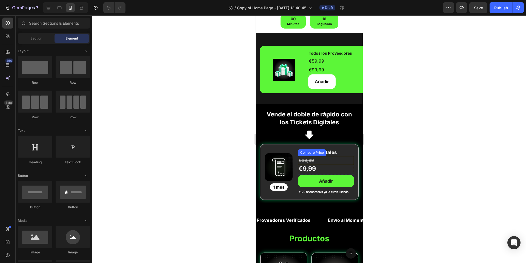
click at [314, 159] on div "€39,99" at bounding box center [326, 160] width 56 height 9
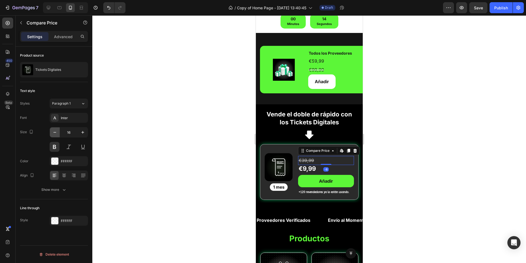
click at [53, 135] on icon "button" at bounding box center [54, 131] width 5 height 5
type input "15"
click at [171, 177] on div at bounding box center [309, 138] width 434 height 247
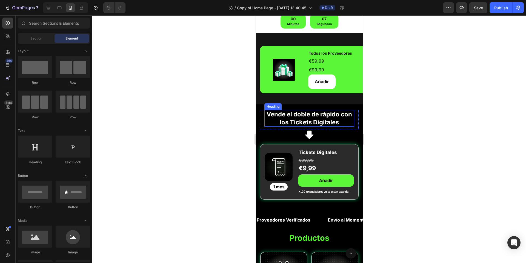
click at [313, 123] on h2 "Vende el doble de rápido con los Tickets Digitales" at bounding box center [309, 118] width 90 height 17
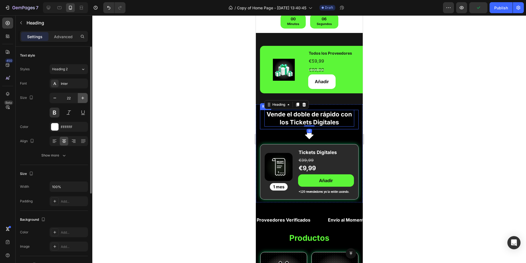
click at [81, 101] on icon "button" at bounding box center [82, 97] width 5 height 5
type input "24"
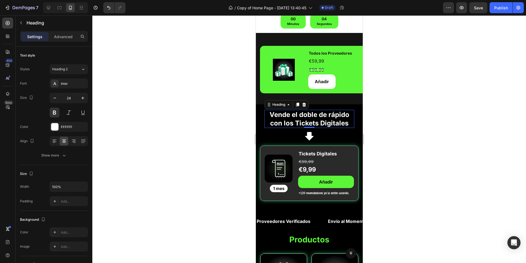
click at [212, 150] on div at bounding box center [309, 138] width 434 height 247
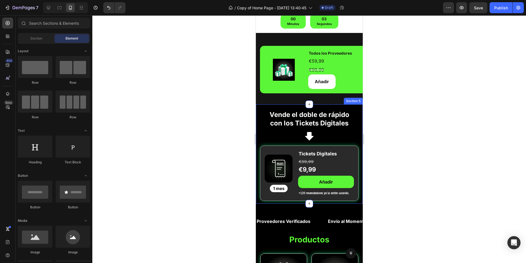
click at [354, 105] on div "Vende el doble de rápido con los Tickets Digitales Heading Row Icon Icon List R…" at bounding box center [309, 153] width 107 height 99
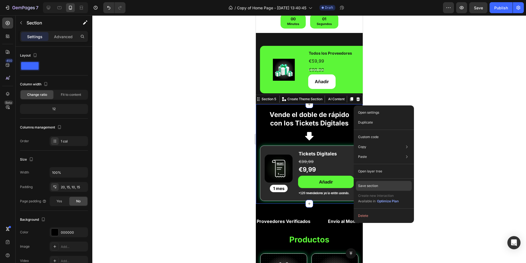
click at [367, 187] on p "Save section" at bounding box center [368, 185] width 20 height 5
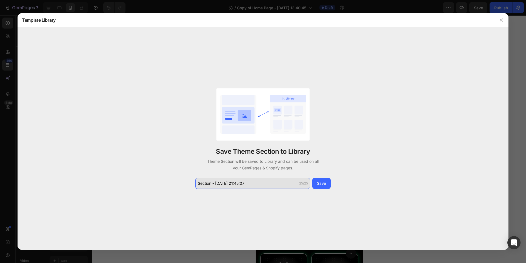
click at [266, 184] on input "Section - Aug 26 21:45:07" at bounding box center [252, 183] width 115 height 11
type input "Upsell definitivo"
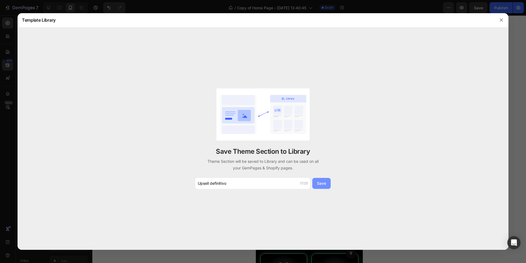
click at [328, 186] on button "Save" at bounding box center [322, 183] width 18 height 11
